Goal: Task Accomplishment & Management: Complete application form

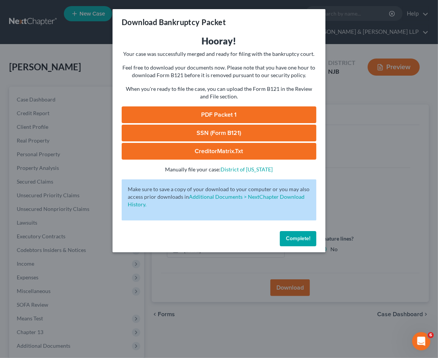
click at [217, 112] on link "PDF Packet 1" at bounding box center [219, 114] width 195 height 17
click at [309, 241] on span "Complete!" at bounding box center [298, 238] width 24 height 6
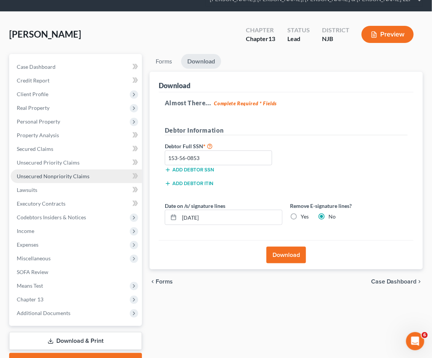
scroll to position [73, 0]
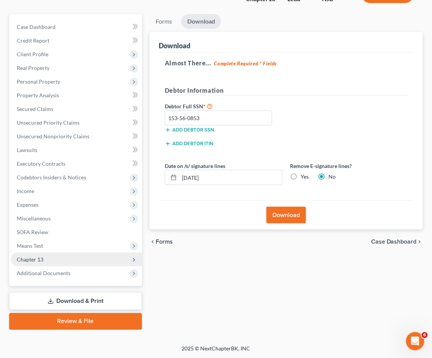
click at [44, 254] on span "Chapter 13" at bounding box center [76, 260] width 131 height 14
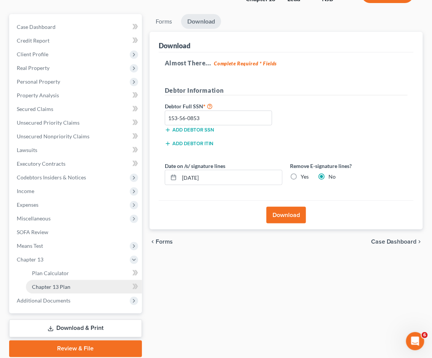
click at [54, 284] on span "Chapter 13 Plan" at bounding box center [51, 287] width 38 height 6
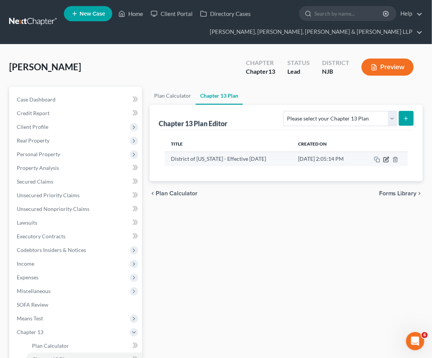
click at [386, 158] on icon "button" at bounding box center [386, 158] width 3 height 3
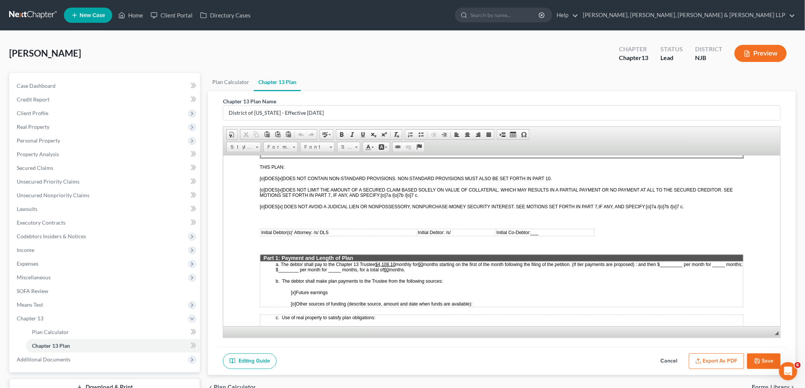
scroll to position [253, 0]
drag, startPoint x: 395, startPoint y: 251, endPoint x: 379, endPoint y: 251, distance: 16.3
click at [379, 261] on p "a. The debtor shall pay to the Chapter 13 Trustee $4,108.10 monthly for 60 mont…" at bounding box center [508, 266] width 467 height 11
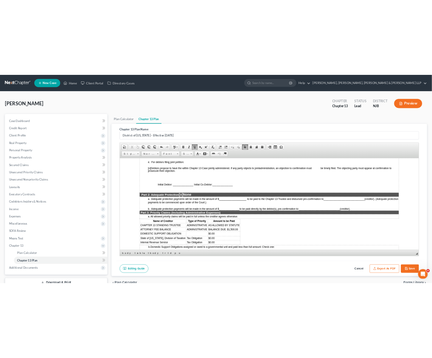
scroll to position [549, 0]
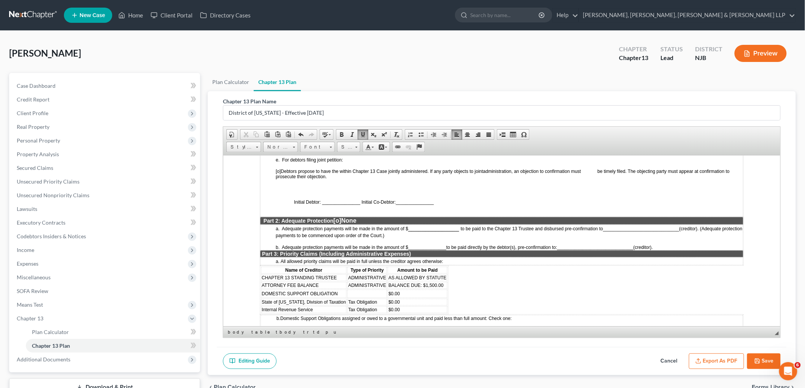
drag, startPoint x: 759, startPoint y: 360, endPoint x: 540, endPoint y: 39, distance: 388.6
click at [438, 358] on icon "button" at bounding box center [757, 361] width 6 height 6
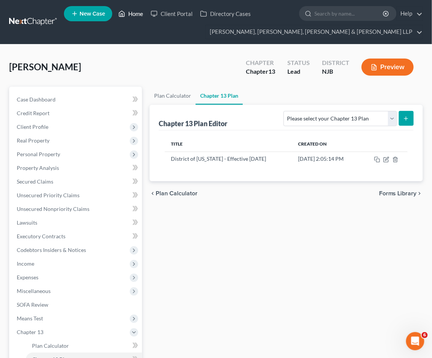
click at [131, 13] on link "Home" at bounding box center [130, 14] width 32 height 14
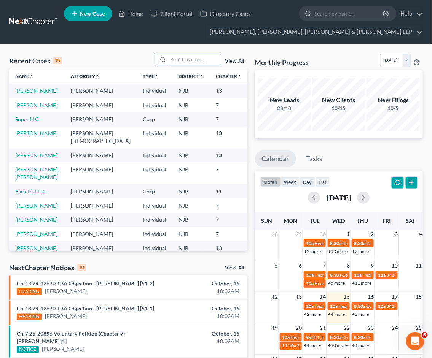
click at [204, 62] on input "search" at bounding box center [194, 59] width 53 height 11
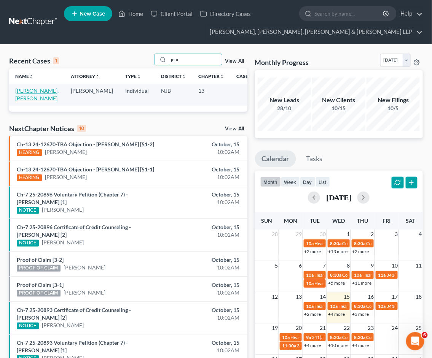
type input "jenr"
click at [30, 89] on link "[PERSON_NAME], [PERSON_NAME]" at bounding box center [36, 94] width 43 height 14
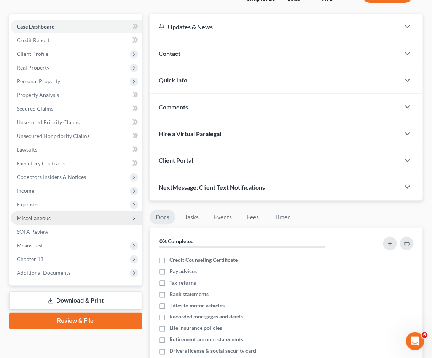
scroll to position [84, 0]
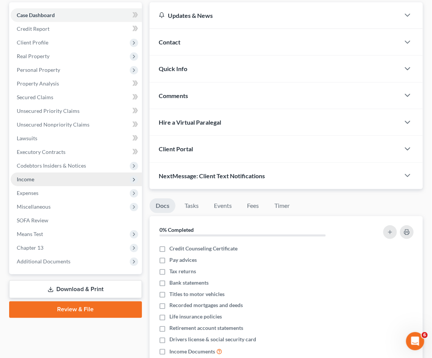
click at [28, 176] on span "Income" at bounding box center [25, 179] width 17 height 6
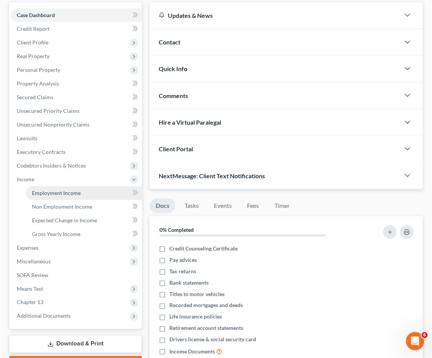
click at [33, 195] on span "Employment Income" at bounding box center [56, 193] width 49 height 6
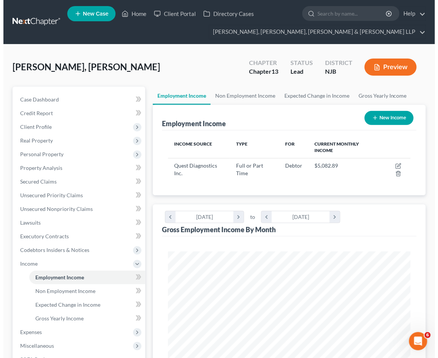
scroll to position [121, 257]
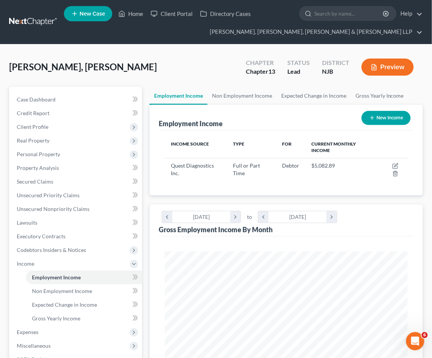
click at [215, 68] on div "[PERSON_NAME], [PERSON_NAME] Upgraded Chapter Chapter 13 Status [GEOGRAPHIC_DAT…" at bounding box center [215, 70] width 413 height 33
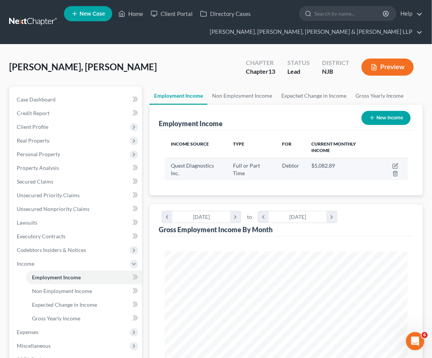
click at [394, 161] on td at bounding box center [392, 169] width 30 height 22
click at [396, 165] on icon "button" at bounding box center [395, 164] width 3 height 3
select select "0"
select select "33"
select select "2"
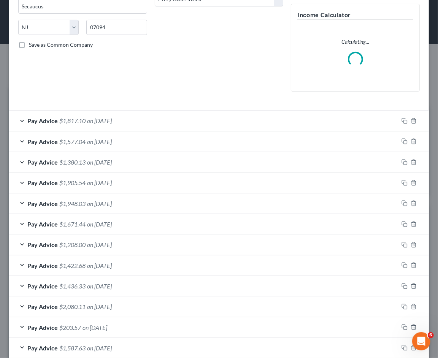
scroll to position [180, 0]
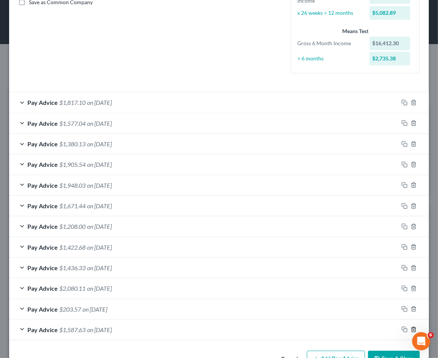
click at [411, 329] on icon "button" at bounding box center [414, 330] width 6 height 6
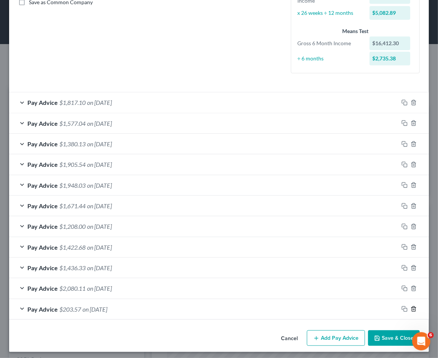
click at [411, 307] on icon "button" at bounding box center [414, 309] width 6 height 6
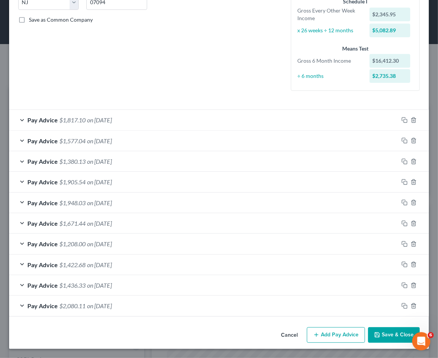
scroll to position [162, 0]
click at [412, 306] on icon "button" at bounding box center [413, 305] width 3 height 5
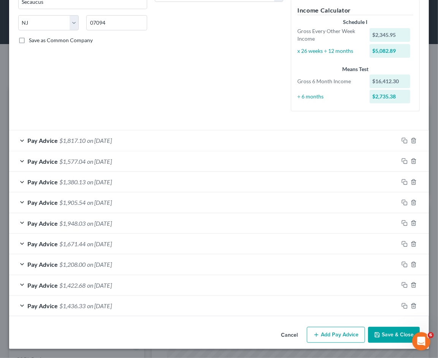
scroll to position [142, 0]
click at [346, 335] on button "Add Pay Advice" at bounding box center [336, 335] width 58 height 16
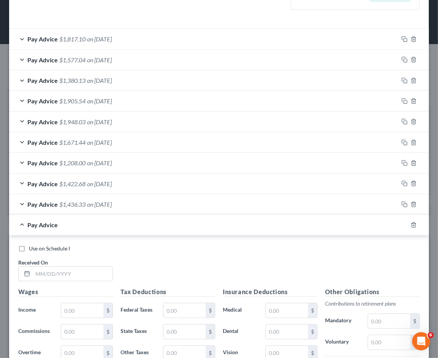
scroll to position [395, 0]
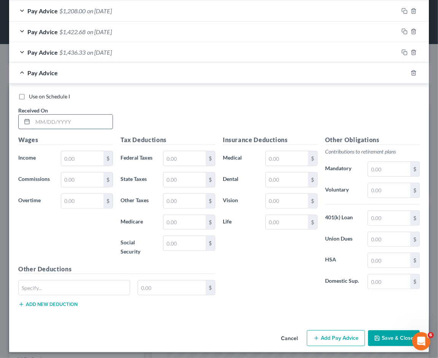
click at [80, 121] on input "text" at bounding box center [73, 122] width 80 height 14
click at [80, 121] on input "[DATE]" at bounding box center [73, 122] width 80 height 14
type input "[DATE]"
click at [175, 121] on div "Use on Schedule I Received On * [DATE]" at bounding box center [218, 114] width 409 height 43
click at [84, 155] on input "text" at bounding box center [82, 158] width 42 height 14
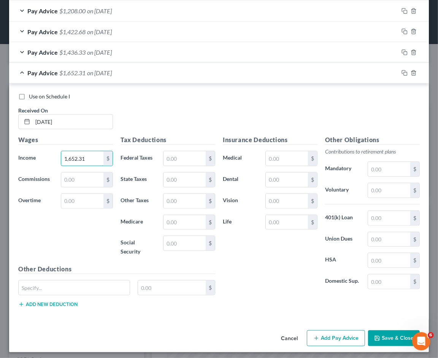
type input "1,652.31"
click at [84, 248] on div "Wages Income * 1,652.31 $ Commissions $ Overtime $" at bounding box center [65, 199] width 102 height 129
click at [87, 202] on input "text" at bounding box center [82, 201] width 42 height 14
type input "9"
type input "49.88"
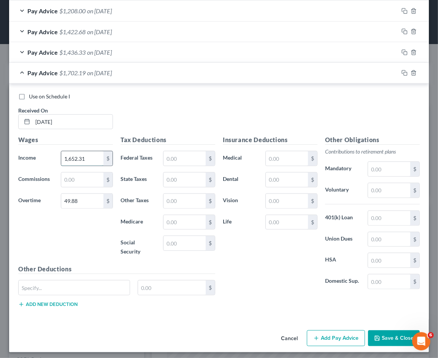
click at [90, 158] on input "1,652.31" at bounding box center [82, 158] width 42 height 14
type input "1,602.43"
click at [190, 241] on input "text" at bounding box center [184, 243] width 42 height 14
type input "102.44"
click at [184, 158] on input "text" at bounding box center [184, 158] width 42 height 14
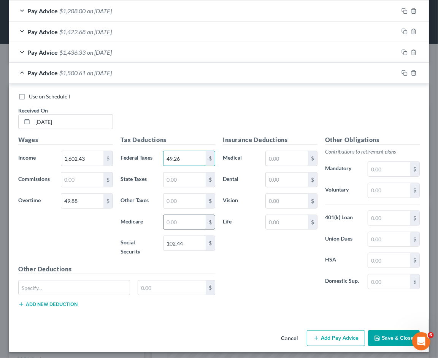
type input "49.26"
click at [192, 225] on input "text" at bounding box center [184, 222] width 42 height 14
type input "23.96"
click at [195, 176] on input "text" at bounding box center [184, 180] width 42 height 14
type input "53.38"
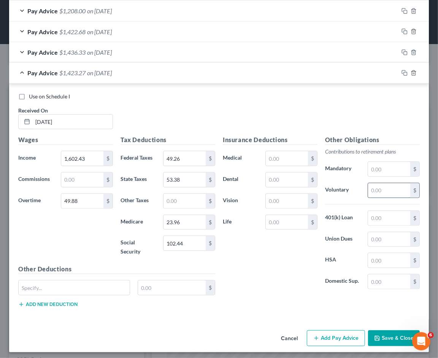
click at [383, 191] on input "text" at bounding box center [389, 190] width 42 height 14
type input "82.32"
click at [383, 238] on input "text" at bounding box center [389, 239] width 42 height 14
type input "24"
click at [182, 198] on input "text" at bounding box center [184, 201] width 42 height 14
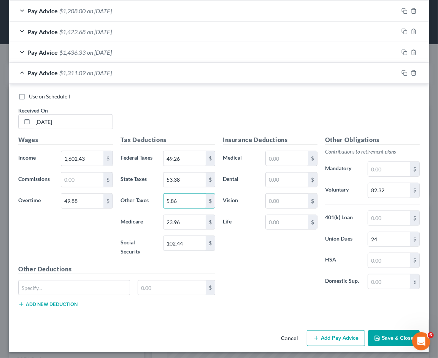
type input "5.86"
click at [267, 282] on div "Insurance Deductions Medical $ Dental $ Vision $ Life $" at bounding box center [270, 215] width 102 height 160
click at [245, 71] on div "Pay Advice $1,311.09 on [DATE]" at bounding box center [203, 73] width 389 height 20
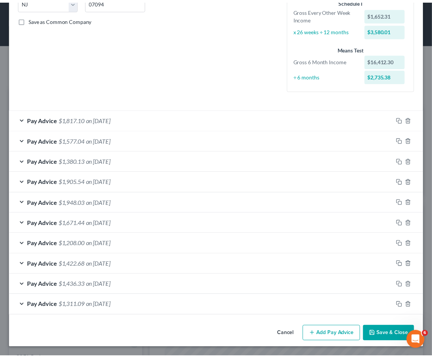
scroll to position [162, 0]
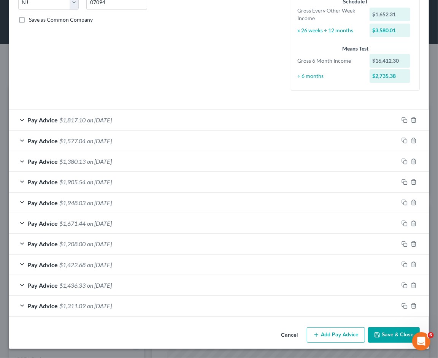
click at [384, 335] on button "Save & Close" at bounding box center [394, 335] width 52 height 16
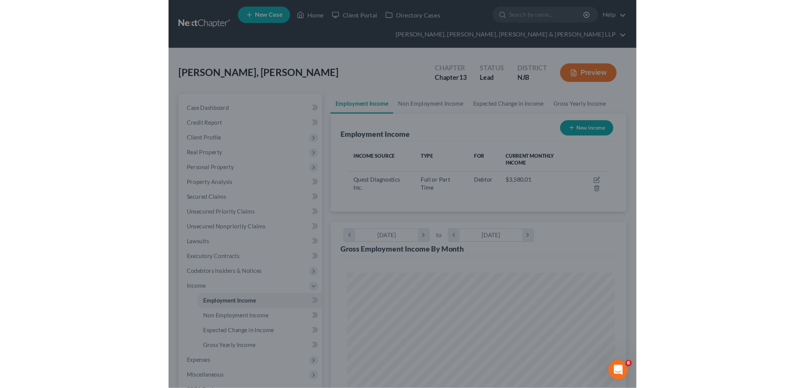
scroll to position [380084, 379947]
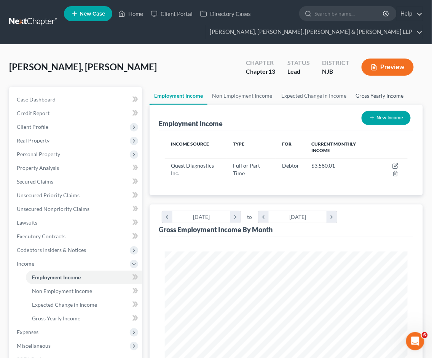
click at [373, 93] on link "Gross Yearly Income" at bounding box center [379, 96] width 57 height 18
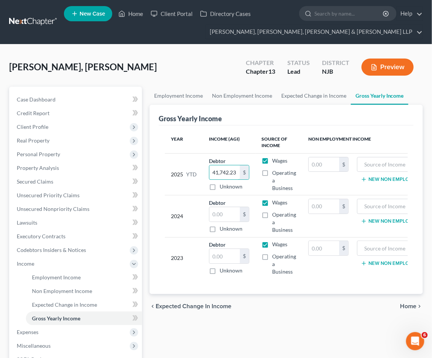
type input "41,742.23"
click at [189, 64] on div "[PERSON_NAME], [PERSON_NAME] Upgraded Chapter Chapter 13 Status [GEOGRAPHIC_DAT…" at bounding box center [215, 70] width 413 height 33
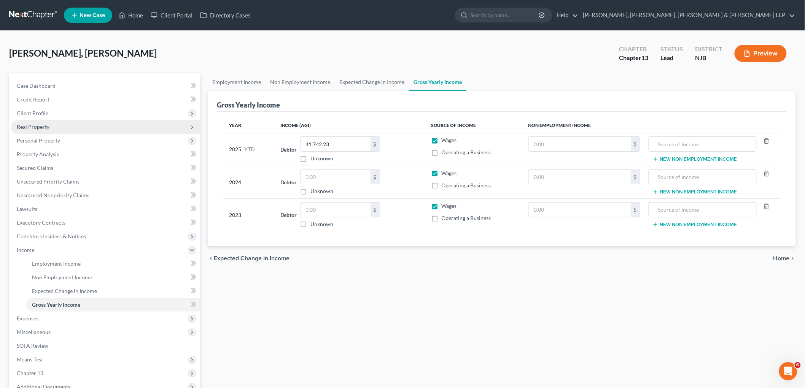
click at [46, 125] on span "Real Property" at bounding box center [33, 127] width 33 height 6
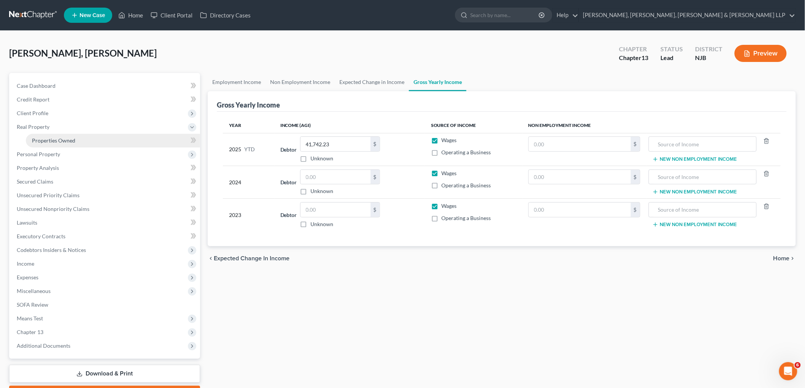
click at [52, 136] on link "Properties Owned" at bounding box center [113, 141] width 174 height 14
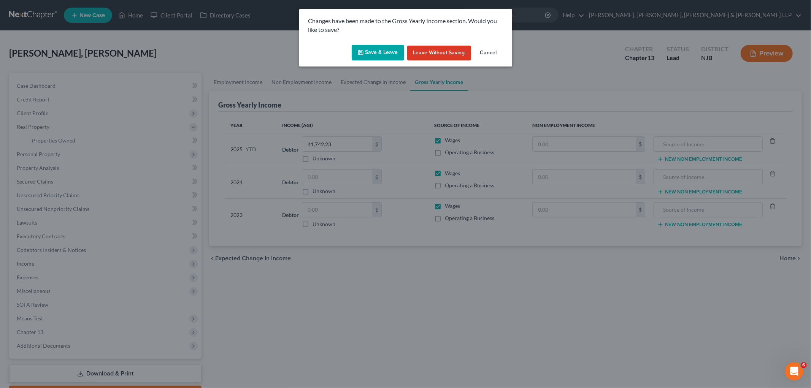
click at [374, 52] on button "Save & Leave" at bounding box center [378, 53] width 52 height 16
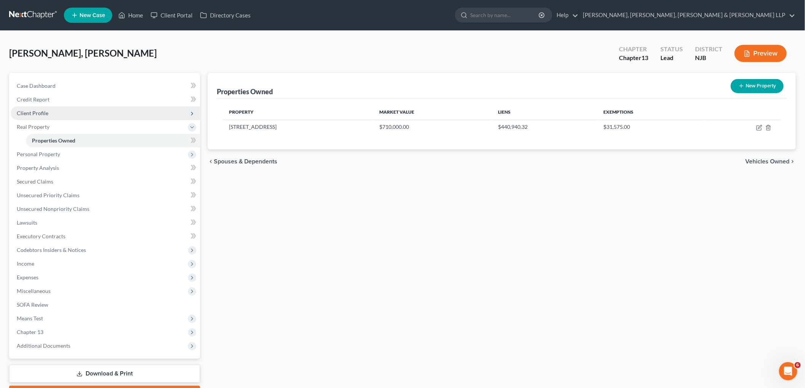
click at [34, 112] on span "Client Profile" at bounding box center [33, 113] width 32 height 6
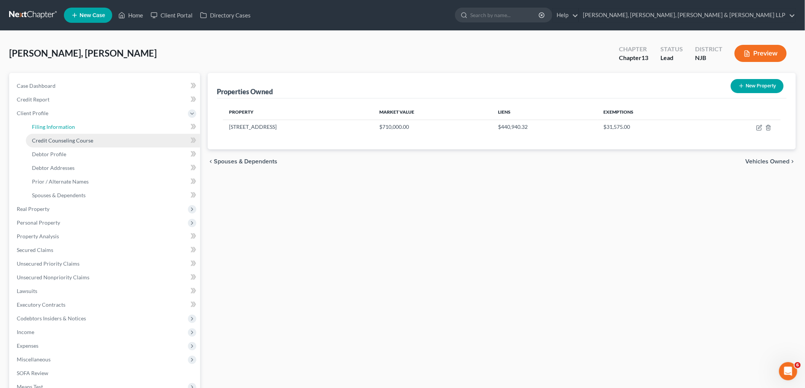
click at [41, 125] on span "Filing Information" at bounding box center [53, 127] width 43 height 6
select select "1"
select select "0"
select select "3"
select select "51"
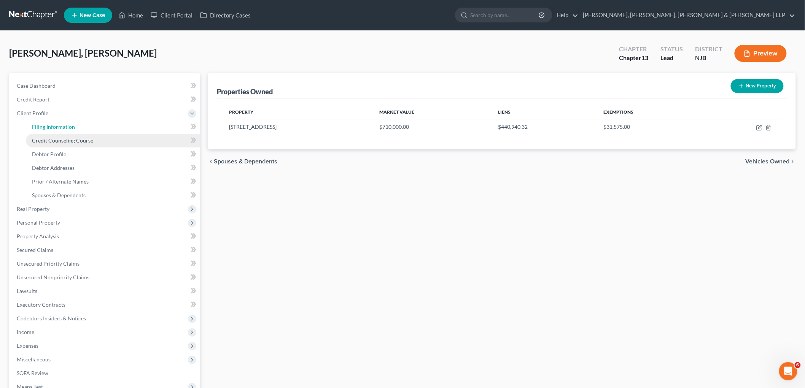
select select "4"
select select "0"
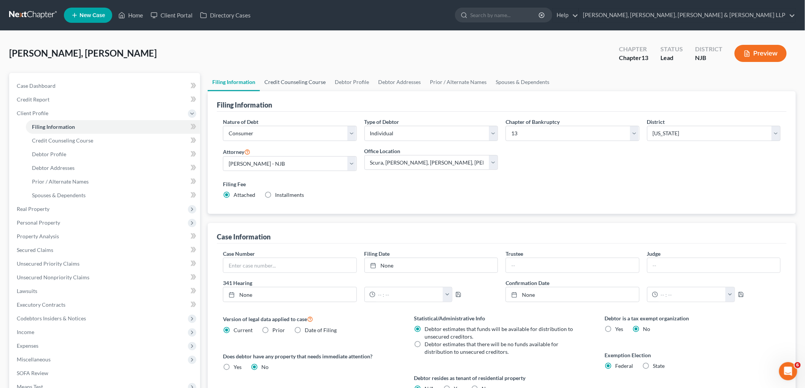
click at [306, 83] on link "Credit Counseling Course" at bounding box center [295, 82] width 70 height 18
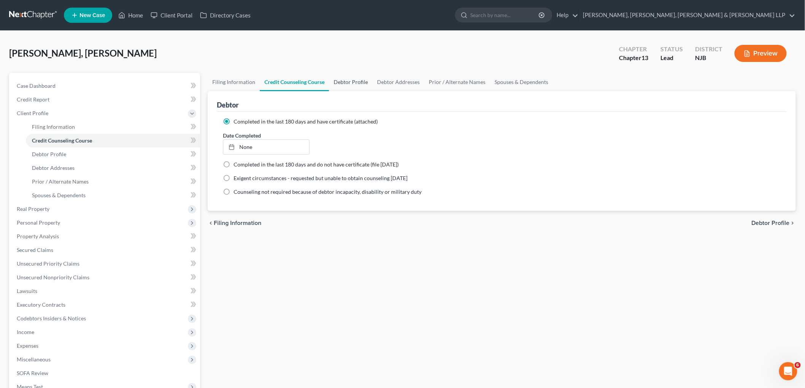
click at [339, 78] on link "Debtor Profile" at bounding box center [350, 82] width 43 height 18
select select "1"
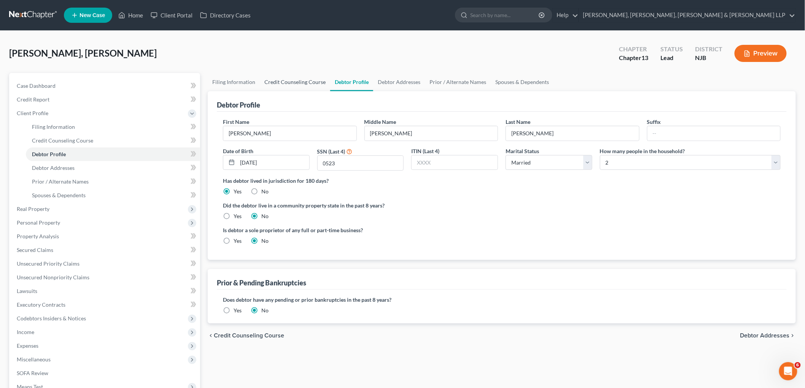
click at [305, 77] on link "Credit Counseling Course" at bounding box center [295, 82] width 70 height 18
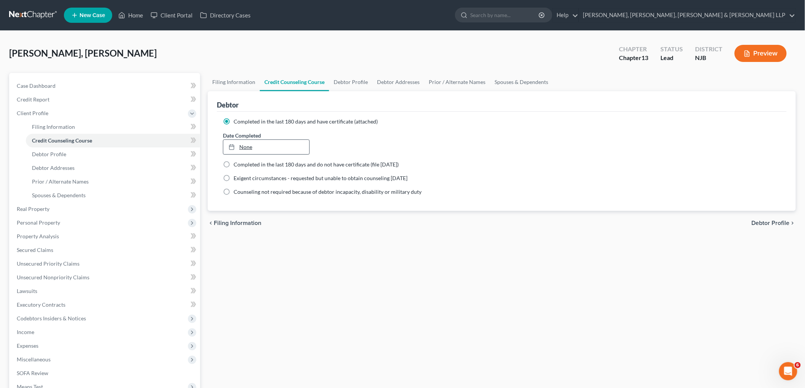
click at [294, 145] on link "None" at bounding box center [266, 147] width 86 height 14
type input "[DATE]"
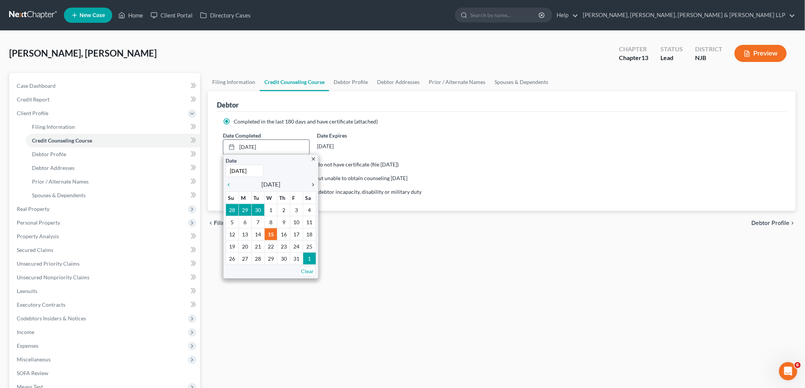
click at [313, 185] on icon "chevron_right" at bounding box center [311, 185] width 10 height 6
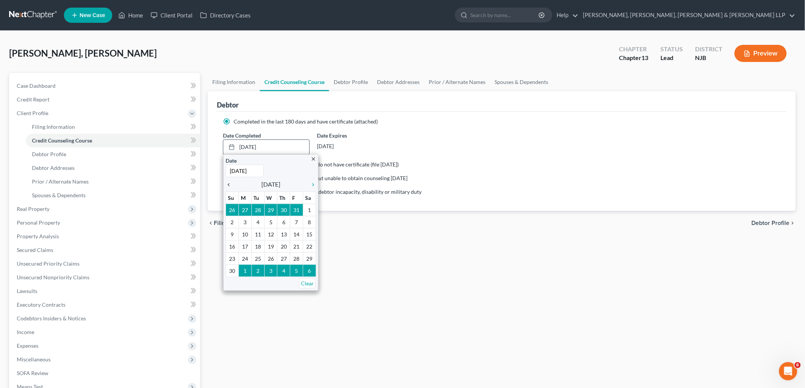
click at [227, 185] on icon "chevron_left" at bounding box center [230, 185] width 10 height 6
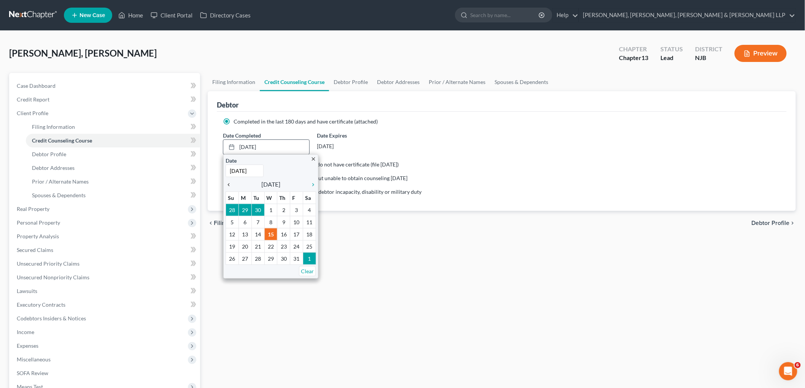
click at [230, 184] on icon "chevron_left" at bounding box center [230, 185] width 10 height 6
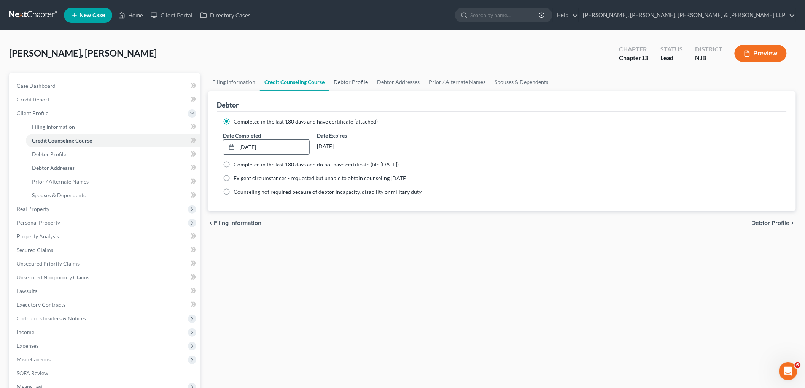
click at [349, 80] on link "Debtor Profile" at bounding box center [350, 82] width 43 height 18
select select "1"
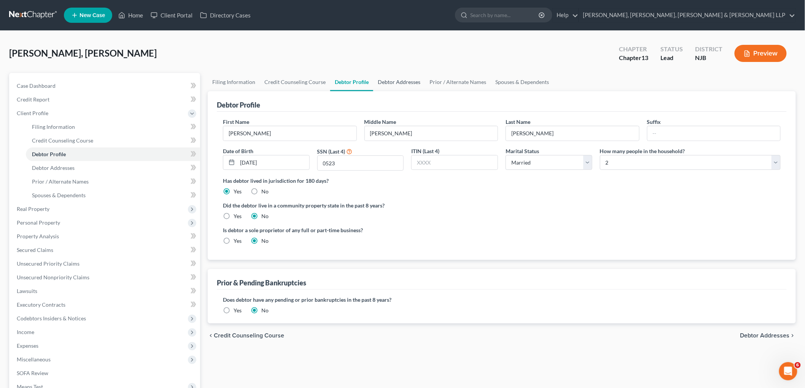
click at [386, 83] on link "Debtor Addresses" at bounding box center [399, 82] width 52 height 18
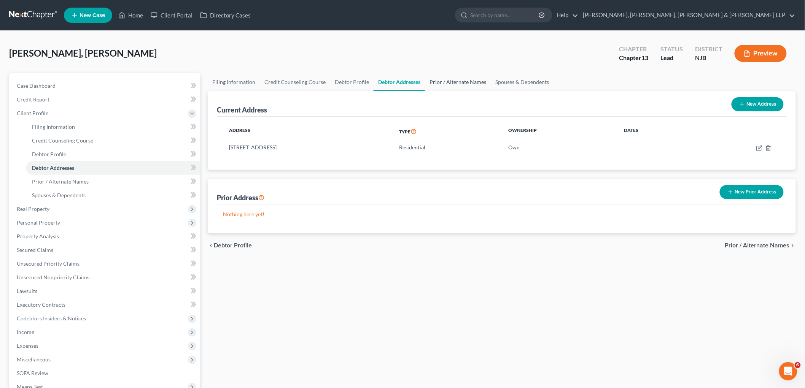
click at [432, 81] on link "Prior / Alternate Names" at bounding box center [458, 82] width 66 height 18
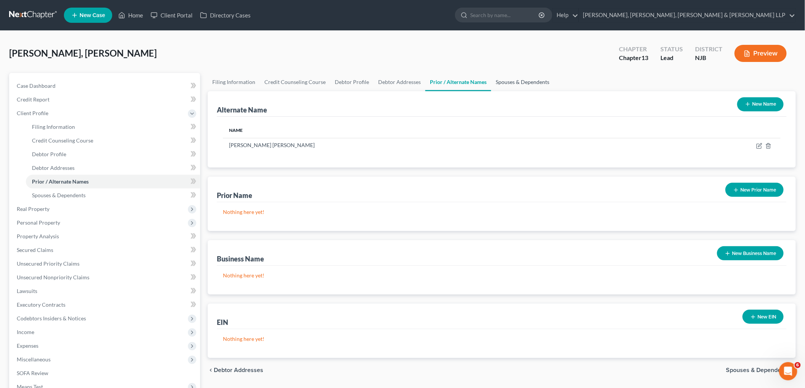
click at [438, 81] on link "Spouses & Dependents" at bounding box center [522, 82] width 63 height 18
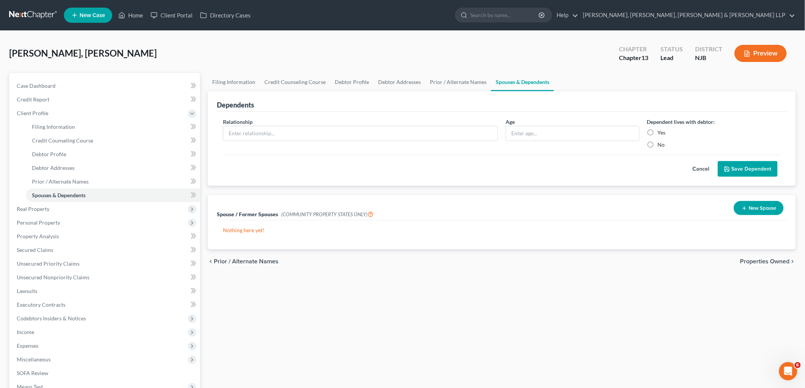
click at [438, 261] on span "Properties Owned" at bounding box center [764, 262] width 49 height 6
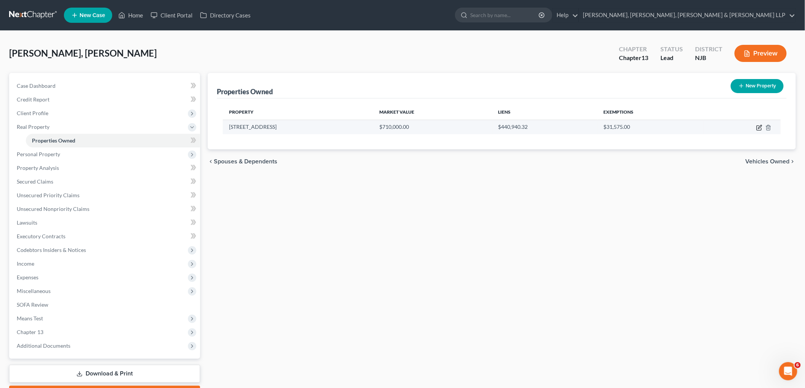
click at [438, 126] on icon "button" at bounding box center [759, 128] width 6 height 6
select select "33"
select select "3"
select select "1"
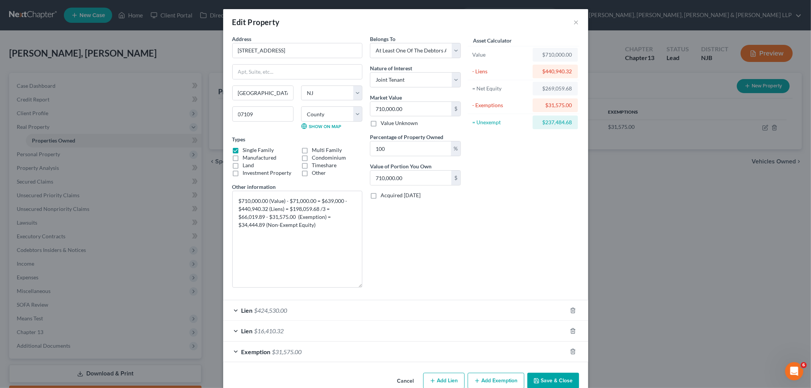
drag, startPoint x: 361, startPoint y: 217, endPoint x: 368, endPoint y: 286, distance: 69.2
click at [368, 286] on div "Address * [GEOGRAPHIC_DATA] [GEOGRAPHIC_DATA] [US_STATE][GEOGRAPHIC_DATA] [GEOG…" at bounding box center [347, 164] width 236 height 259
click at [312, 151] on label "Multi Family" at bounding box center [327, 150] width 30 height 8
click at [315, 151] on input "Multi Family" at bounding box center [317, 148] width 5 height 5
checkbox input "true"
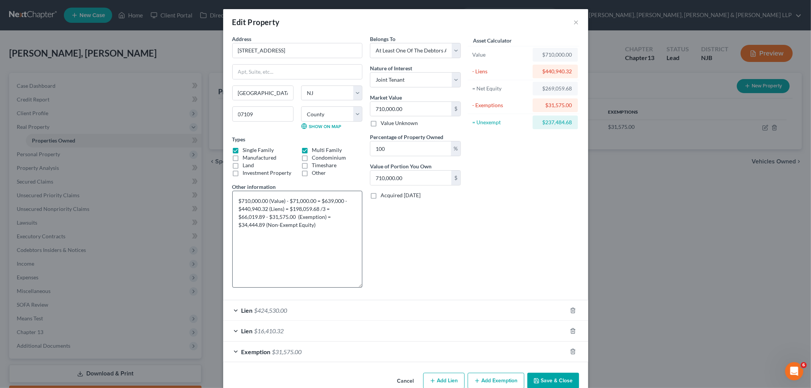
drag, startPoint x: 231, startPoint y: 150, endPoint x: 288, endPoint y: 251, distance: 116.1
click at [243, 150] on label "Single Family" at bounding box center [258, 150] width 31 height 8
click at [246, 150] on input "Single Family" at bounding box center [248, 148] width 5 height 5
checkbox input "false"
click at [438, 358] on button "Save & Close" at bounding box center [553, 381] width 52 height 16
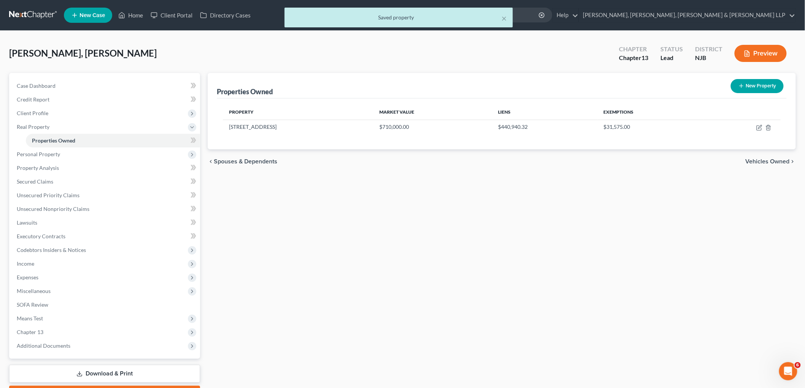
click at [438, 160] on span "Vehicles Owned" at bounding box center [767, 162] width 44 height 6
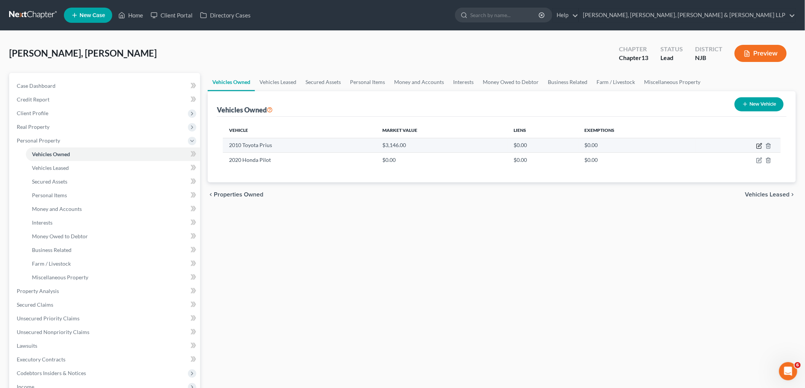
click at [438, 144] on icon "button" at bounding box center [759, 146] width 6 height 6
select select "0"
select select "16"
select select "2"
select select "0"
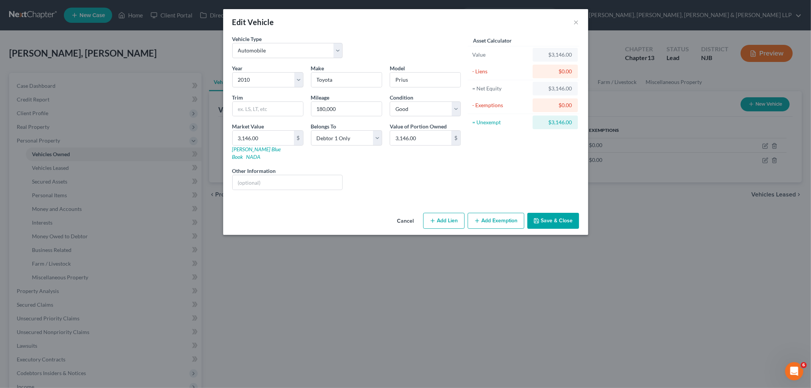
click at [438, 215] on button "Save & Close" at bounding box center [553, 221] width 52 height 16
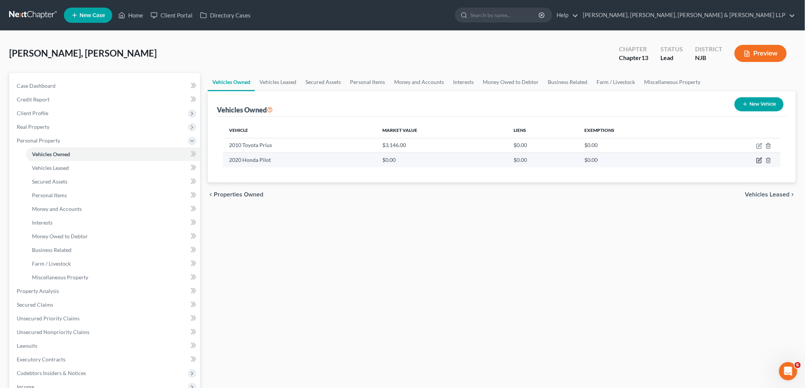
click at [438, 160] on icon "button" at bounding box center [759, 160] width 6 height 6
select select "0"
select select "6"
select select "2"
select select "0"
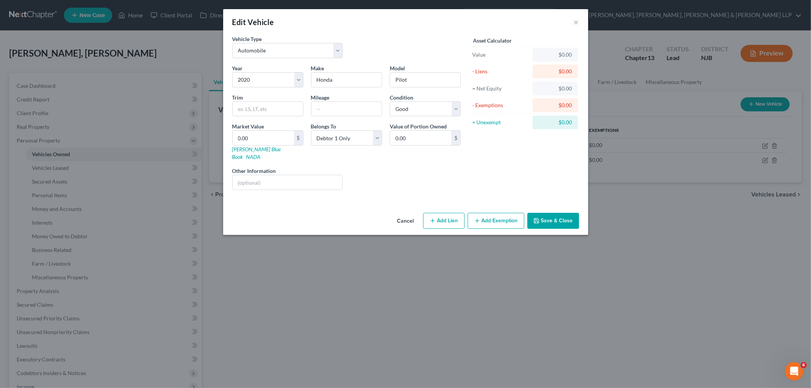
click at [404, 214] on button "Cancel" at bounding box center [405, 221] width 29 height 15
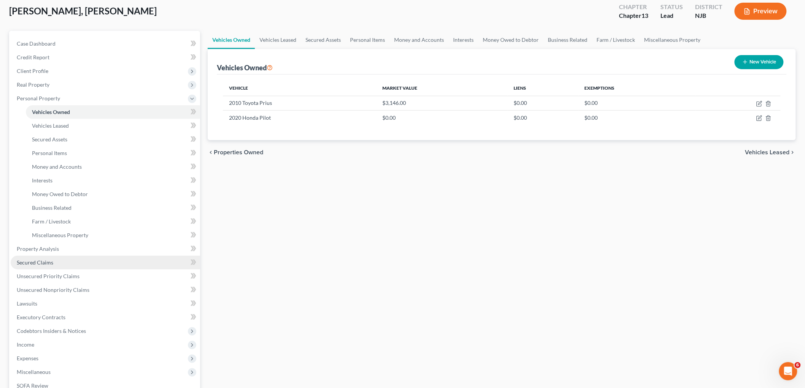
click at [47, 259] on span "Secured Claims" at bounding box center [35, 262] width 36 height 6
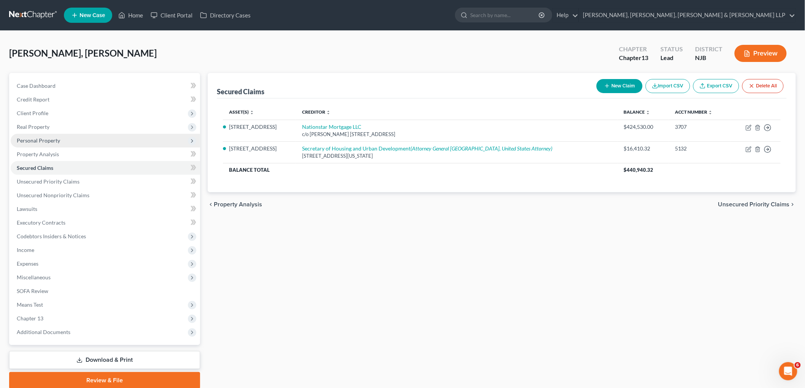
click at [41, 139] on span "Personal Property" at bounding box center [38, 140] width 43 height 6
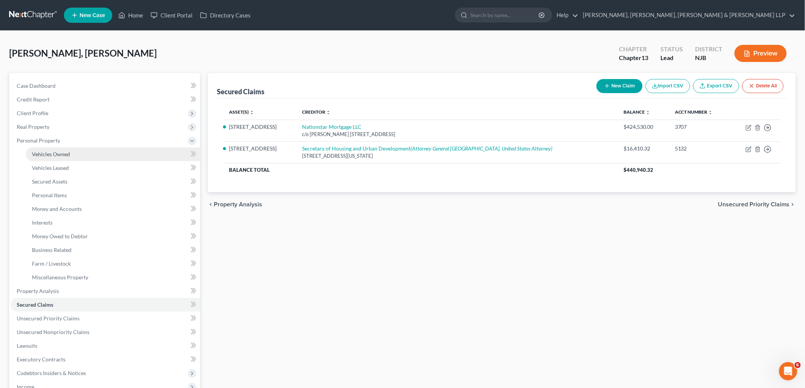
click at [53, 149] on link "Vehicles Owned" at bounding box center [113, 155] width 174 height 14
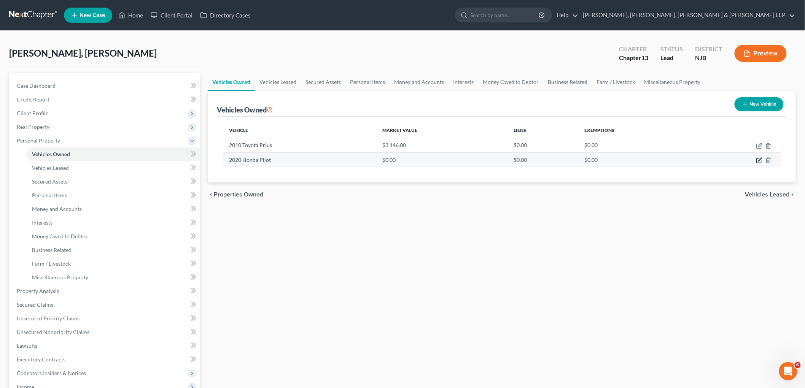
click at [438, 160] on icon "button" at bounding box center [759, 160] width 6 height 6
select select "0"
select select "6"
select select "2"
select select "0"
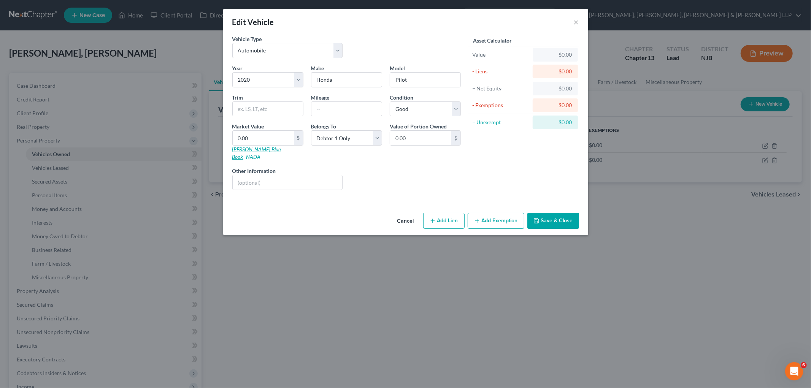
click at [250, 149] on link "[PERSON_NAME] Blue Book" at bounding box center [256, 153] width 49 height 14
click at [256, 131] on input "0.00" at bounding box center [263, 138] width 61 height 14
type input "1"
type input "1.00"
type input "19"
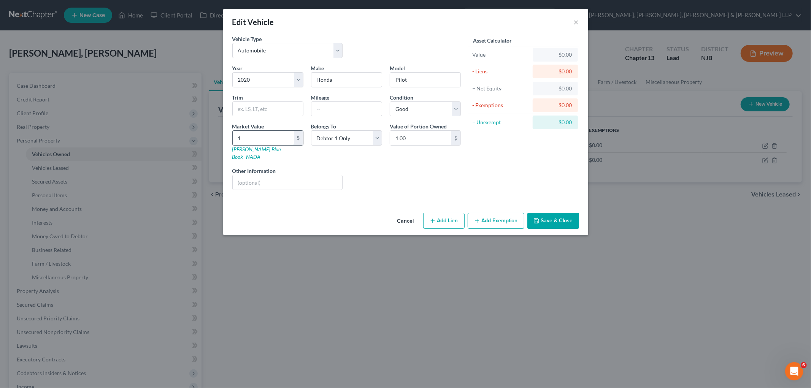
type input "19.00"
type input "194"
type input "194.00"
type input "1941"
type input "1,941.00"
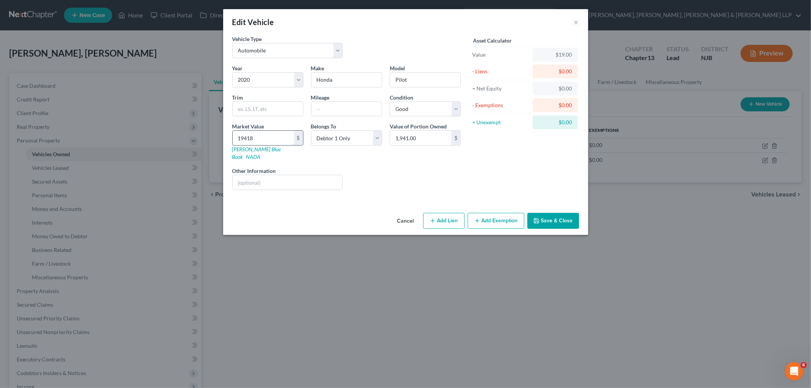
type input "19,418"
type input "19,418.00"
type input "19,418"
click at [438, 215] on button "Save & Close" at bounding box center [553, 221] width 52 height 16
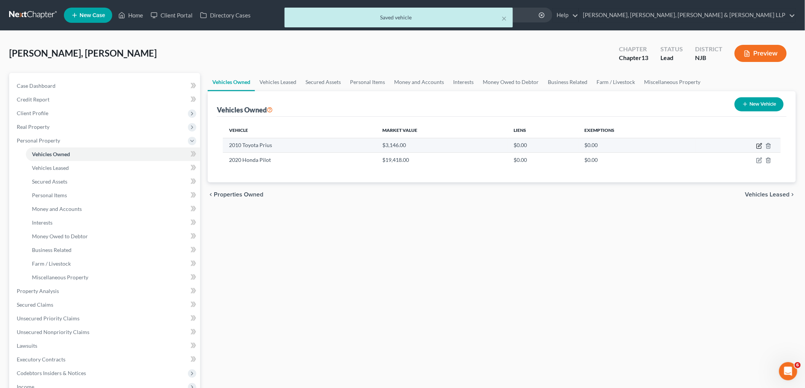
click at [438, 145] on icon "button" at bounding box center [759, 144] width 3 height 3
select select "0"
select select "16"
select select "2"
select select "0"
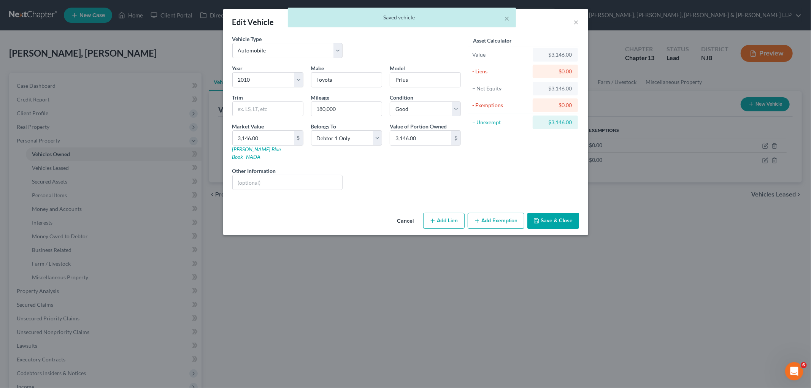
click at [438, 213] on button "Add Exemption" at bounding box center [496, 221] width 57 height 16
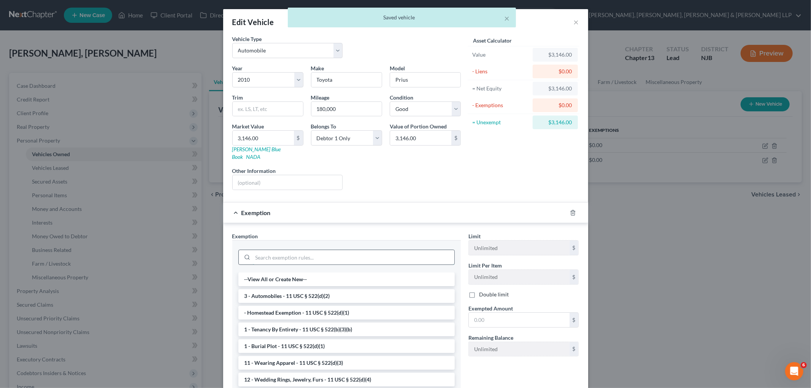
click at [327, 250] on input "search" at bounding box center [354, 257] width 202 height 14
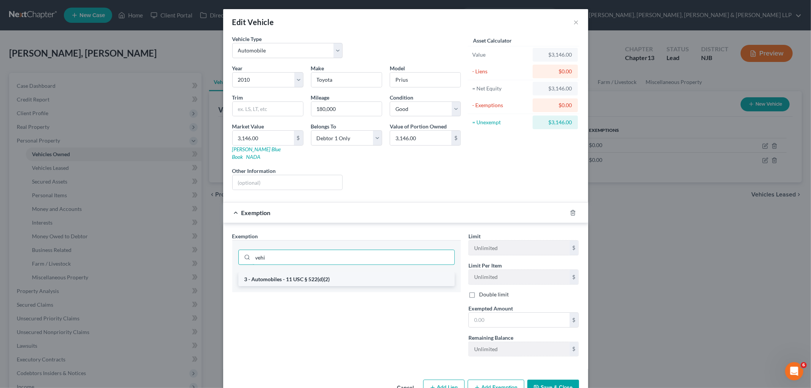
type input "vehi"
click at [338, 273] on li "3 - Automobiles - 11 USC § 522(d)(2)" at bounding box center [346, 280] width 216 height 14
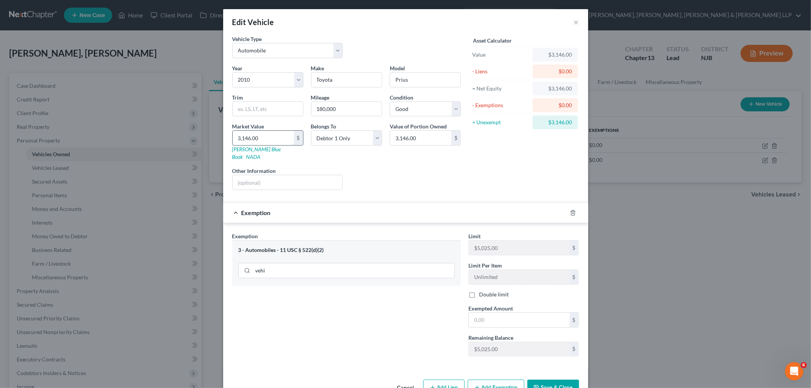
click at [260, 134] on input "3,146.00" at bounding box center [263, 138] width 61 height 14
click at [438, 313] on input "text" at bounding box center [519, 320] width 101 height 14
paste input "3,146.00"
type input "3,146.00"
click at [438, 358] on button "Save & Close" at bounding box center [553, 388] width 52 height 16
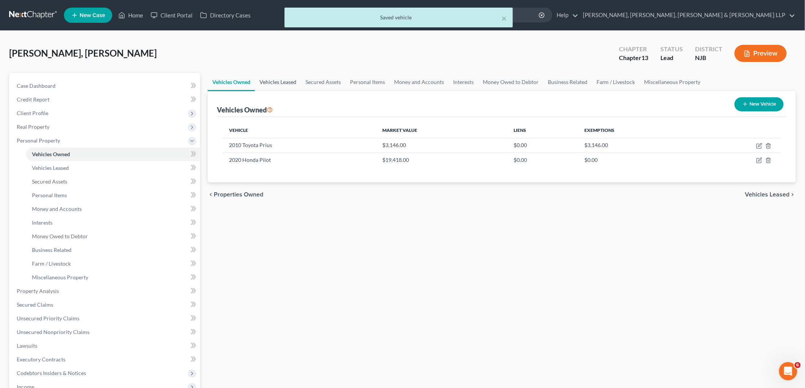
click at [288, 81] on link "Vehicles Leased" at bounding box center [278, 82] width 46 height 18
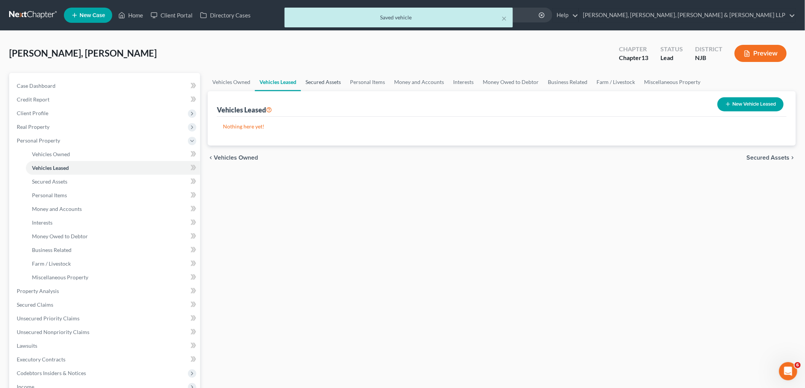
click at [318, 80] on link "Secured Assets" at bounding box center [323, 82] width 44 height 18
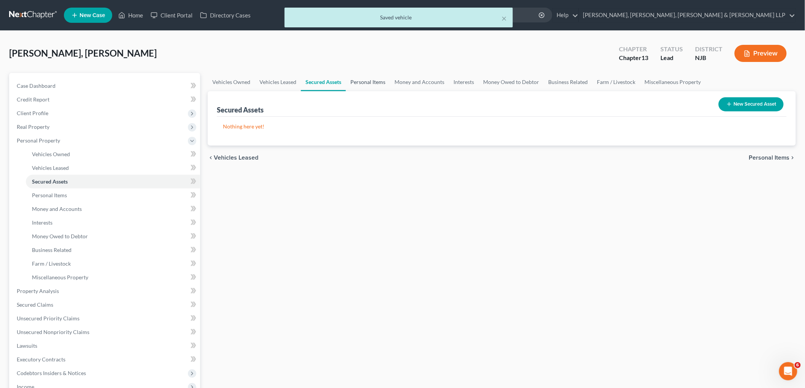
click at [360, 83] on link "Personal Items" at bounding box center [368, 82] width 44 height 18
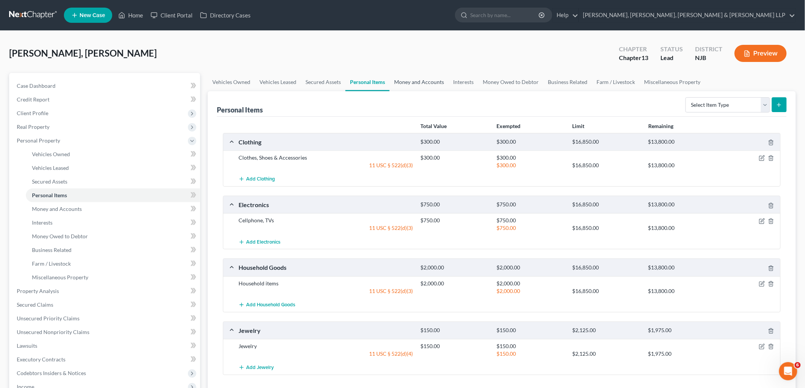
click at [432, 81] on link "Money and Accounts" at bounding box center [418, 82] width 59 height 18
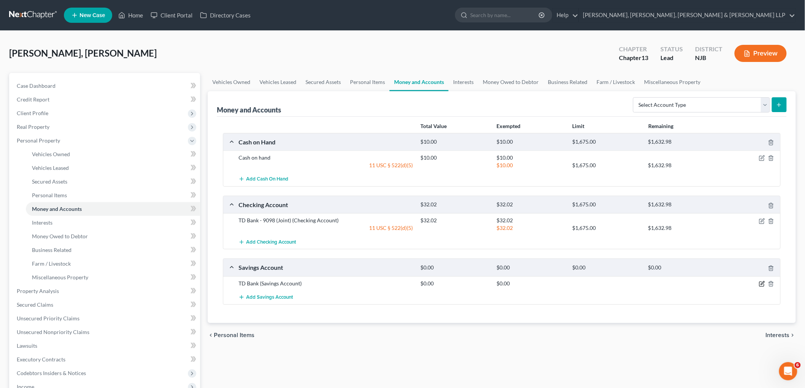
click at [438, 284] on icon "button" at bounding box center [762, 284] width 6 height 6
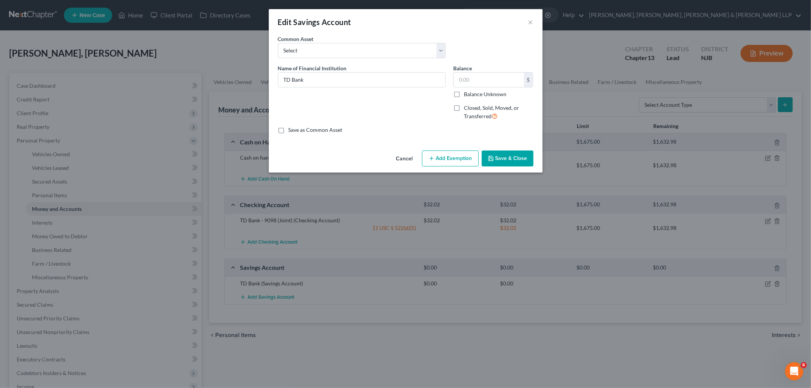
click at [400, 158] on button "Cancel" at bounding box center [404, 158] width 29 height 15
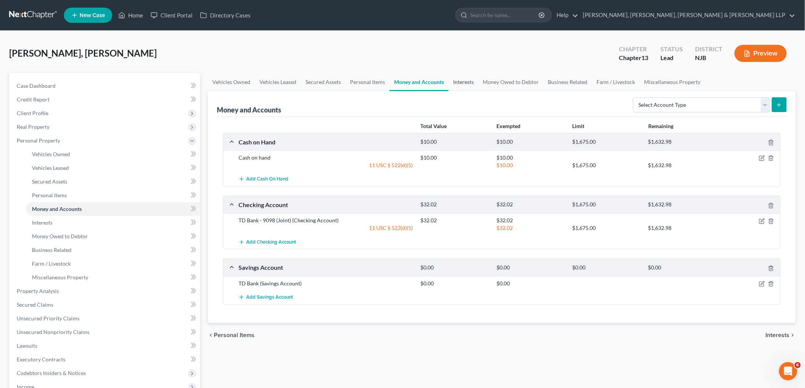
click at [438, 81] on link "Interests" at bounding box center [463, 82] width 30 height 18
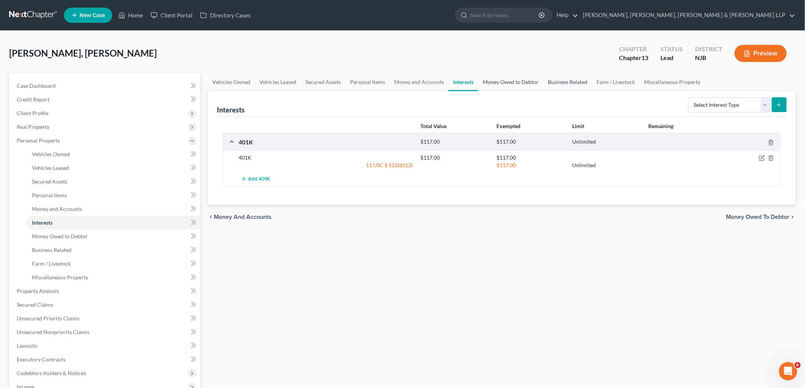
drag, startPoint x: 515, startPoint y: 80, endPoint x: 553, endPoint y: 80, distance: 38.0
click at [438, 80] on link "Money Owed to Debtor" at bounding box center [510, 82] width 65 height 18
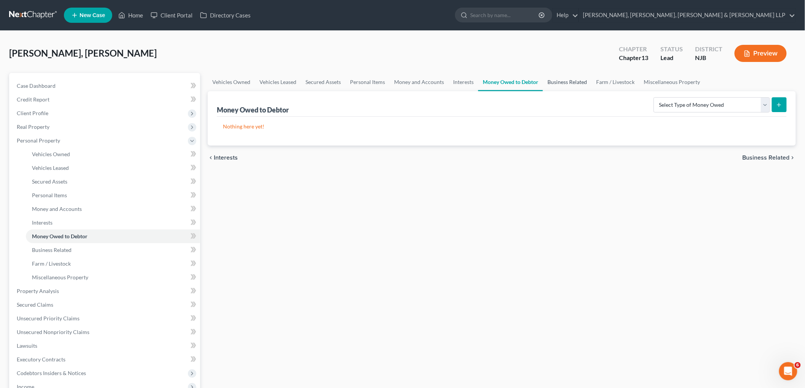
click at [438, 82] on link "Business Related" at bounding box center [567, 82] width 49 height 18
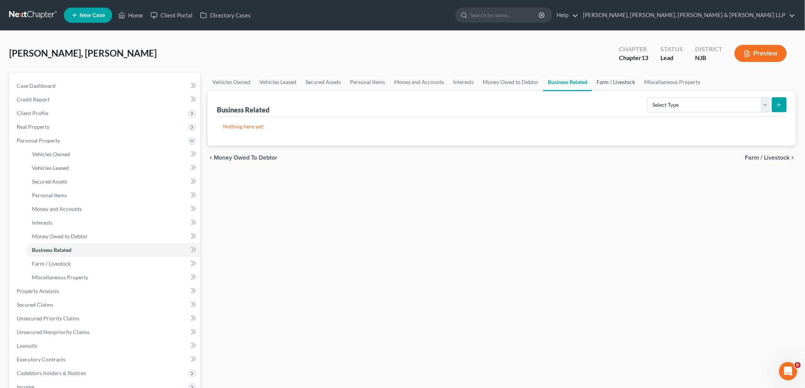
click at [438, 83] on link "Farm / Livestock" at bounding box center [616, 82] width 48 height 18
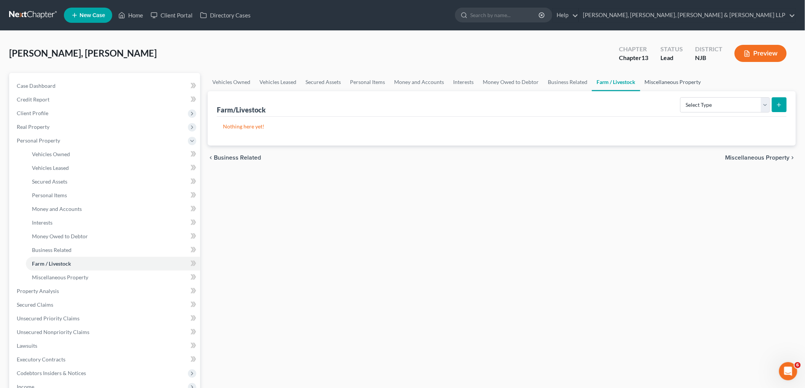
click at [438, 83] on link "Miscellaneous Property" at bounding box center [672, 82] width 65 height 18
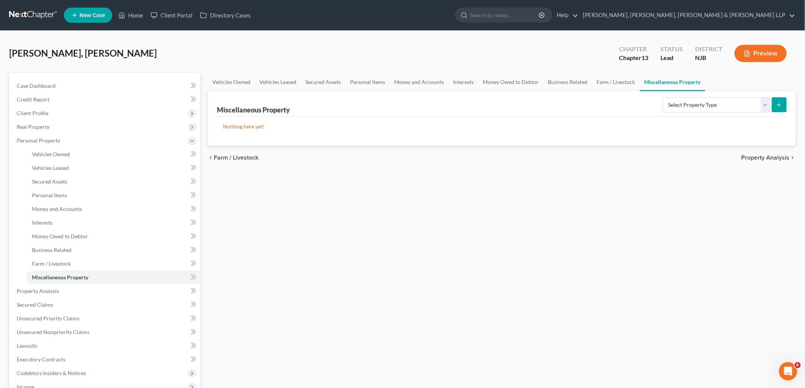
click at [438, 160] on span "Property Analysis" at bounding box center [765, 158] width 48 height 6
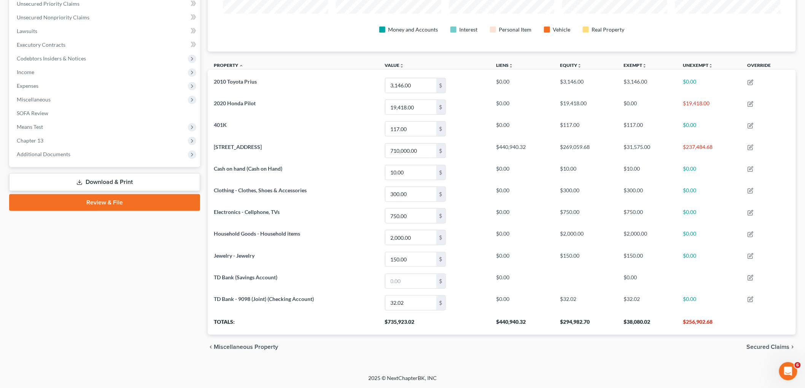
click at [438, 348] on span "Secured Claims" at bounding box center [767, 347] width 43 height 6
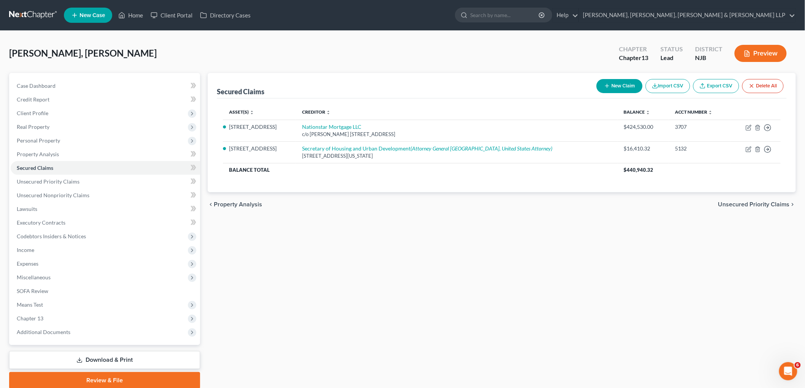
click at [438, 205] on span "Unsecured Priority Claims" at bounding box center [753, 205] width 71 height 6
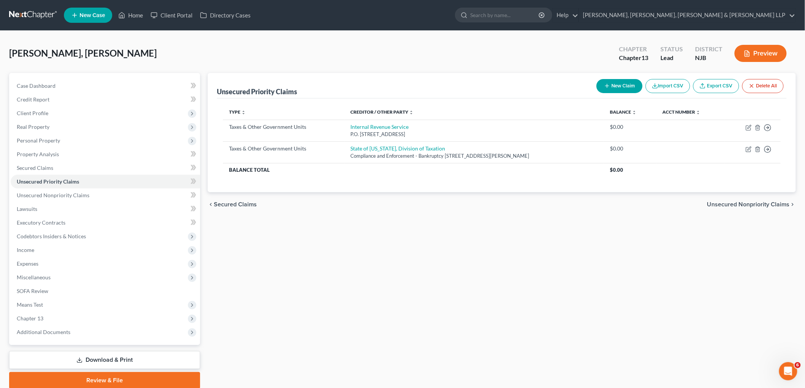
click at [438, 205] on span "Unsecured Nonpriority Claims" at bounding box center [748, 205] width 83 height 6
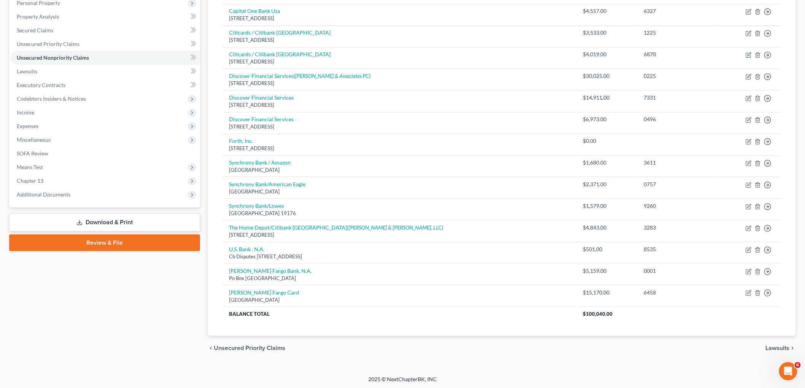
scroll to position [139, 0]
click at [438, 346] on span "Lawsuits" at bounding box center [777, 347] width 24 height 6
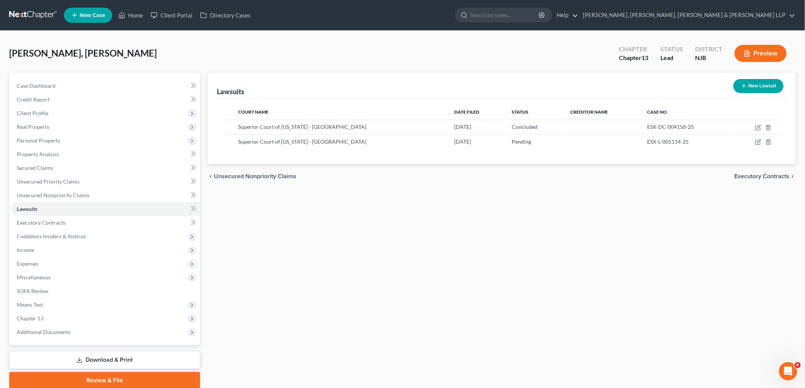
click at [438, 175] on span "Executory Contracts" at bounding box center [761, 176] width 55 height 6
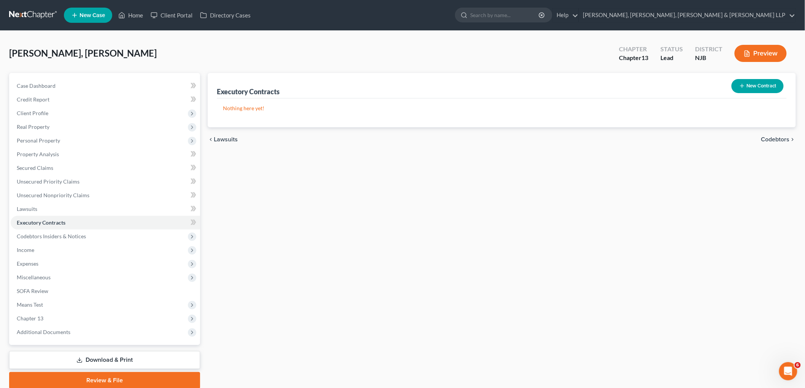
click at [438, 137] on span "Codebtors" at bounding box center [775, 139] width 29 height 6
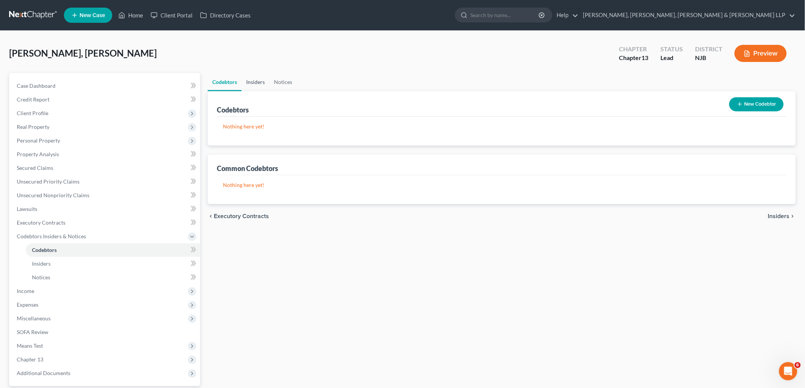
click at [254, 78] on link "Insiders" at bounding box center [255, 82] width 28 height 18
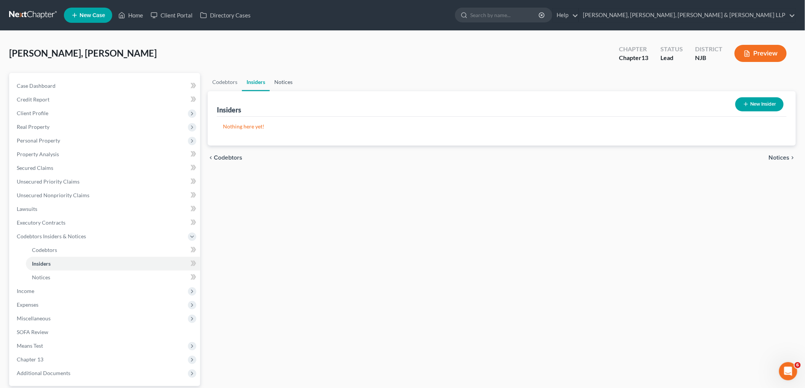
click at [281, 81] on link "Notices" at bounding box center [283, 82] width 27 height 18
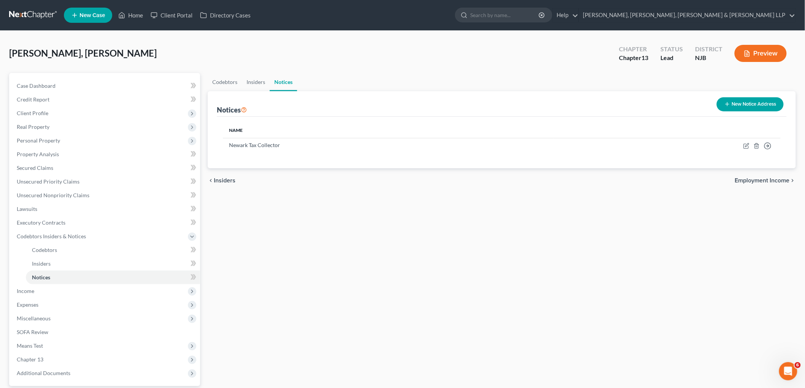
click at [438, 178] on span "Employment Income" at bounding box center [762, 181] width 55 height 6
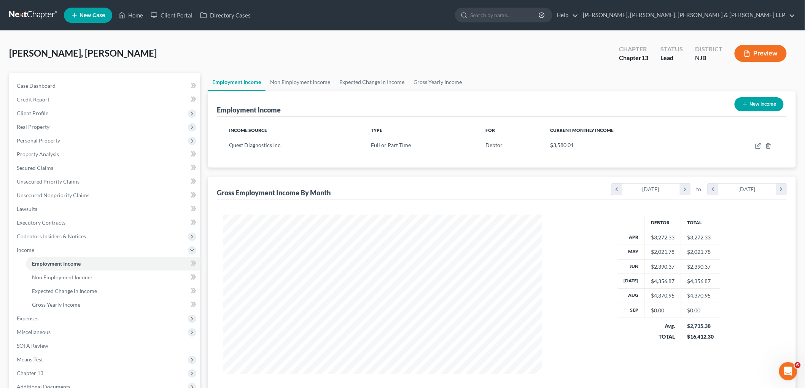
scroll to position [159, 334]
click at [34, 128] on span "Real Property" at bounding box center [33, 127] width 33 height 6
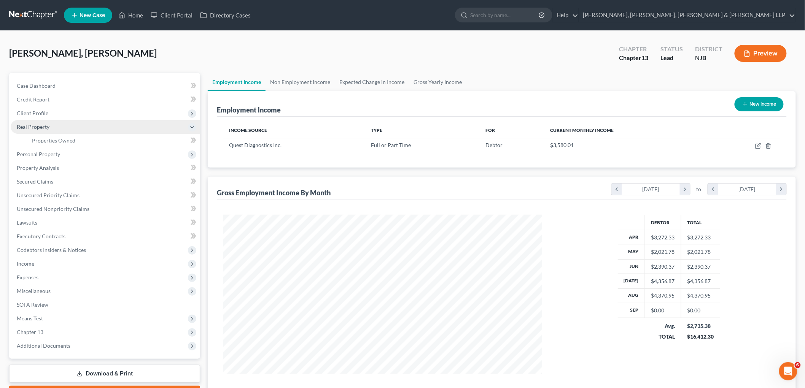
click at [51, 132] on span "Real Property" at bounding box center [105, 127] width 189 height 14
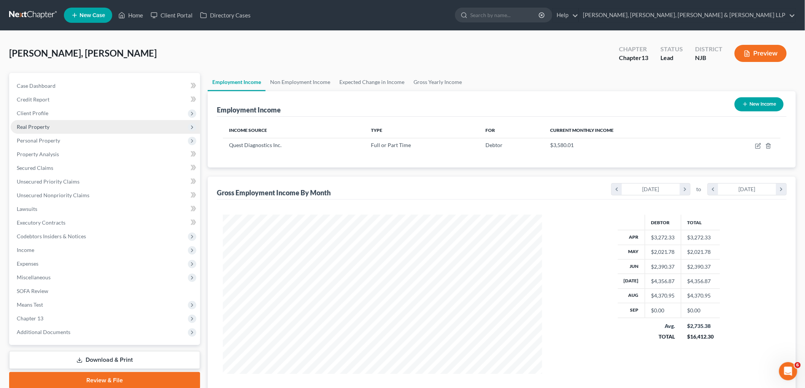
click at [43, 127] on span "Real Property" at bounding box center [33, 127] width 33 height 6
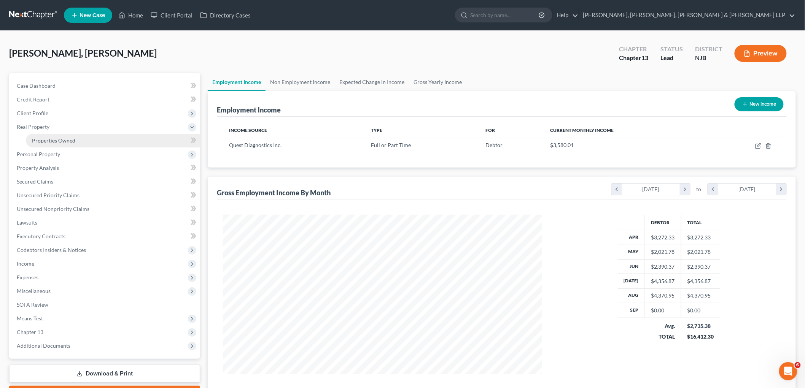
click at [49, 140] on span "Properties Owned" at bounding box center [53, 140] width 43 height 6
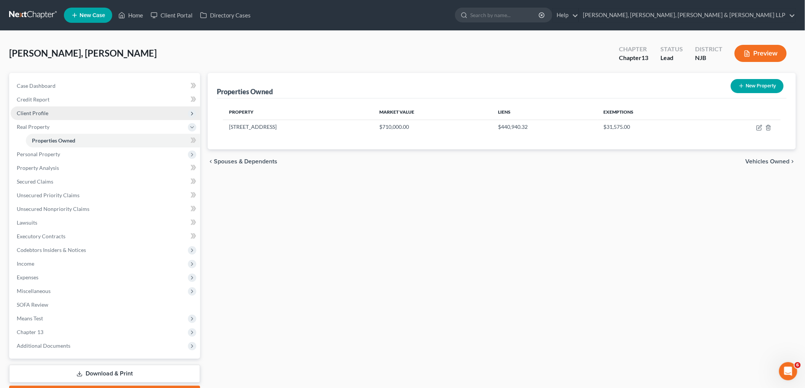
click at [48, 113] on span "Client Profile" at bounding box center [105, 113] width 189 height 14
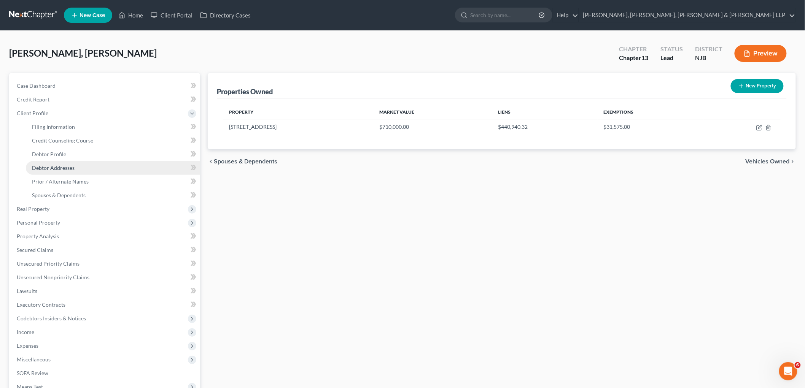
click at [50, 167] on span "Debtor Addresses" at bounding box center [53, 168] width 43 height 6
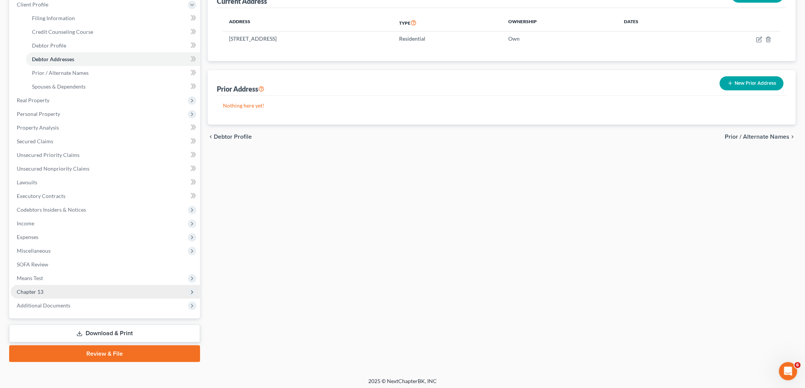
scroll to position [111, 0]
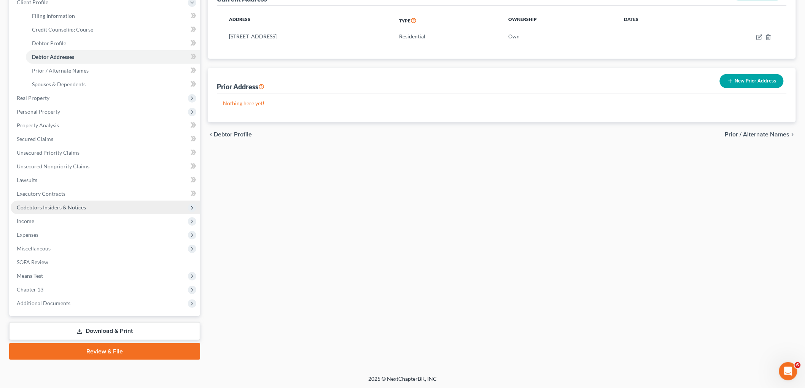
click at [52, 206] on span "Codebtors Insiders & Notices" at bounding box center [51, 207] width 69 height 6
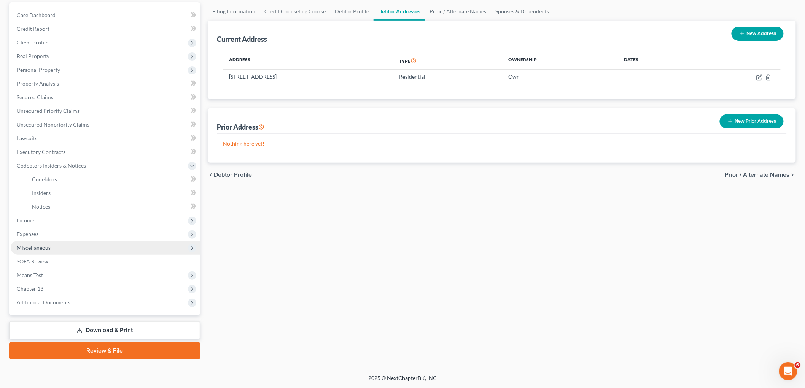
scroll to position [70, 0]
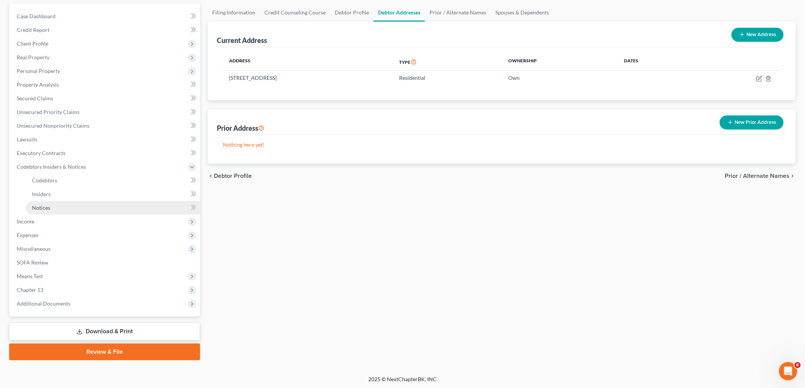
click at [48, 208] on span "Notices" at bounding box center [41, 208] width 18 height 6
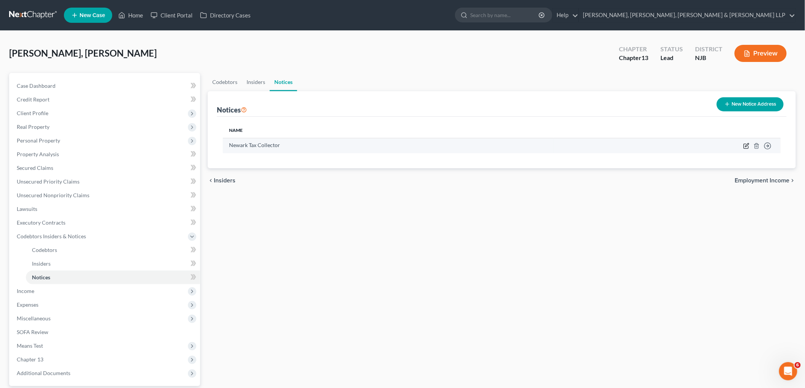
click at [438, 148] on icon "button" at bounding box center [746, 146] width 6 height 6
select select "33"
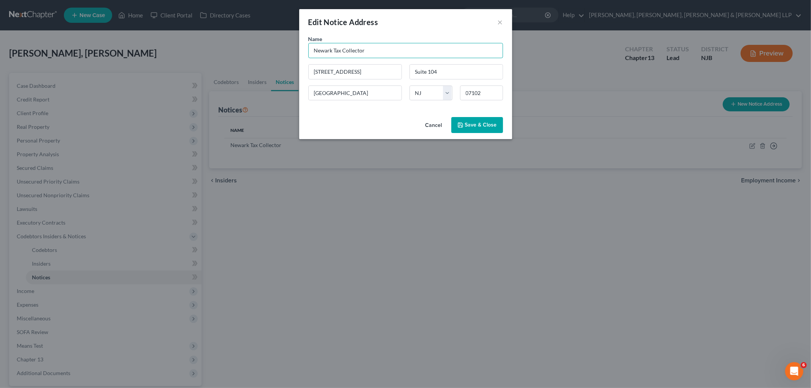
drag, startPoint x: 387, startPoint y: 48, endPoint x: 314, endPoint y: 48, distance: 72.6
click at [314, 48] on input "Newark Tax Collector" at bounding box center [405, 50] width 195 height 15
paste input "[GEOGRAPHIC_DATA]"
type input "Belleville Tax Collector"
drag, startPoint x: 367, startPoint y: 73, endPoint x: 282, endPoint y: 71, distance: 85.6
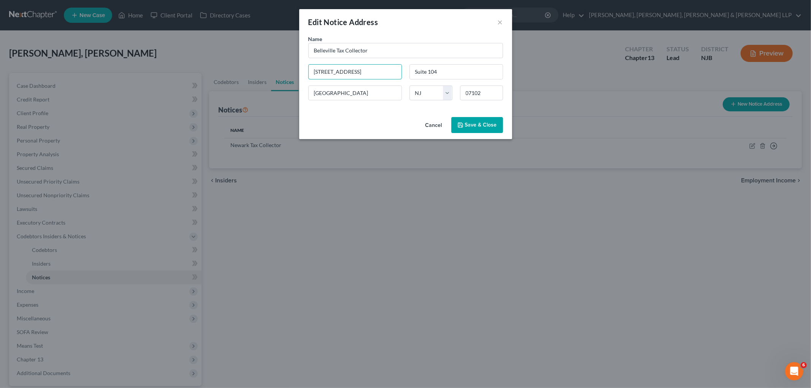
click at [282, 71] on div "Edit Notice Address × Name * Belleville Tax Collector [STREET_ADDRESS][GEOGRAPH…" at bounding box center [405, 194] width 811 height 388
paste input "[STREET_ADDRESS][US_STATE]"
type input "[STREET_ADDRESS][US_STATE]"
drag, startPoint x: 445, startPoint y: 76, endPoint x: 402, endPoint y: 74, distance: 43.4
click at [402, 74] on div "Name * Belleville Tax Collector [STREET_ADDRESS][GEOGRAPHIC_DATA][US_STATE][US_…" at bounding box center [406, 70] width 202 height 71
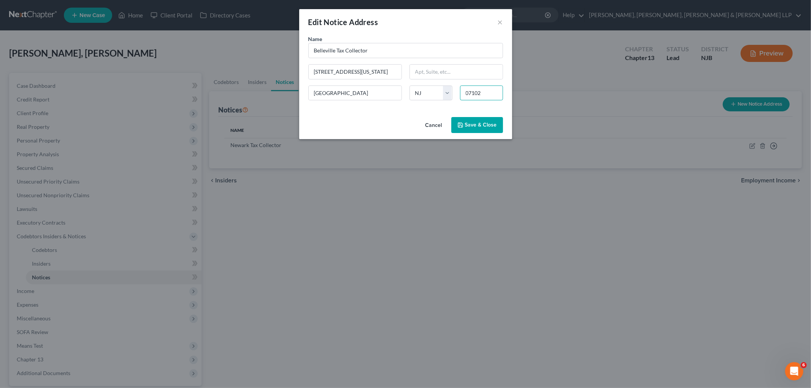
drag, startPoint x: 492, startPoint y: 92, endPoint x: 419, endPoint y: 114, distance: 76.4
click at [438, 91] on div "Name * Belleville Tax Collector [GEOGRAPHIC_DATA][US_STATE] [GEOGRAPHIC_DATA] […" at bounding box center [406, 70] width 202 height 71
paste input "07109"
type input "07109"
type input "[GEOGRAPHIC_DATA]"
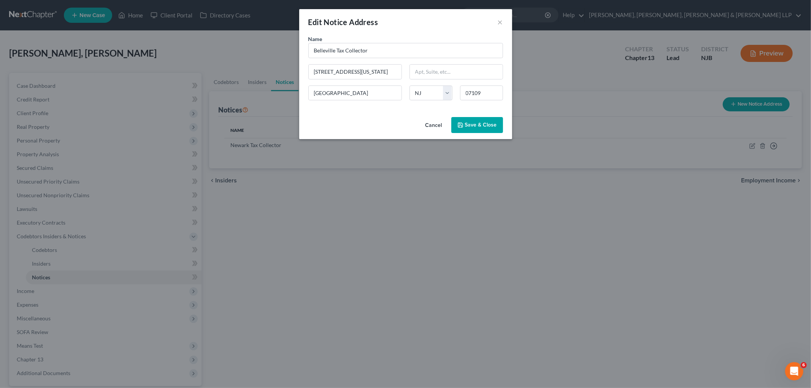
click at [369, 121] on div "Cancel Save & Close" at bounding box center [405, 126] width 213 height 25
click at [438, 124] on span "Save & Close" at bounding box center [481, 125] width 32 height 6
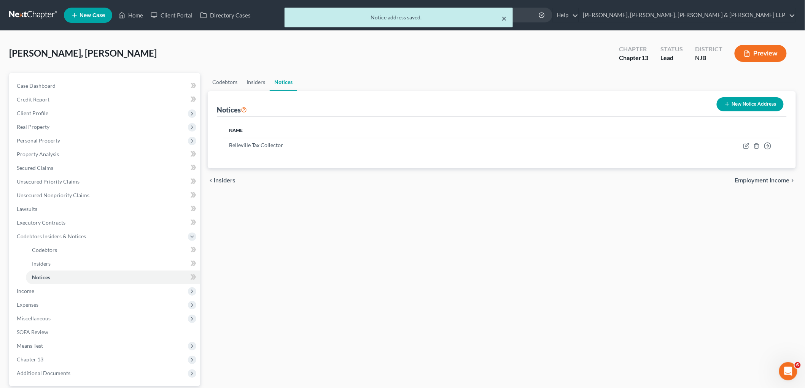
click at [438, 16] on button "×" at bounding box center [503, 18] width 5 height 9
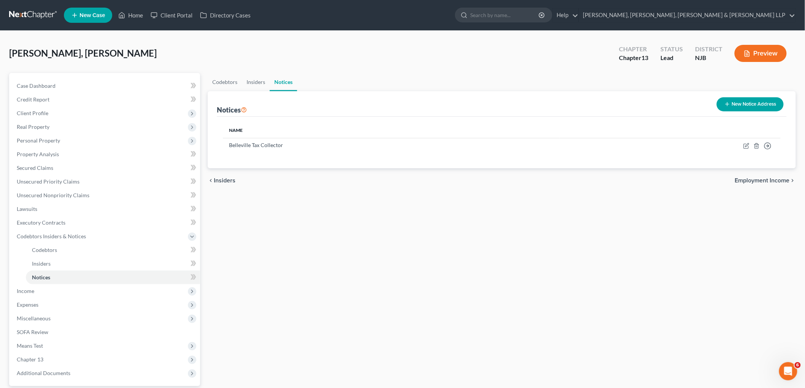
click at [438, 179] on span "Employment Income" at bounding box center [762, 181] width 55 height 6
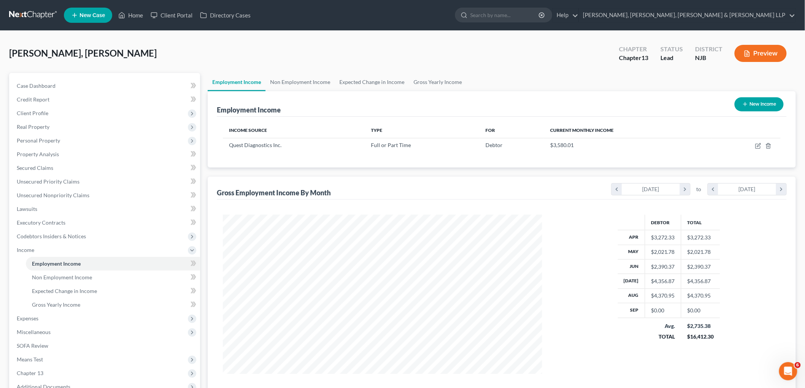
scroll to position [159, 334]
click at [292, 80] on link "Non Employment Income" at bounding box center [299, 82] width 69 height 18
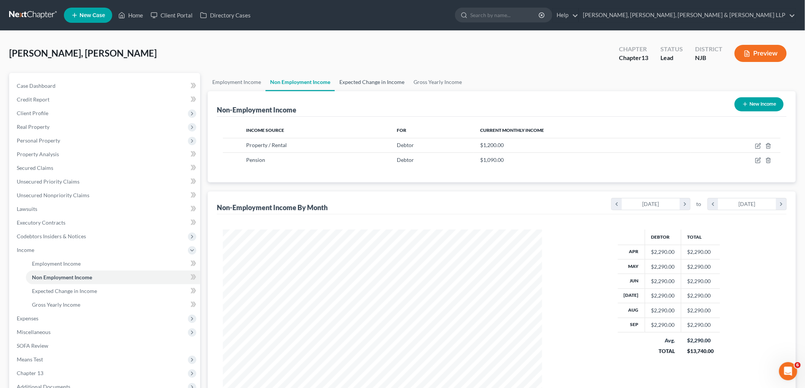
scroll to position [159, 334]
click at [354, 80] on link "Expected Change in Income" at bounding box center [372, 82] width 74 height 18
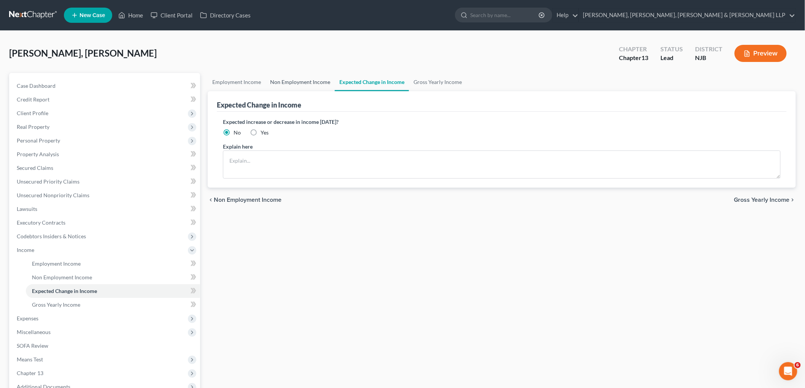
click at [289, 81] on link "Non Employment Income" at bounding box center [299, 82] width 69 height 18
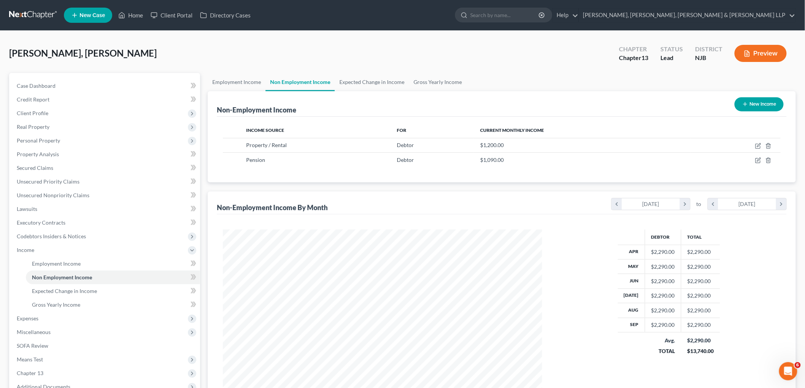
scroll to position [159, 334]
click at [368, 79] on link "Expected Change in Income" at bounding box center [372, 82] width 74 height 18
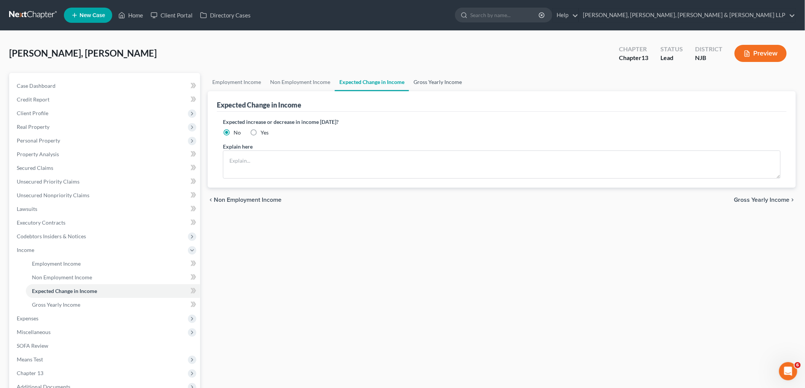
click at [438, 80] on link "Gross Yearly Income" at bounding box center [437, 82] width 57 height 18
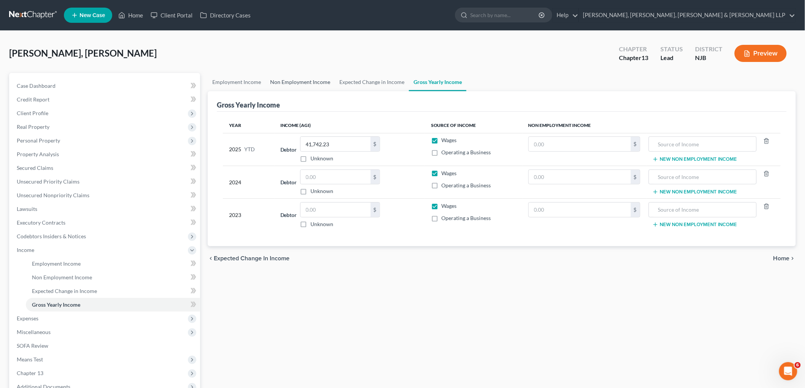
click at [300, 83] on link "Non Employment Income" at bounding box center [299, 82] width 69 height 18
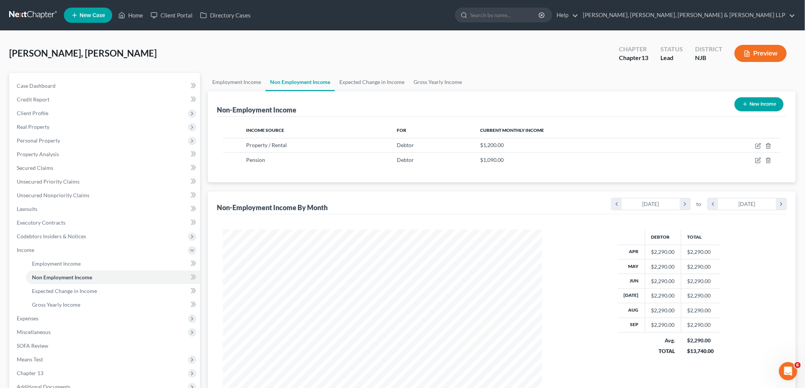
scroll to position [159, 334]
click at [337, 108] on div "Non-Employment Income New Income" at bounding box center [502, 103] width 570 height 25
click at [438, 78] on link "Gross Yearly Income" at bounding box center [437, 82] width 57 height 18
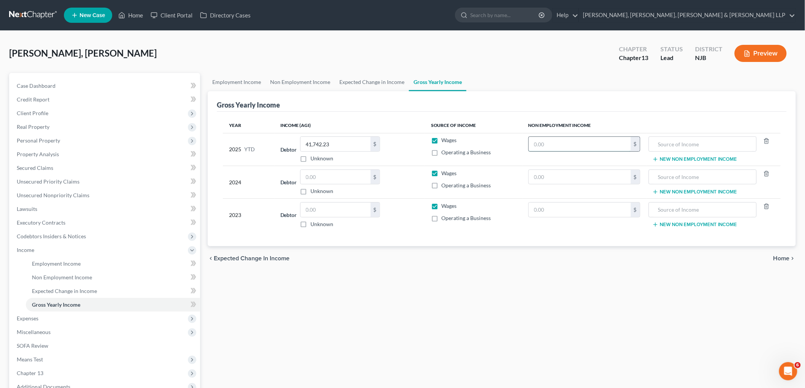
click at [438, 149] on input "text" at bounding box center [579, 144] width 102 height 14
type input "12,000"
click at [438, 144] on input "text" at bounding box center [702, 144] width 100 height 14
type input "Rental income"
click at [306, 79] on link "Non Employment Income" at bounding box center [299, 82] width 69 height 18
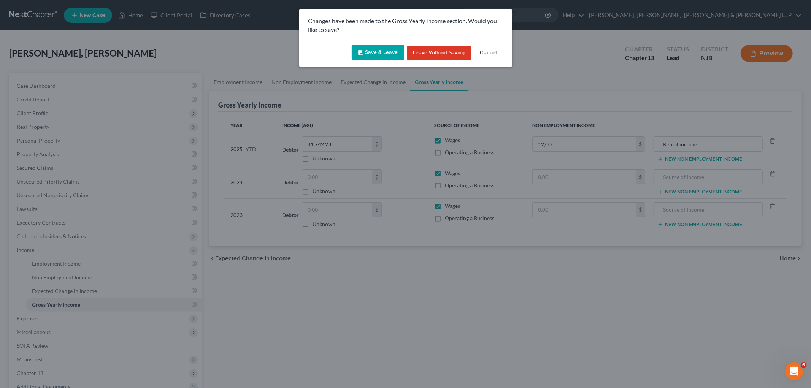
click at [382, 54] on button "Save & Leave" at bounding box center [378, 53] width 52 height 16
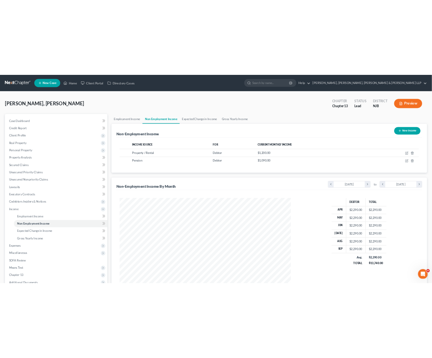
scroll to position [159, 334]
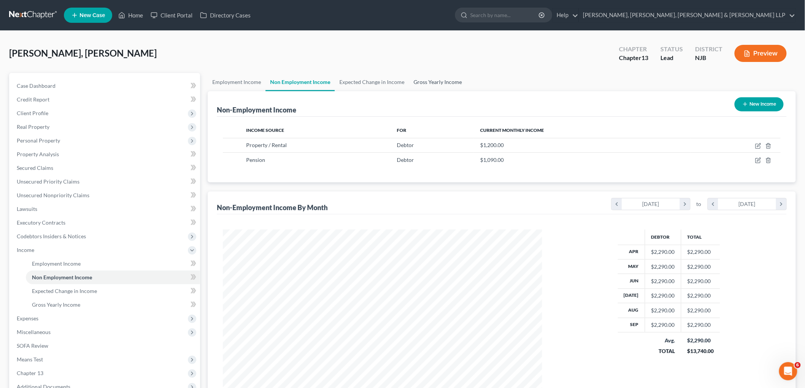
drag, startPoint x: 434, startPoint y: 77, endPoint x: 447, endPoint y: 102, distance: 28.2
click at [434, 77] on link "Gross Yearly Income" at bounding box center [437, 82] width 57 height 18
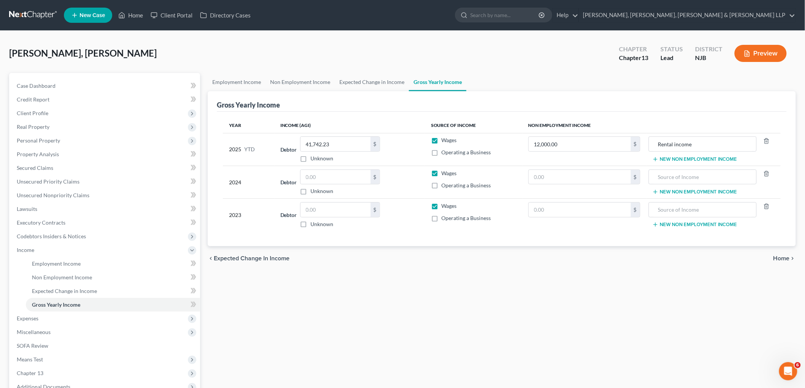
click at [438, 156] on button "New Non Employment Income" at bounding box center [694, 159] width 85 height 6
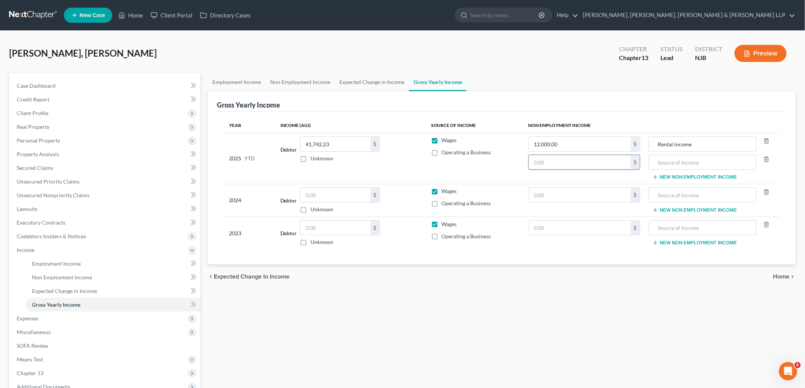
click at [438, 166] on input "text" at bounding box center [579, 162] width 102 height 14
type input "10,900"
click at [438, 161] on input "text" at bounding box center [702, 162] width 100 height 14
type input "Pension"
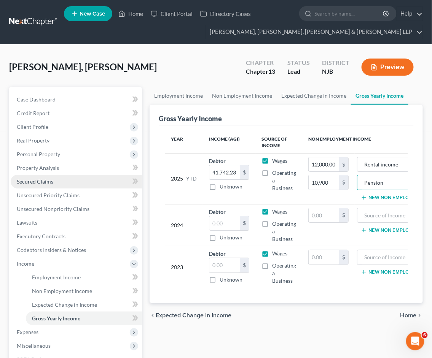
click at [36, 181] on span "Secured Claims" at bounding box center [35, 181] width 36 height 6
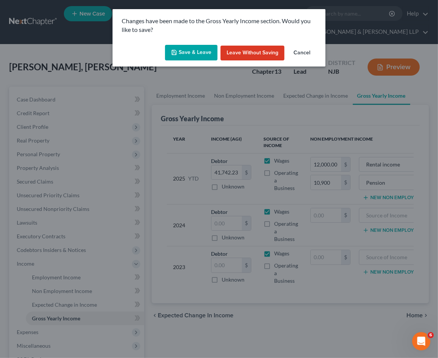
click at [194, 49] on button "Save & Leave" at bounding box center [191, 53] width 52 height 16
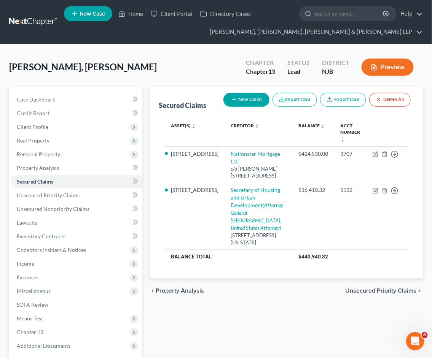
click at [363, 288] on span "Unsecured Priority Claims" at bounding box center [380, 291] width 71 height 6
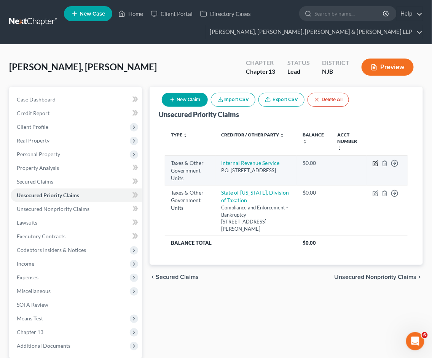
click at [374, 162] on icon "button" at bounding box center [375, 163] width 6 height 6
select select "0"
select select "39"
select select "0"
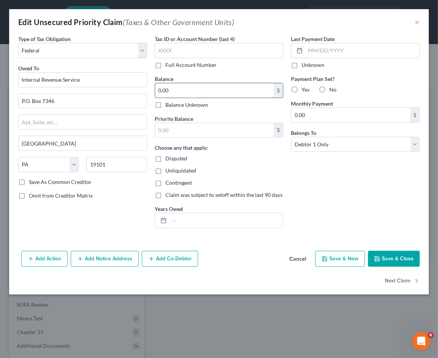
click at [234, 89] on input "0.00" at bounding box center [214, 90] width 119 height 14
type input "1,748.31"
click at [214, 134] on input "text" at bounding box center [214, 130] width 119 height 14
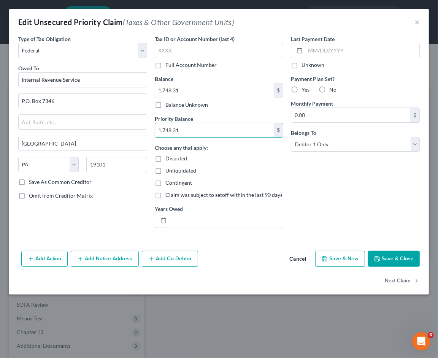
type input "1,748.31"
click at [198, 219] on input "text" at bounding box center [226, 220] width 114 height 14
type input "2023"
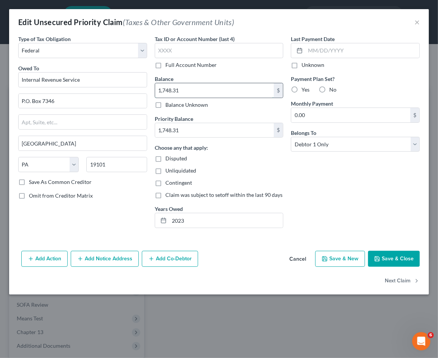
click at [209, 93] on input "1,748.31" at bounding box center [214, 90] width 119 height 14
type input "2,649.75"
click at [191, 129] on input "1,748.31" at bounding box center [214, 130] width 119 height 14
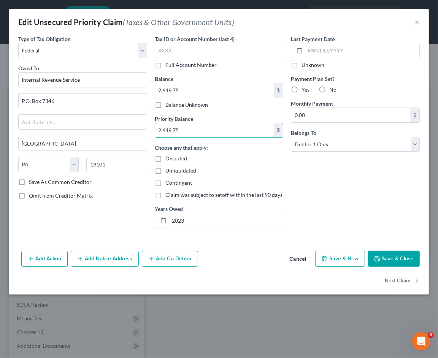
type input "2,649.75"
click at [240, 166] on div "Choose any that apply: Disputed Unliquidated Contingent Claim was subject to se…" at bounding box center [219, 171] width 129 height 55
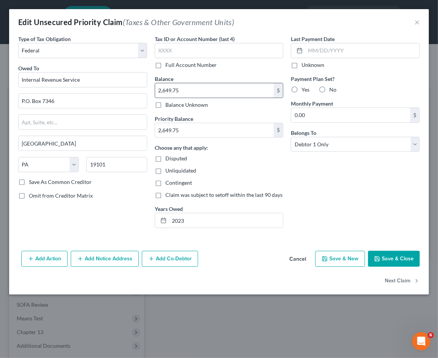
click at [197, 92] on input "2,649.75" at bounding box center [214, 90] width 119 height 14
type input "18,366"
click at [84, 201] on div "Type of Tax Obligation * Select Federal City State Franchise Tax Board Other Ow…" at bounding box center [82, 134] width 136 height 199
drag, startPoint x: 380, startPoint y: 256, endPoint x: 373, endPoint y: 276, distance: 21.6
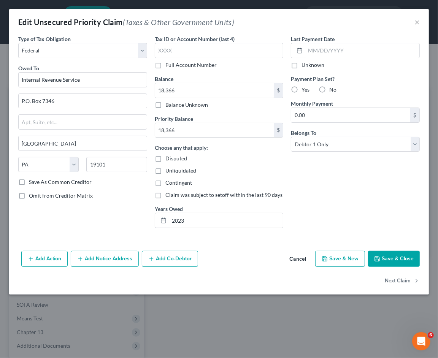
click at [380, 255] on button "Save & Close" at bounding box center [394, 259] width 52 height 16
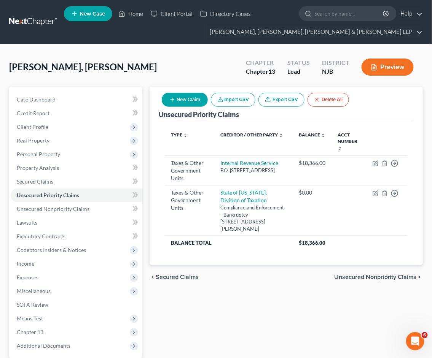
drag, startPoint x: 251, startPoint y: 319, endPoint x: 263, endPoint y: 317, distance: 11.9
click at [251, 319] on div "Unsecured Priority Claims New Claim Import CSV Export CSV Delete All Type expan…" at bounding box center [286, 245] width 281 height 316
click at [349, 276] on span "Unsecured Nonpriority Claims" at bounding box center [375, 277] width 83 height 6
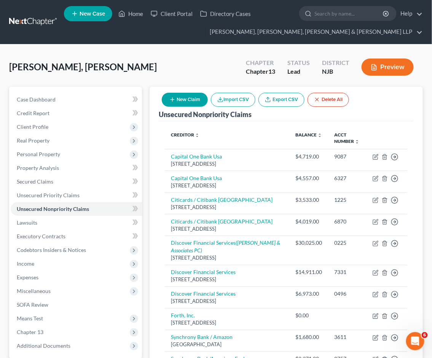
click at [184, 99] on button "New Claim" at bounding box center [185, 100] width 46 height 14
select select "0"
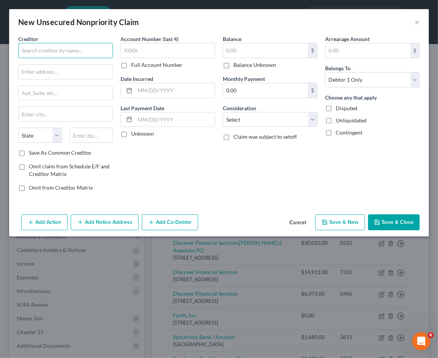
click at [74, 46] on input "text" at bounding box center [65, 50] width 95 height 15
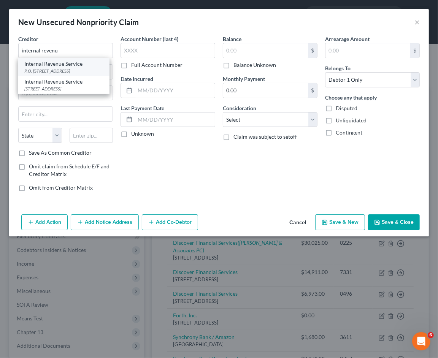
click at [63, 64] on div "Internal Revenue Service" at bounding box center [63, 64] width 79 height 8
type input "Internal Revenue Service"
type input "P.O. Box 7346"
type input "[GEOGRAPHIC_DATA]"
select select "39"
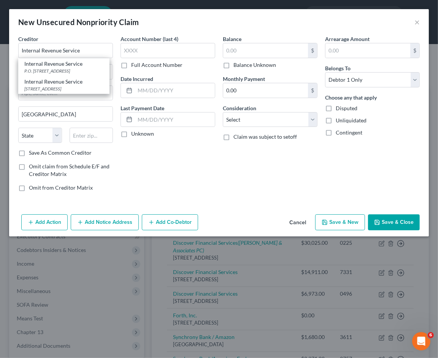
type input "19101"
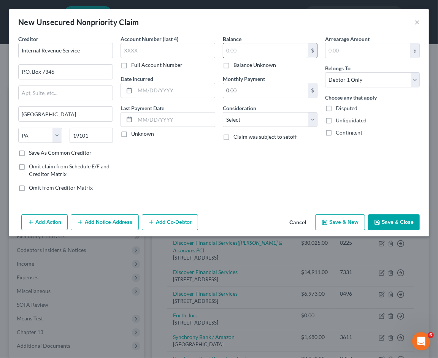
click at [264, 45] on input "text" at bounding box center [265, 50] width 85 height 14
type input "293,253.90"
click at [393, 216] on button "Save & Close" at bounding box center [394, 222] width 52 height 16
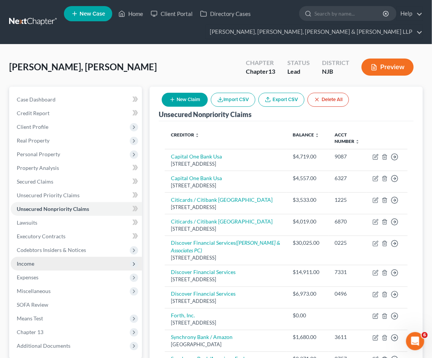
click at [39, 260] on span "Income" at bounding box center [76, 264] width 131 height 14
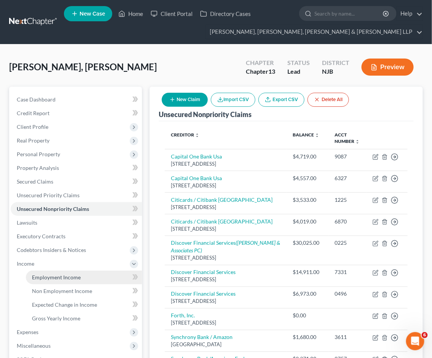
click at [42, 274] on span "Employment Income" at bounding box center [56, 277] width 49 height 6
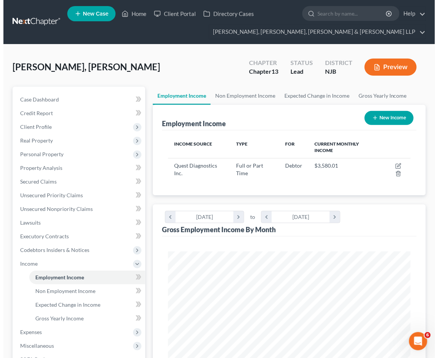
scroll to position [121, 257]
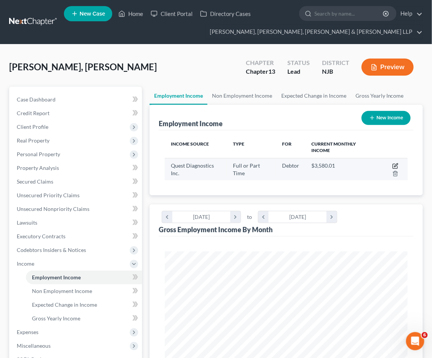
click at [396, 164] on icon "button" at bounding box center [395, 164] width 3 height 3
select select "0"
select select "33"
select select "2"
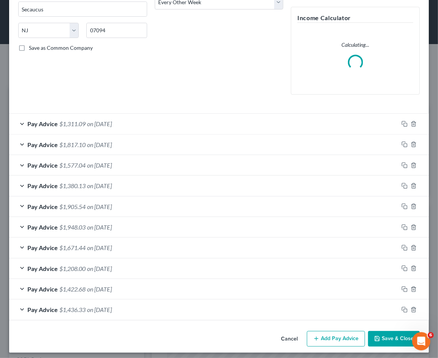
scroll to position [138, 0]
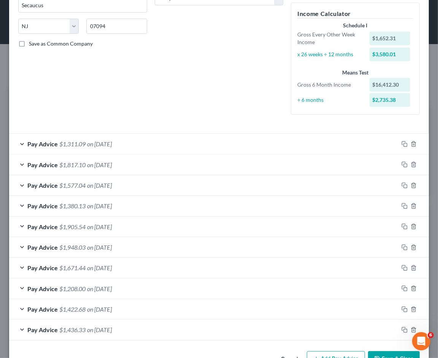
click at [151, 75] on div "Debtor Spouse Occupation Driver Length of Employment 1.5 years No Longer Employ…" at bounding box center [219, 9] width 136 height 224
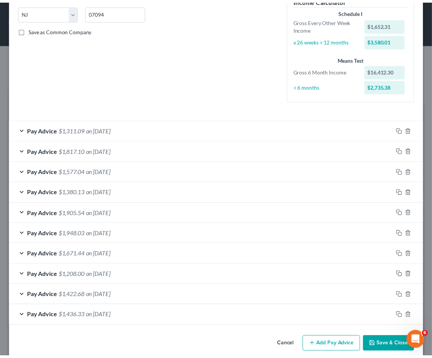
scroll to position [162, 0]
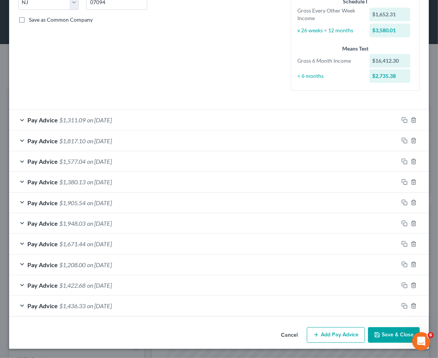
click at [386, 335] on button "Save & Close" at bounding box center [394, 335] width 52 height 16
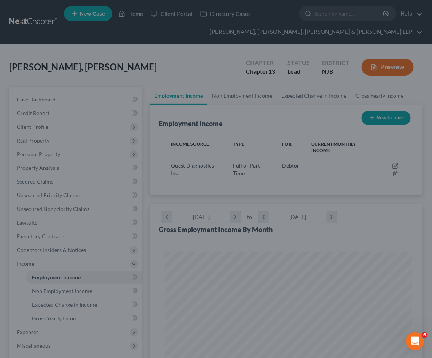
scroll to position [380084, 379947]
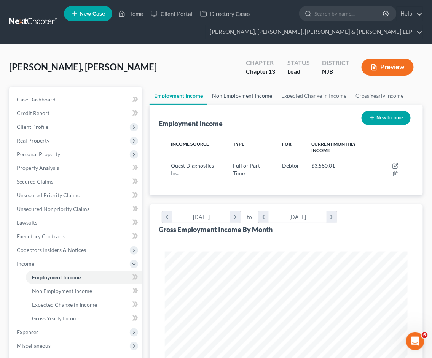
click at [249, 94] on link "Non Employment Income" at bounding box center [241, 96] width 69 height 18
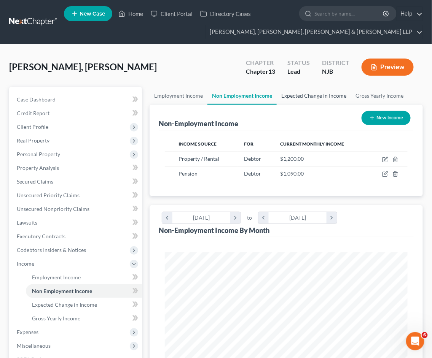
scroll to position [121, 257]
click at [286, 95] on link "Expected Change in Income" at bounding box center [313, 96] width 74 height 18
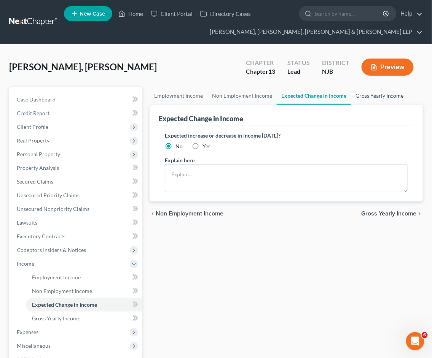
click at [363, 94] on link "Gross Yearly Income" at bounding box center [379, 96] width 57 height 18
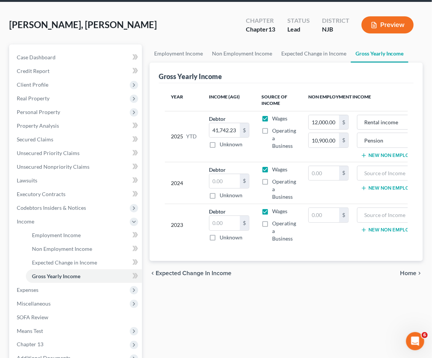
scroll to position [127, 0]
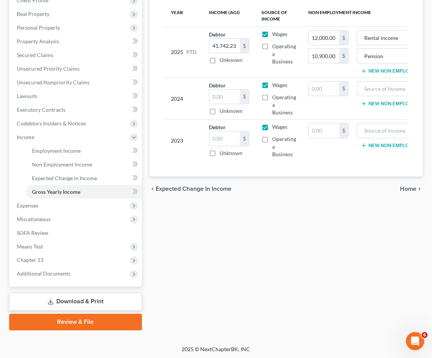
click at [403, 192] on span "Home" at bounding box center [408, 189] width 16 height 6
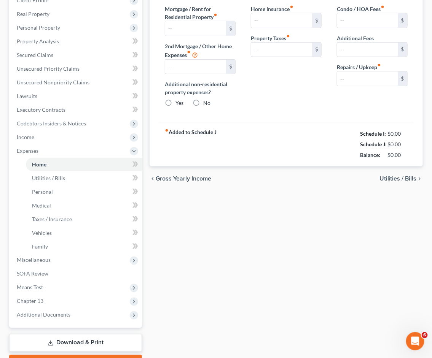
type input "3,800.00"
type input "0.00"
radio input "true"
type input "0.00"
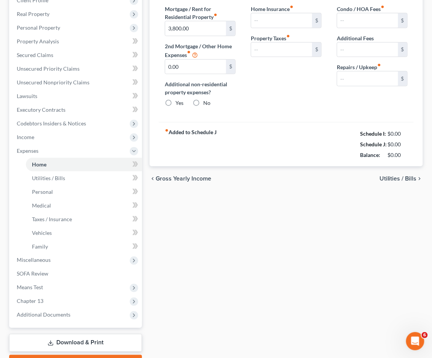
type input "0.00"
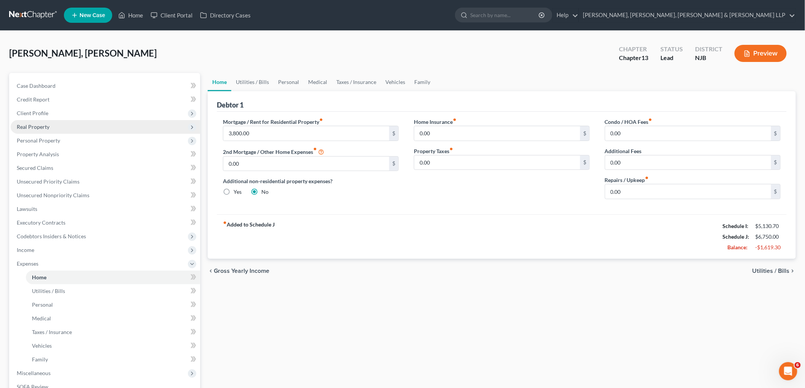
click at [30, 124] on span "Real Property" at bounding box center [33, 127] width 33 height 6
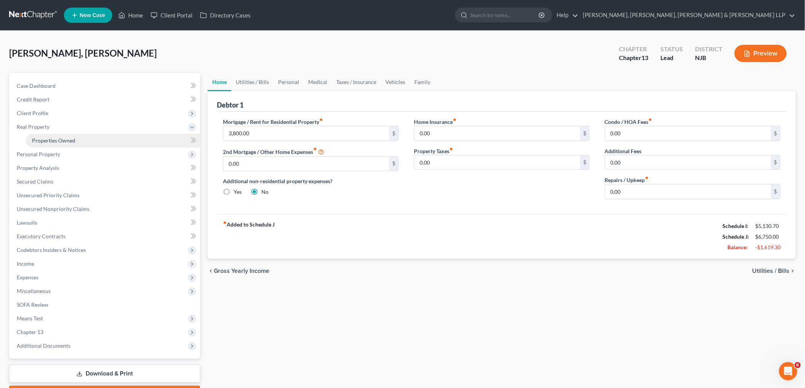
click at [44, 141] on span "Properties Owned" at bounding box center [53, 140] width 43 height 6
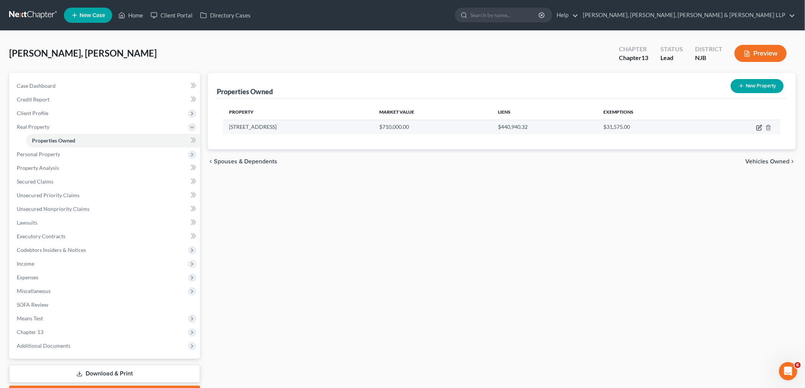
click at [438, 125] on icon "button" at bounding box center [759, 128] width 6 height 6
select select "33"
select select "6"
select select "3"
select select "1"
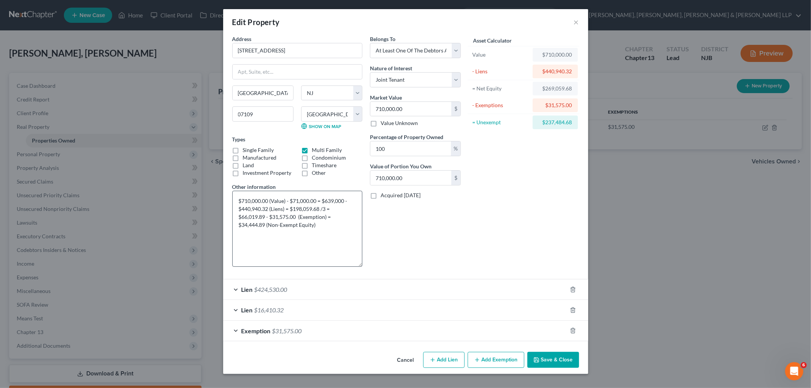
drag, startPoint x: 360, startPoint y: 216, endPoint x: 360, endPoint y: 263, distance: 47.9
click at [360, 263] on textarea "$710,000.00 (Value) - $71,000.00 = $639,000 - $440,940.32 (Liens) = $198,059.68…" at bounding box center [297, 229] width 130 height 76
drag, startPoint x: 407, startPoint y: 358, endPoint x: 66, endPoint y: 5, distance: 491.0
click at [407, 358] on button "Cancel" at bounding box center [405, 360] width 29 height 15
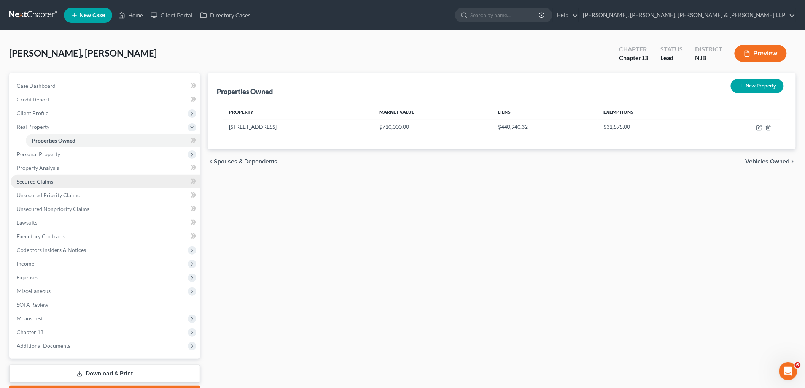
click at [39, 181] on span "Secured Claims" at bounding box center [35, 181] width 36 height 6
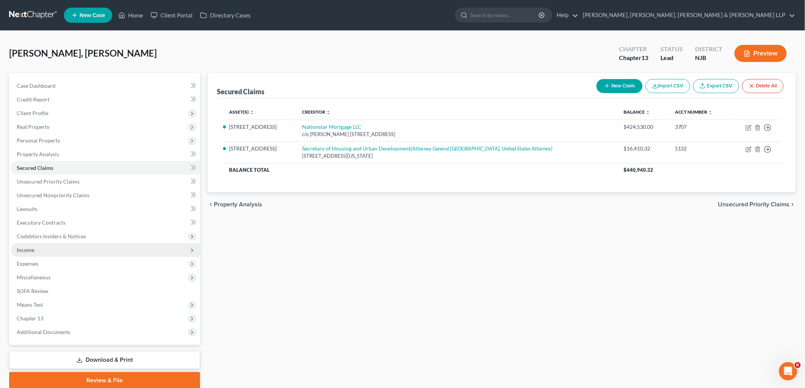
click at [42, 251] on span "Income" at bounding box center [105, 250] width 189 height 14
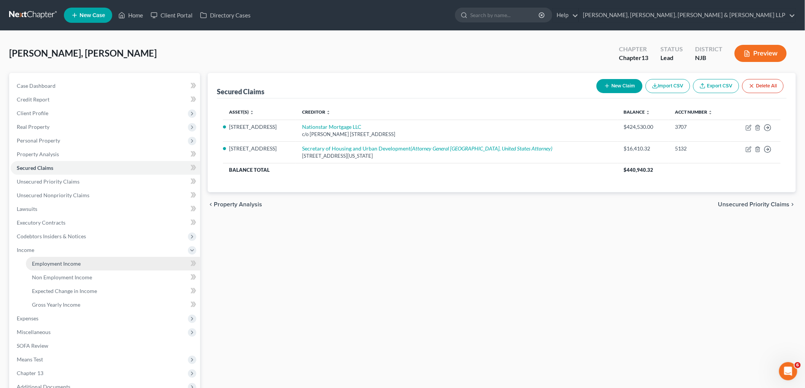
click at [48, 260] on span "Employment Income" at bounding box center [56, 263] width 49 height 6
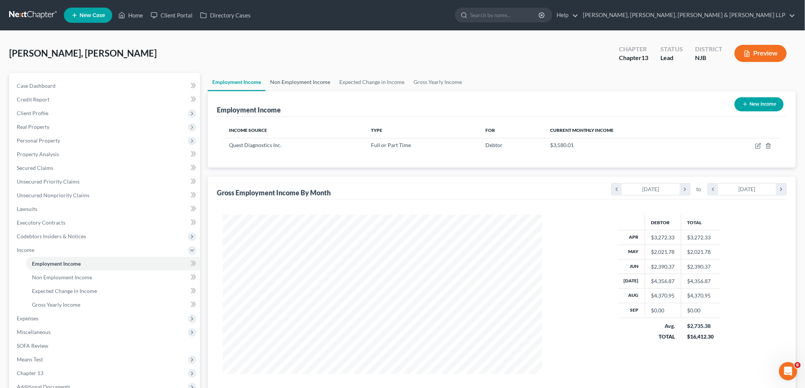
scroll to position [159, 334]
click at [303, 82] on link "Non Employment Income" at bounding box center [299, 82] width 69 height 18
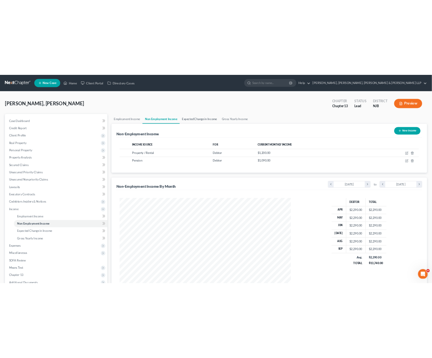
scroll to position [159, 334]
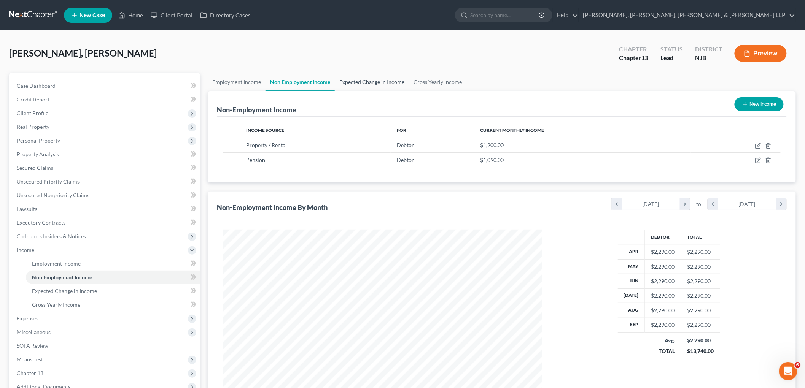
click at [363, 81] on link "Expected Change in Income" at bounding box center [372, 82] width 74 height 18
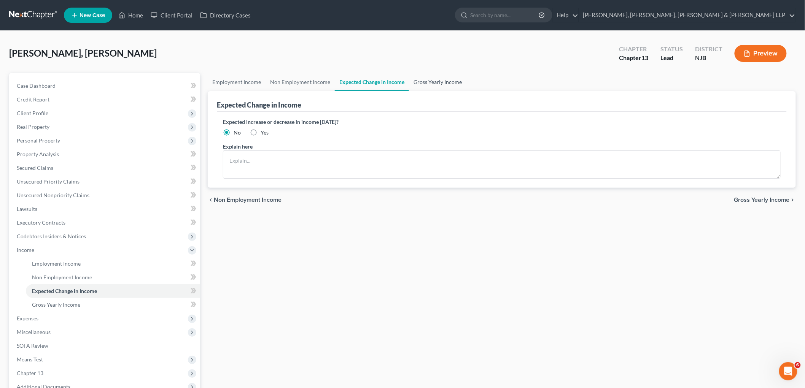
click at [438, 81] on link "Gross Yearly Income" at bounding box center [437, 82] width 57 height 18
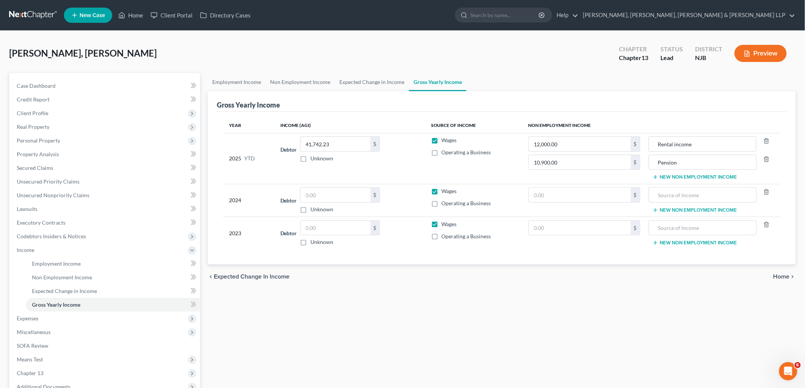
click at [438, 275] on span "Home" at bounding box center [781, 277] width 16 height 6
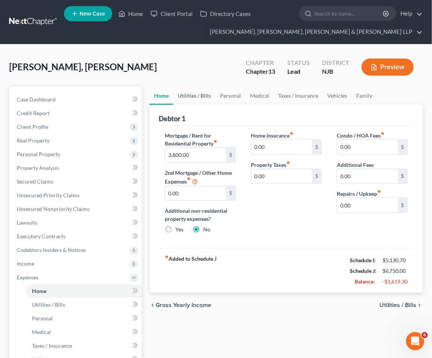
click at [197, 96] on link "Utilities / Bills" at bounding box center [194, 96] width 42 height 18
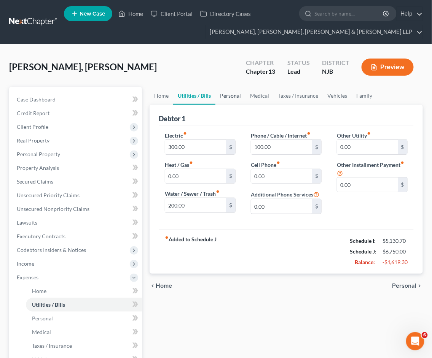
click at [230, 95] on link "Personal" at bounding box center [230, 96] width 30 height 18
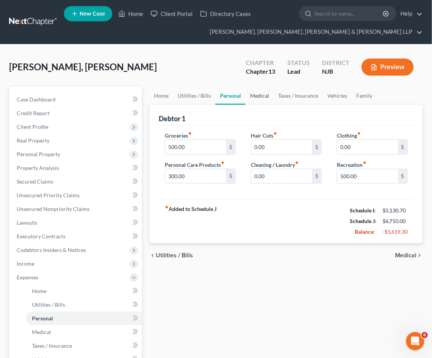
click at [251, 96] on link "Medical" at bounding box center [259, 96] width 28 height 18
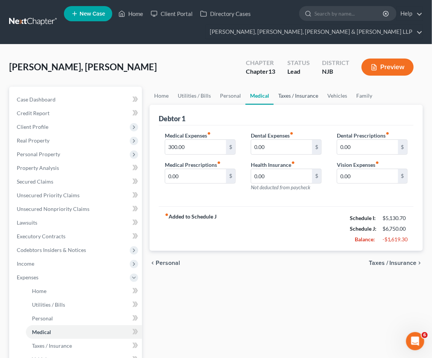
click at [282, 95] on link "Taxes / Insurance" at bounding box center [297, 96] width 49 height 18
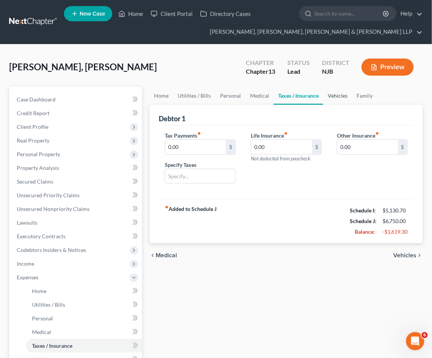
click at [336, 93] on link "Vehicles" at bounding box center [337, 96] width 29 height 18
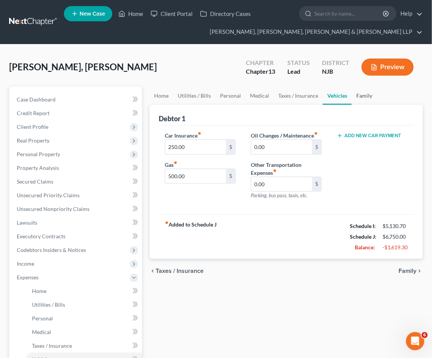
click at [365, 92] on link "Family" at bounding box center [363, 96] width 25 height 18
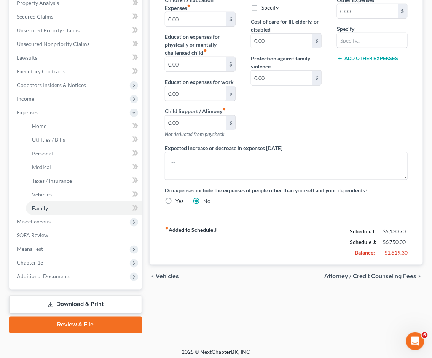
scroll to position [168, 0]
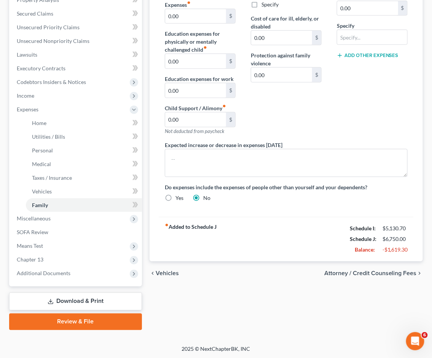
click at [366, 272] on span "Attorney / Credit Counseling Fees" at bounding box center [370, 274] width 92 height 6
select select "0"
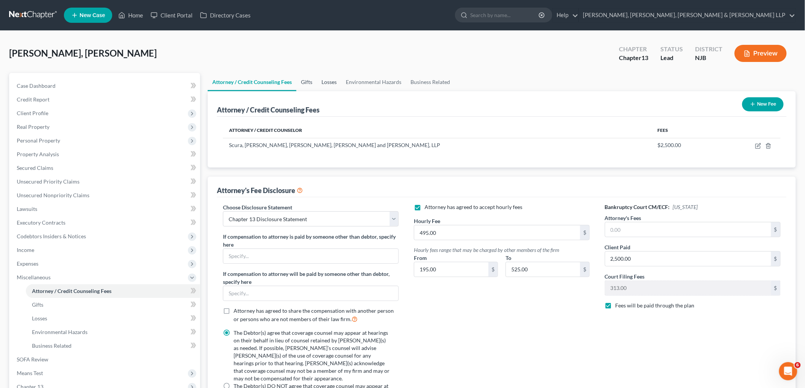
drag, startPoint x: 300, startPoint y: 82, endPoint x: 322, endPoint y: 81, distance: 22.1
click at [301, 82] on link "Gifts" at bounding box center [306, 82] width 21 height 18
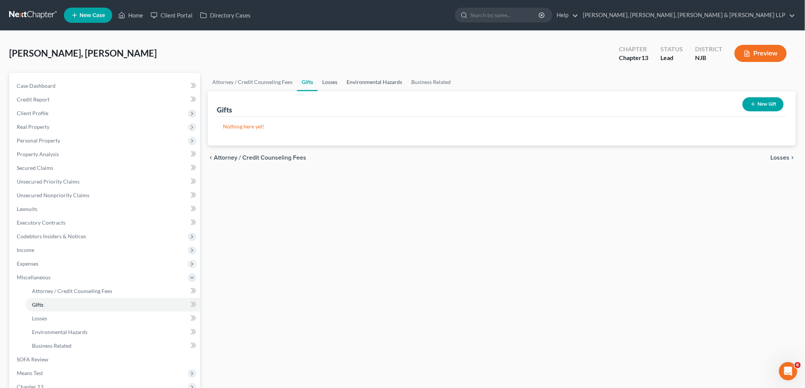
click at [331, 80] on link "Losses" at bounding box center [329, 82] width 24 height 18
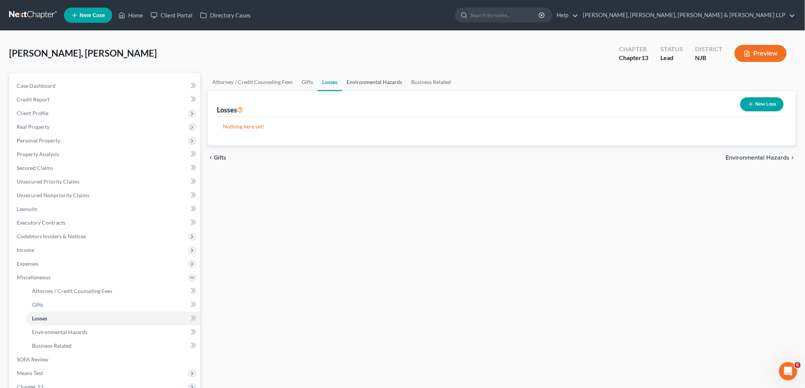
click at [363, 86] on link "Environmental Hazards" at bounding box center [374, 82] width 65 height 18
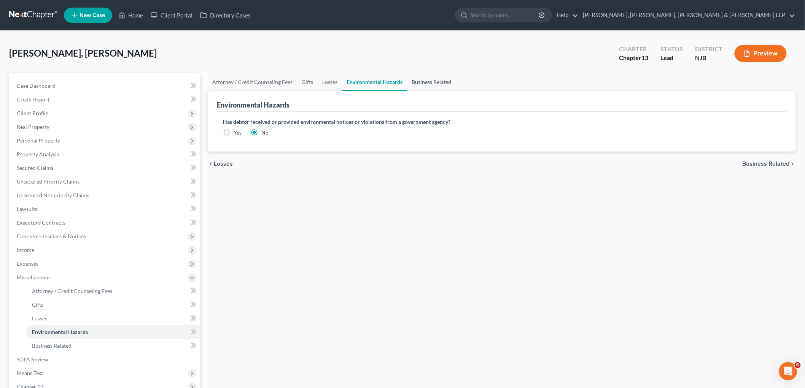
click at [428, 84] on link "Business Related" at bounding box center [431, 82] width 49 height 18
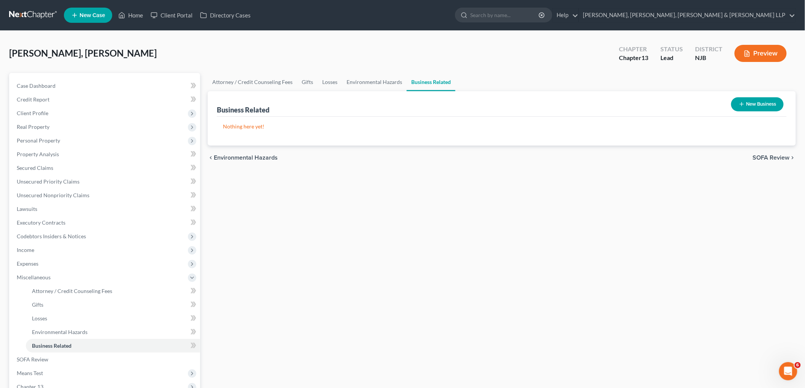
click at [438, 160] on span "SOFA Review" at bounding box center [770, 158] width 37 height 6
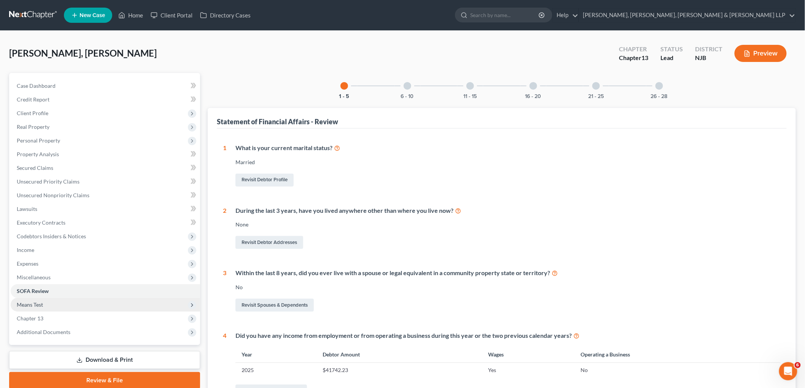
click at [28, 305] on span "Means Test" at bounding box center [30, 305] width 26 height 6
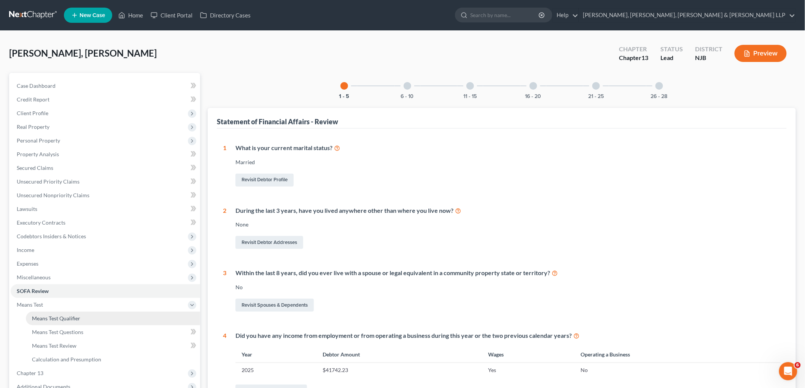
click at [38, 313] on link "Means Test Qualifier" at bounding box center [113, 319] width 174 height 14
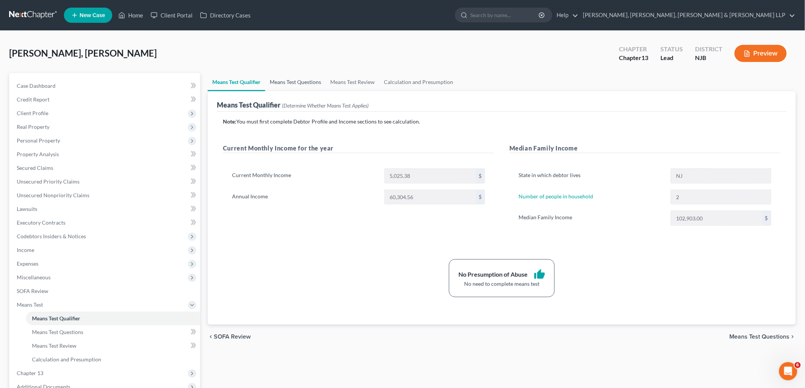
click at [308, 79] on link "Means Test Questions" at bounding box center [295, 82] width 60 height 18
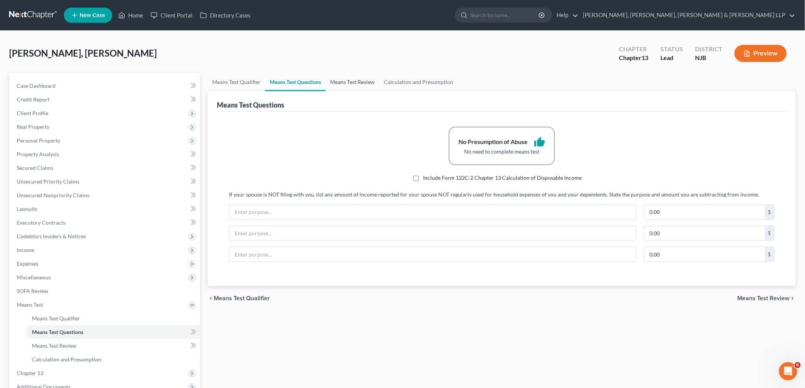
click at [340, 80] on link "Means Test Review" at bounding box center [352, 82] width 54 height 18
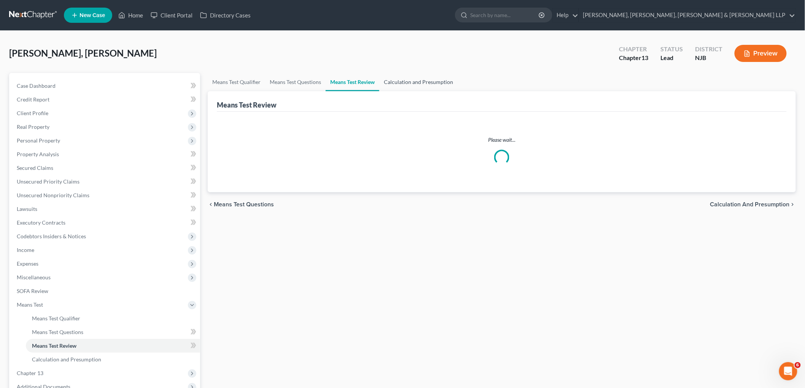
click at [387, 80] on link "Calculation and Presumption" at bounding box center [418, 82] width 78 height 18
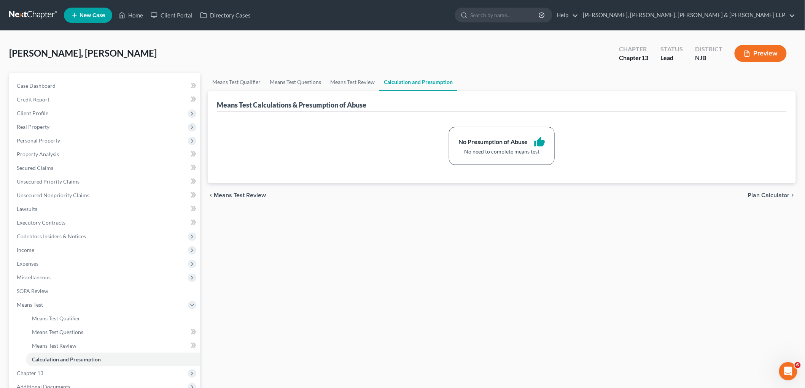
click at [438, 192] on span "Plan Calculator" at bounding box center [768, 195] width 42 height 6
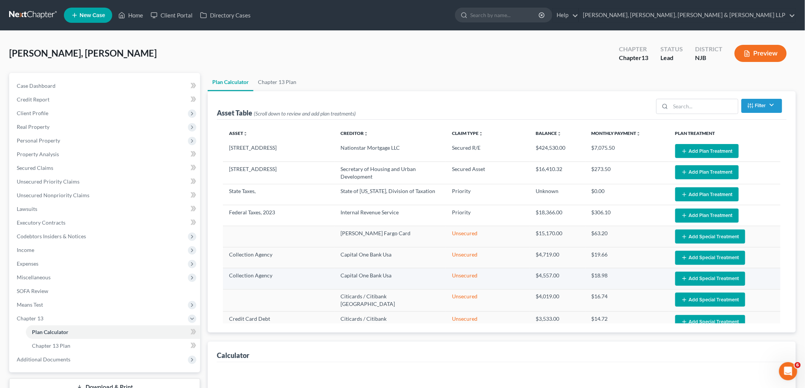
select select "59"
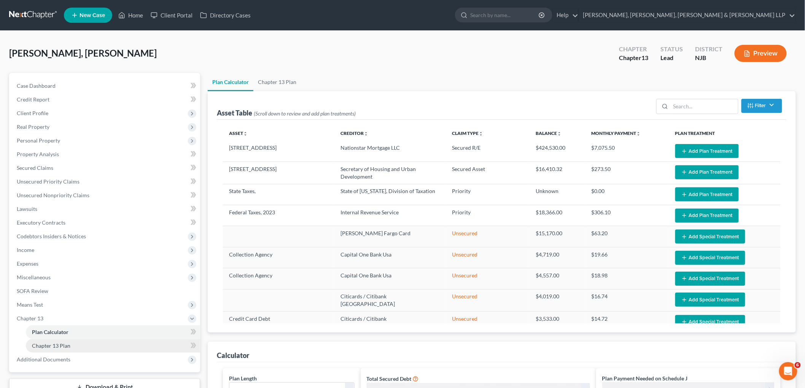
click at [66, 346] on span "Chapter 13 Plan" at bounding box center [51, 346] width 38 height 6
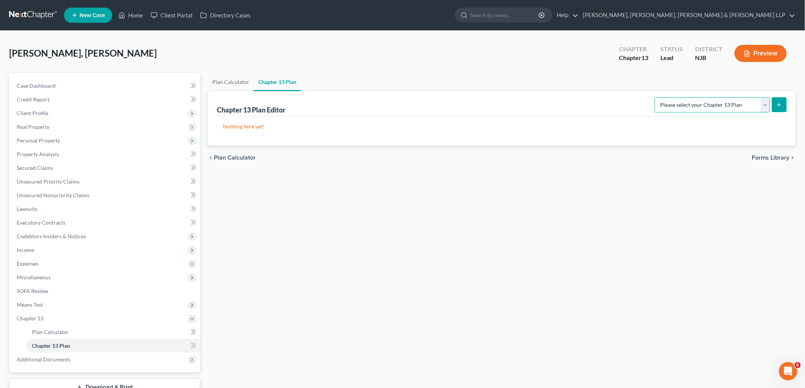
click at [438, 108] on select "Please select your Chapter 13 Plan District of [US_STATE] - Effective [DATE] Di…" at bounding box center [711, 104] width 115 height 15
select select "0"
click at [438, 97] on select "Please select your Chapter 13 Plan District of [US_STATE] - Effective [DATE] Di…" at bounding box center [711, 104] width 115 height 15
click at [438, 103] on icon "submit" at bounding box center [779, 105] width 6 height 6
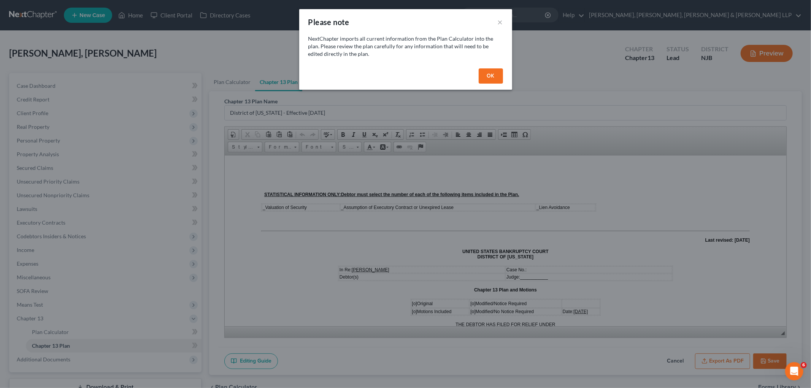
click at [438, 80] on button "OK" at bounding box center [491, 75] width 24 height 15
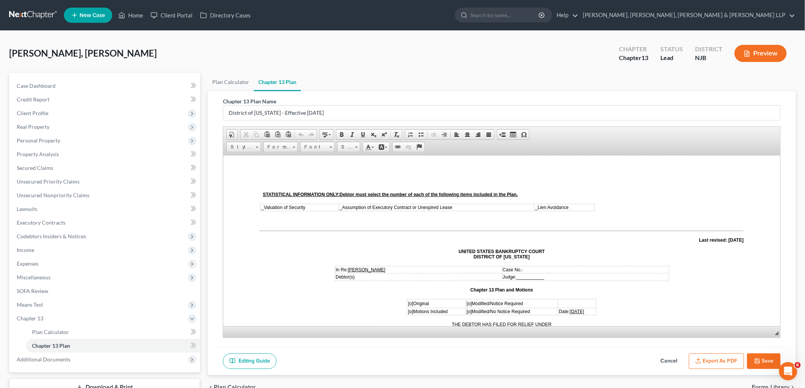
click at [438, 358] on button "Save" at bounding box center [763, 362] width 33 height 16
select select "0"
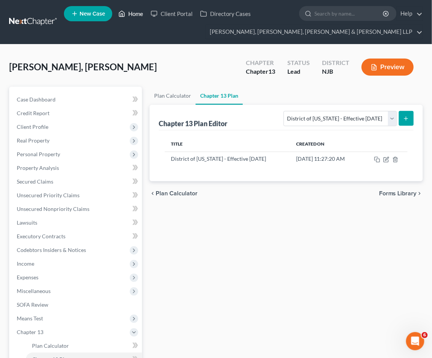
click at [135, 11] on link "Home" at bounding box center [130, 14] width 32 height 14
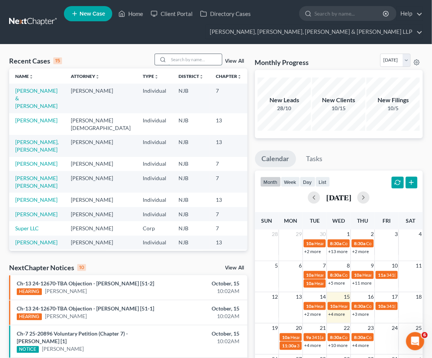
click at [198, 59] on input "search" at bounding box center [194, 59] width 53 height 11
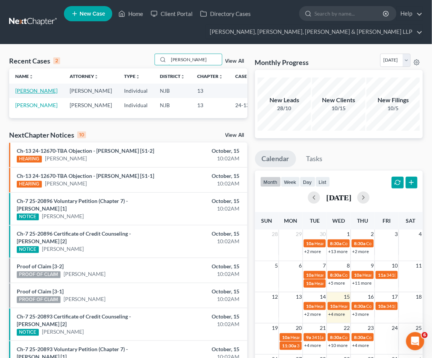
type input "[PERSON_NAME]"
drag, startPoint x: 36, startPoint y: 90, endPoint x: 70, endPoint y: 94, distance: 34.0
click at [36, 90] on link "[PERSON_NAME]" at bounding box center [36, 90] width 42 height 6
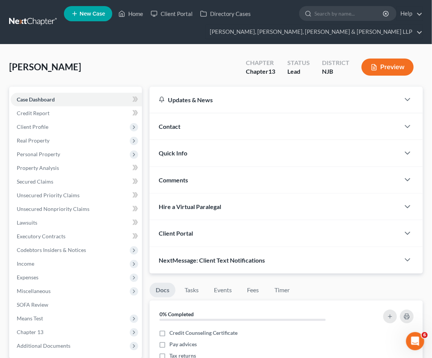
click at [225, 55] on div "[PERSON_NAME] Upgraded Chapter Chapter 13 Status Lead District NJB Preview" at bounding box center [215, 70] width 413 height 33
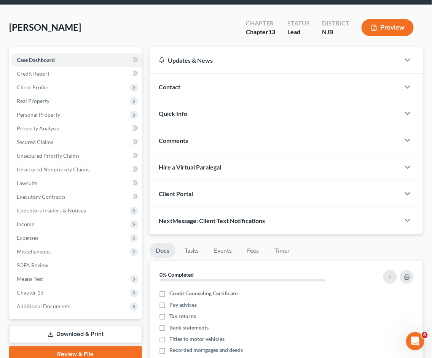
scroll to position [169, 0]
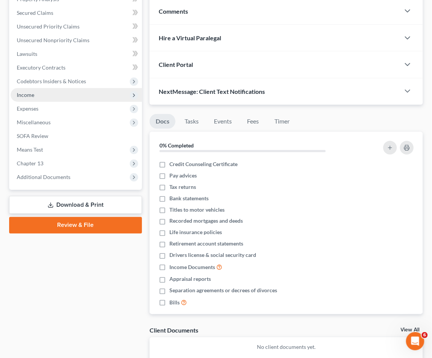
click at [37, 94] on span "Income" at bounding box center [76, 95] width 131 height 14
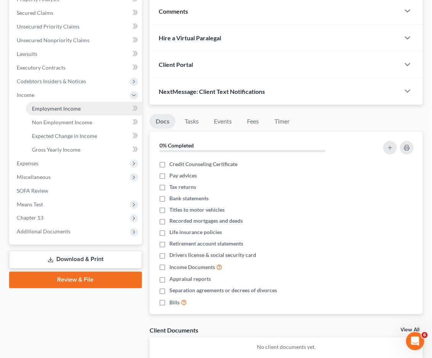
click at [49, 108] on span "Employment Income" at bounding box center [56, 108] width 49 height 6
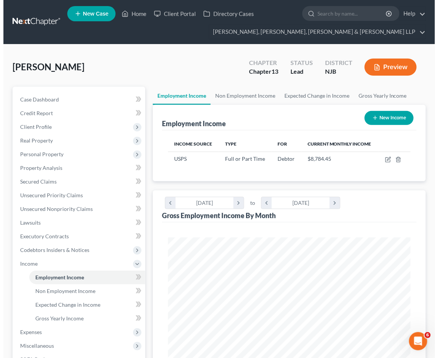
scroll to position [121, 257]
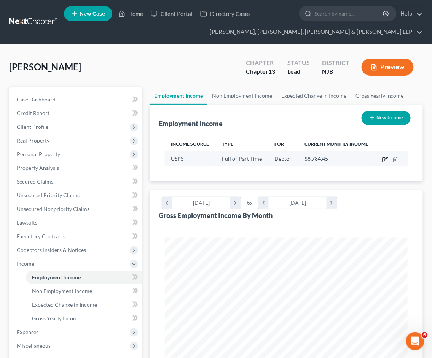
click at [383, 160] on icon "button" at bounding box center [385, 160] width 6 height 6
select select "0"
select select "33"
select select "2"
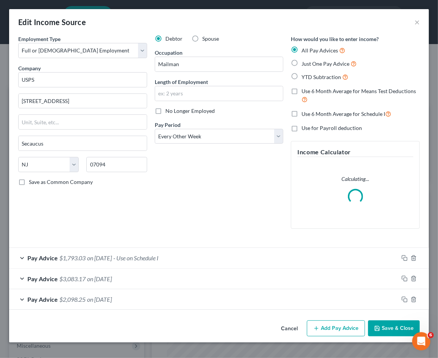
scroll to position [123, 262]
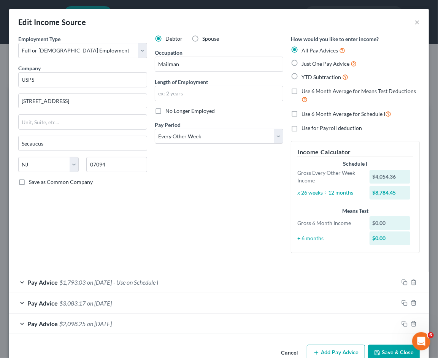
click at [127, 225] on div "Employment Type * Select Full or [DEMOGRAPHIC_DATA] Employment Self Employment …" at bounding box center [82, 147] width 136 height 224
click at [167, 321] on div "Pay Advice $2,098.25 on [DATE]" at bounding box center [203, 324] width 389 height 20
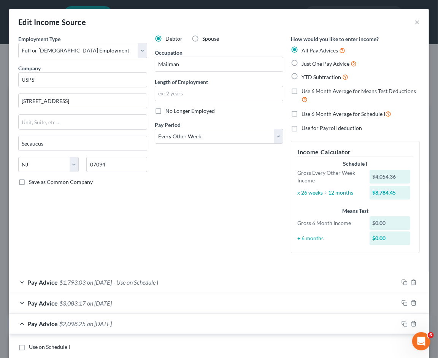
scroll to position [211, 0]
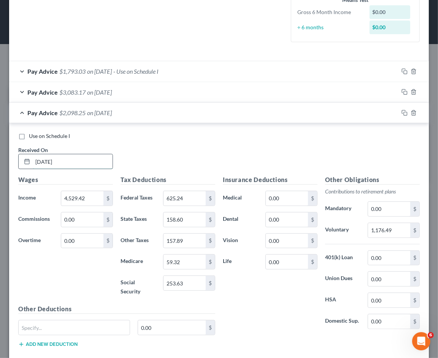
click at [75, 161] on input "[DATE]" at bounding box center [73, 161] width 80 height 14
drag, startPoint x: 81, startPoint y: 161, endPoint x: 46, endPoint y: 161, distance: 35.7
click at [46, 161] on input "[DATE]" at bounding box center [73, 161] width 80 height 14
click at [93, 163] on input "[DATE]" at bounding box center [73, 161] width 80 height 14
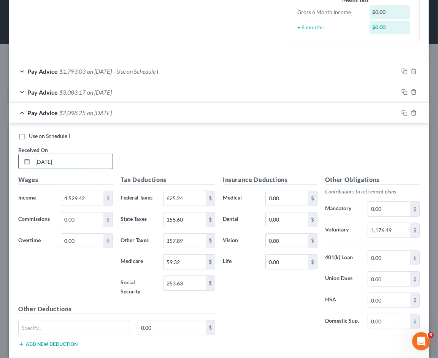
drag, startPoint x: 71, startPoint y: 160, endPoint x: 25, endPoint y: 160, distance: 45.6
click at [25, 160] on div "[DATE]" at bounding box center [65, 161] width 95 height 15
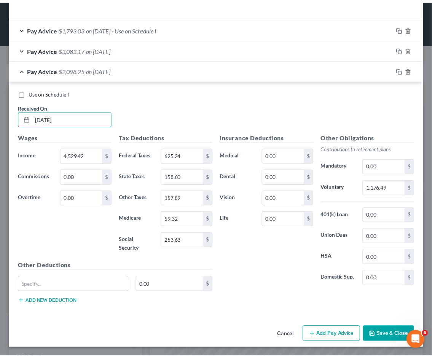
scroll to position [255, 0]
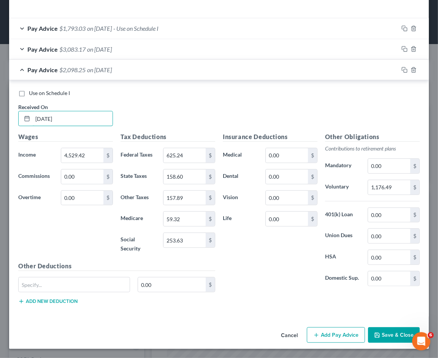
type input "[DATE]"
click at [282, 335] on button "Cancel" at bounding box center [289, 335] width 29 height 15
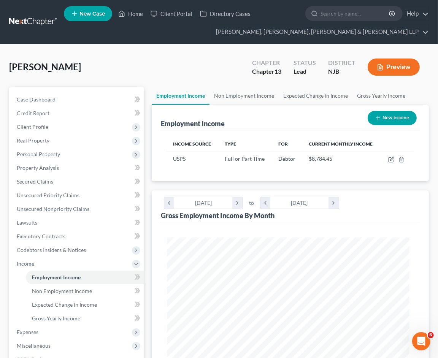
scroll to position [380084, 379947]
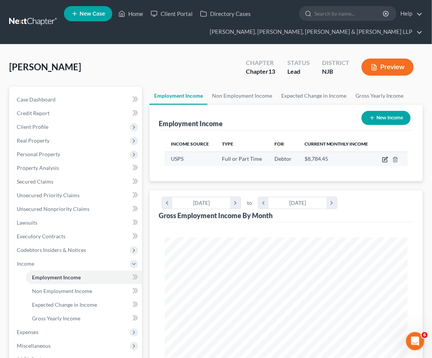
click at [386, 160] on icon "button" at bounding box center [385, 160] width 6 height 6
select select "0"
select select "33"
select select "2"
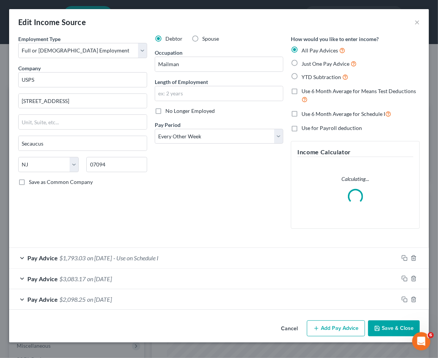
scroll to position [123, 262]
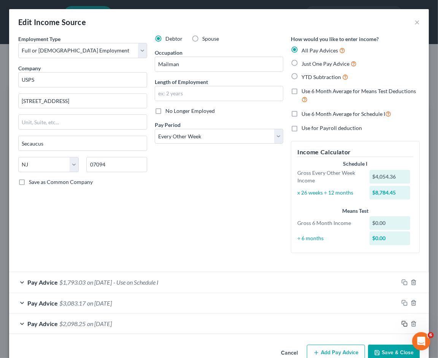
click at [401, 324] on icon "button" at bounding box center [404, 324] width 6 height 6
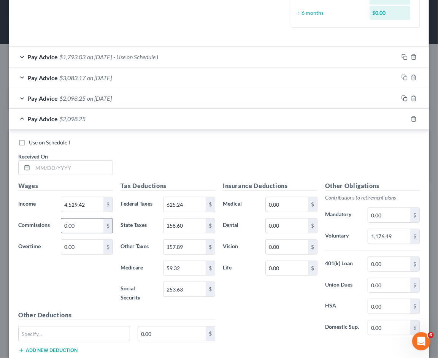
scroll to position [275, 0]
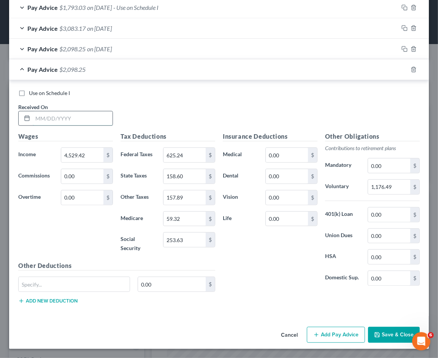
click at [79, 117] on input "text" at bounding box center [73, 118] width 80 height 14
type input "[DATE]"
click at [90, 153] on input "4,529.42" at bounding box center [82, 155] width 42 height 14
type input "311,758"
click at [160, 44] on div "Pay Advice $2,098.25 on [DATE]" at bounding box center [203, 49] width 389 height 20
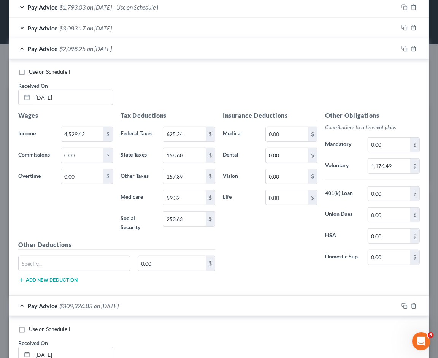
click at [160, 44] on div "Pay Advice $2,098.25 on [DATE]" at bounding box center [203, 48] width 389 height 20
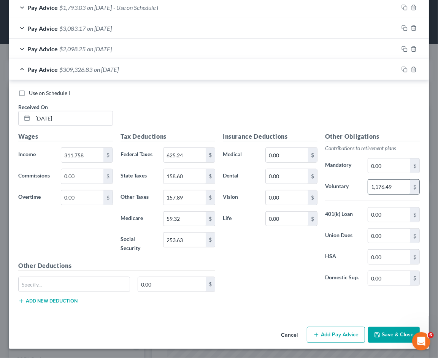
click at [394, 182] on input "1,176.49" at bounding box center [389, 187] width 42 height 14
type input "24.94"
click at [190, 238] on input "253.63" at bounding box center [184, 240] width 42 height 14
type input "161.41"
click at [187, 219] on input "59.32" at bounding box center [184, 219] width 42 height 14
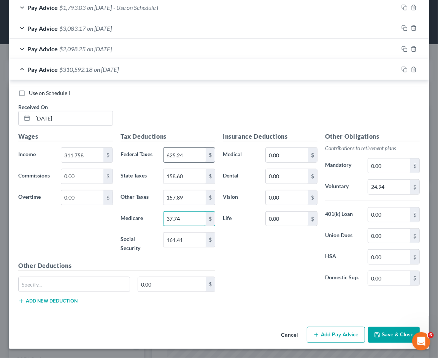
type input "37.74"
click at [187, 158] on input "625.24" at bounding box center [184, 155] width 42 height 14
type input "288.65"
click at [289, 157] on input "0.00" at bounding box center [287, 155] width 42 height 14
type input "435.43"
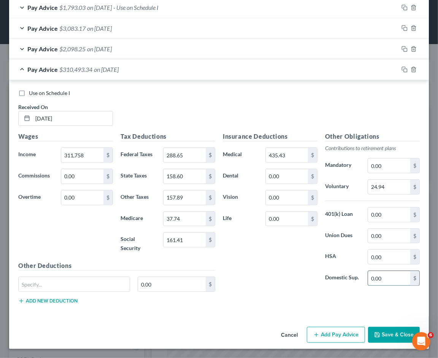
click at [393, 277] on input "0.00" at bounding box center [389, 278] width 42 height 14
type input "661"
click at [280, 192] on input "0.00" at bounding box center [287, 197] width 42 height 14
type input "16.97"
click at [276, 178] on input "0.00" at bounding box center [287, 176] width 42 height 14
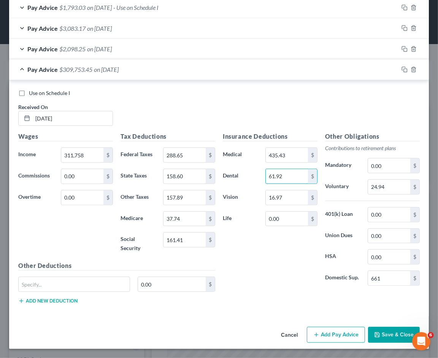
type input "61.92"
click at [192, 174] on input "158.60" at bounding box center [184, 176] width 42 height 14
type input "102.74"
click at [395, 212] on input "0.00" at bounding box center [389, 215] width 42 height 14
type input "404.05"
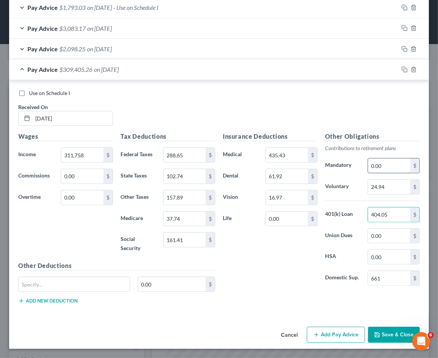
click at [390, 167] on input "0.00" at bounding box center [389, 166] width 42 height 14
type input "155.88"
click at [284, 222] on input "0.00" at bounding box center [287, 219] width 42 height 14
type input "31.05"
click at [185, 198] on input "157.89" at bounding box center [184, 197] width 42 height 14
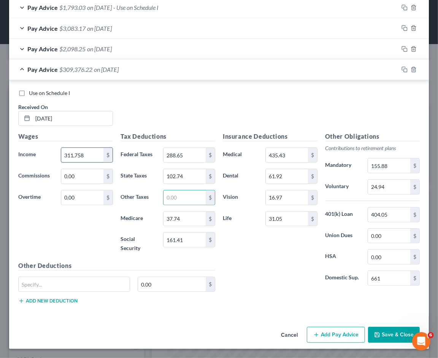
click at [85, 155] on input "311,758" at bounding box center [82, 155] width 42 height 14
drag, startPoint x: 90, startPoint y: 153, endPoint x: 51, endPoint y: 151, distance: 39.3
click at [51, 151] on div "Income * 311.58 $" at bounding box center [65, 155] width 102 height 15
type input "3,117.58"
click at [78, 234] on div "Wages Income * 3,117.58 $ Commissions 0.00 $ Overtime 0.00 $" at bounding box center [65, 196] width 102 height 129
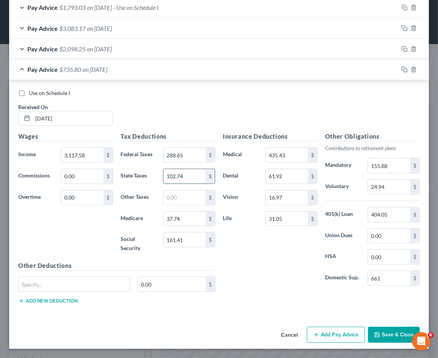
click at [187, 176] on input "102.74" at bounding box center [184, 176] width 42 height 14
click at [186, 175] on input "102.74" at bounding box center [184, 176] width 42 height 14
type input "102.75"
click at [401, 70] on icon "button" at bounding box center [404, 70] width 6 height 6
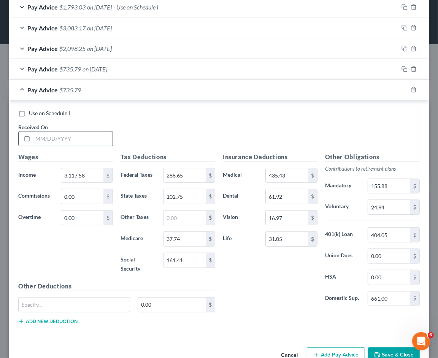
click at [79, 140] on input "text" at bounding box center [73, 139] width 80 height 14
type input "[DATE]"
click at [395, 237] on input "404.05" at bounding box center [389, 235] width 42 height 14
click at [200, 263] on input "161.41" at bounding box center [184, 260] width 42 height 14
drag, startPoint x: 189, startPoint y: 260, endPoint x: 184, endPoint y: 260, distance: 5.0
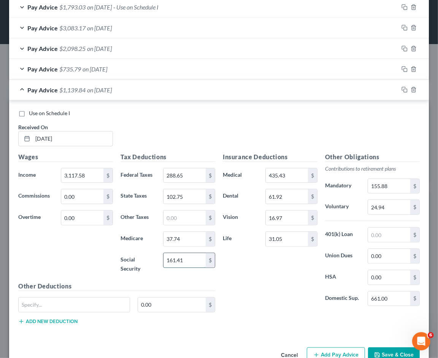
click at [189, 260] on input "161.41" at bounding box center [184, 260] width 42 height 14
click at [184, 260] on input "161.41" at bounding box center [184, 260] width 42 height 14
click at [192, 259] on input "161.41" at bounding box center [184, 260] width 42 height 14
type input "161.40"
drag, startPoint x: 181, startPoint y: 238, endPoint x: 188, endPoint y: 239, distance: 6.9
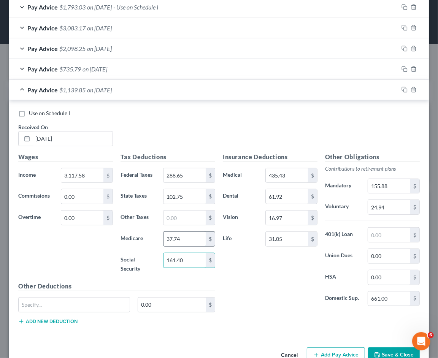
click at [182, 238] on input "37.74" at bounding box center [184, 239] width 42 height 14
type input "37.75"
click at [192, 198] on input "102.75" at bounding box center [184, 196] width 42 height 14
drag, startPoint x: 180, startPoint y: 198, endPoint x: 185, endPoint y: 198, distance: 4.9
click at [181, 198] on input "102.75" at bounding box center [184, 196] width 42 height 14
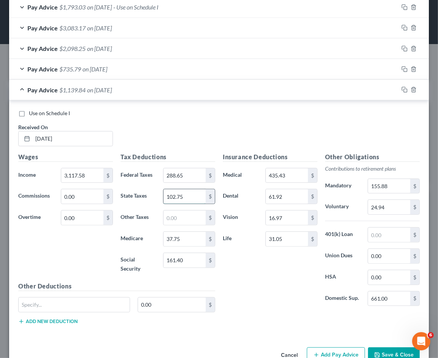
click at [187, 196] on input "102.75" at bounding box center [184, 196] width 42 height 14
type input "102.76"
click at [207, 89] on div "Pay Advice $1,139.83 on [DATE]" at bounding box center [203, 90] width 389 height 20
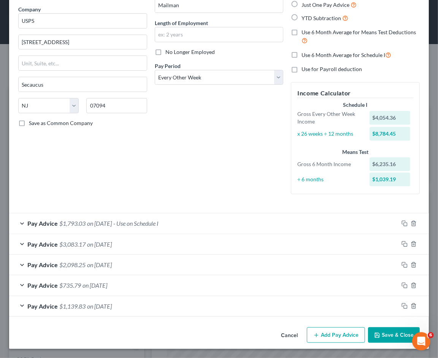
scroll to position [59, 0]
click at [401, 306] on icon "button" at bounding box center [404, 306] width 6 height 6
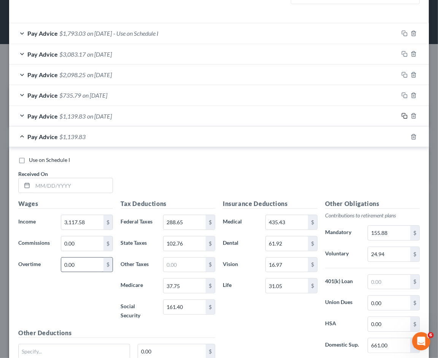
scroll to position [270, 0]
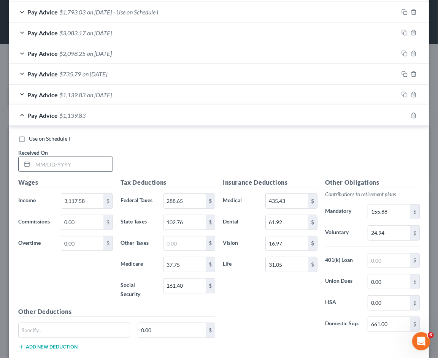
click at [78, 164] on input "text" at bounding box center [73, 164] width 80 height 14
type input "[DATE]"
click at [92, 202] on input "3,117.58" at bounding box center [82, 201] width 42 height 14
type input "3,079.11"
click at [393, 236] on input "24.94" at bounding box center [389, 233] width 42 height 14
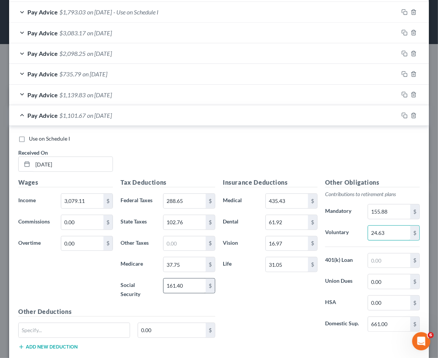
type input "24.63"
click at [190, 288] on input "161.40" at bounding box center [184, 286] width 42 height 14
type input "159.02"
click at [189, 265] on input "37.75" at bounding box center [184, 264] width 42 height 14
type input "37.19"
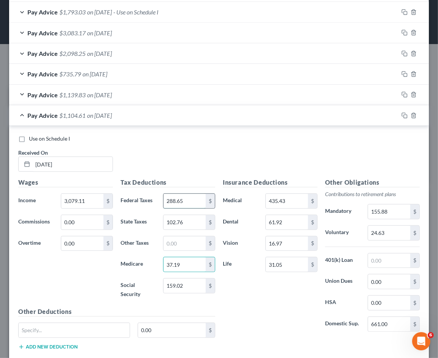
click at [189, 199] on input "288.65" at bounding box center [184, 201] width 42 height 14
type input "280.61"
click at [189, 220] on input "102.76" at bounding box center [184, 222] width 42 height 14
type input "100.02"
click at [385, 286] on input "0.00" at bounding box center [389, 282] width 42 height 14
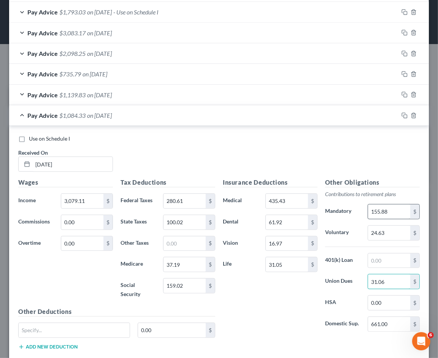
type input "31.06"
click at [386, 213] on input "155.88" at bounding box center [389, 212] width 42 height 14
type input "153.96"
click at [295, 268] on input "31.05" at bounding box center [287, 264] width 42 height 14
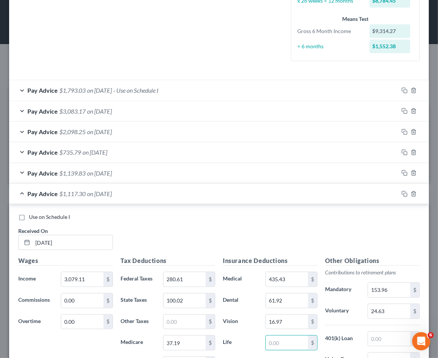
scroll to position [186, 0]
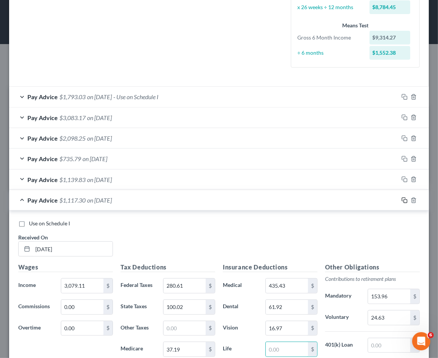
click at [404, 200] on rect "button" at bounding box center [405, 201] width 3 height 3
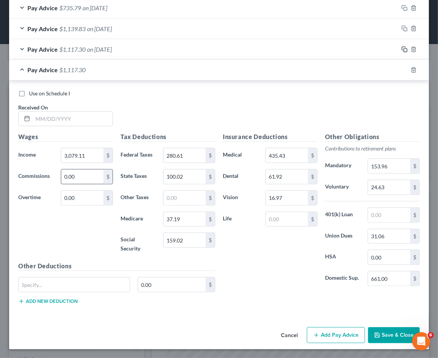
scroll to position [337, 0]
click at [88, 120] on input "text" at bounding box center [73, 118] width 80 height 14
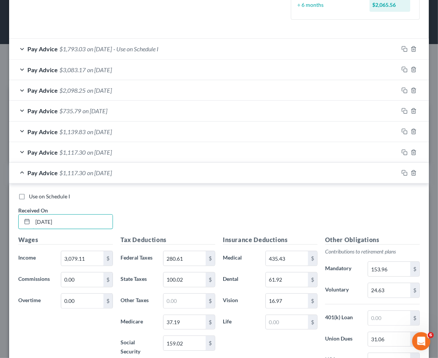
scroll to position [211, 0]
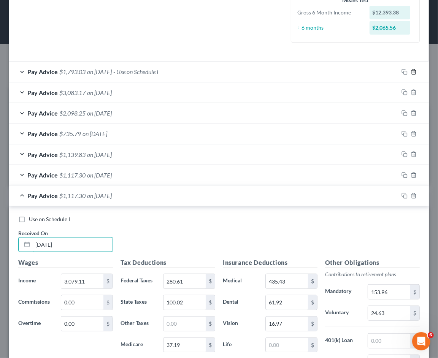
type input "[DATE]"
click at [411, 71] on icon "button" at bounding box center [414, 72] width 6 height 6
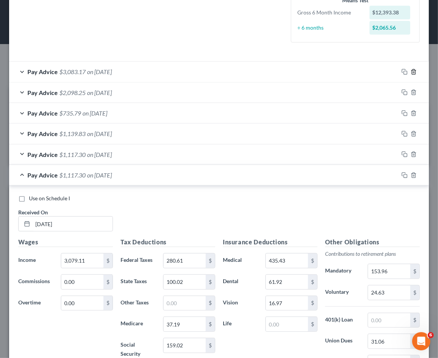
click at [411, 71] on icon "button" at bounding box center [414, 72] width 6 height 6
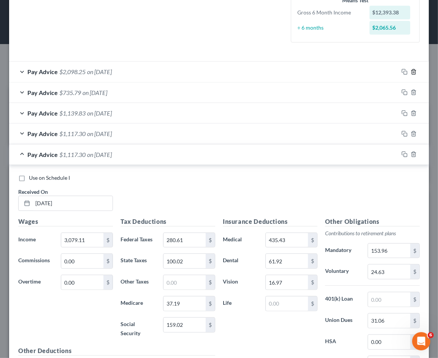
click at [411, 71] on icon "button" at bounding box center [414, 72] width 6 height 6
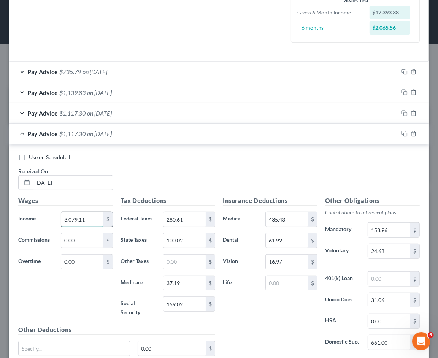
click at [90, 214] on input "3,079.11" at bounding box center [82, 219] width 42 height 14
click at [94, 219] on input "3,079.11" at bounding box center [82, 219] width 42 height 14
type input "3,079.12"
click at [186, 239] on input "100.02" at bounding box center [184, 240] width 42 height 14
type input "100.03"
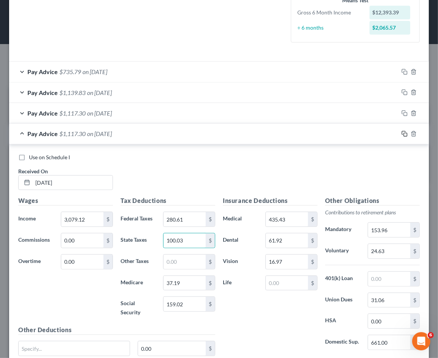
click at [401, 135] on icon "button" at bounding box center [404, 134] width 6 height 6
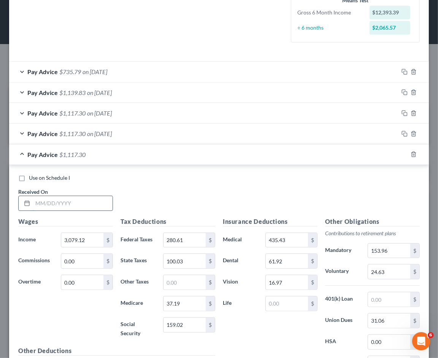
click at [54, 202] on input "text" at bounding box center [73, 203] width 80 height 14
type input "[DATE]"
click at [98, 240] on input "3,079.12" at bounding box center [82, 240] width 42 height 14
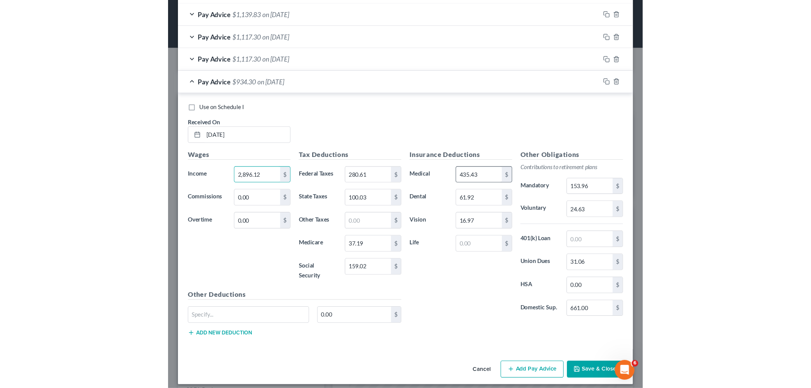
scroll to position [296, 0]
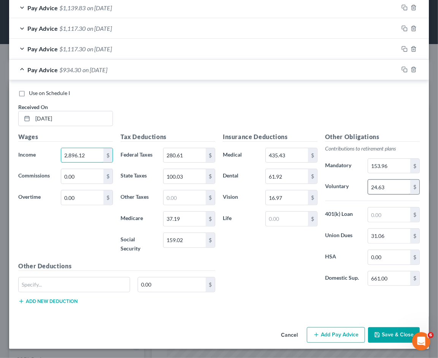
type input "2,896.12"
click at [397, 187] on input "24.63" at bounding box center [389, 187] width 42 height 14
type input "23.17"
click at [200, 241] on input "159.02" at bounding box center [184, 240] width 42 height 14
type input "147.67"
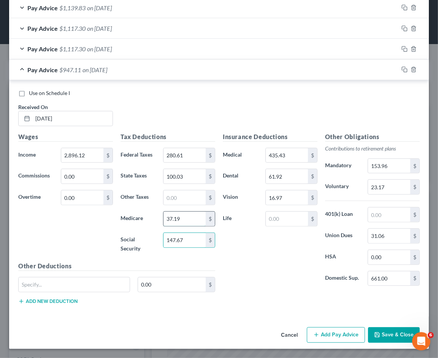
click at [199, 219] on input "37.19" at bounding box center [184, 219] width 42 height 14
type input "34.54"
click at [186, 156] on input "280.61" at bounding box center [184, 155] width 42 height 14
type input "242.37"
click at [186, 174] on input "100.03" at bounding box center [184, 176] width 42 height 14
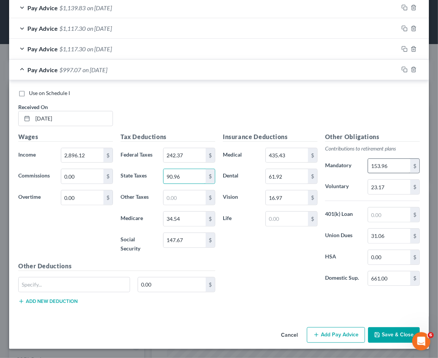
type input "90.96"
click at [395, 165] on input "153.96" at bounding box center [389, 166] width 42 height 14
type input "144.81"
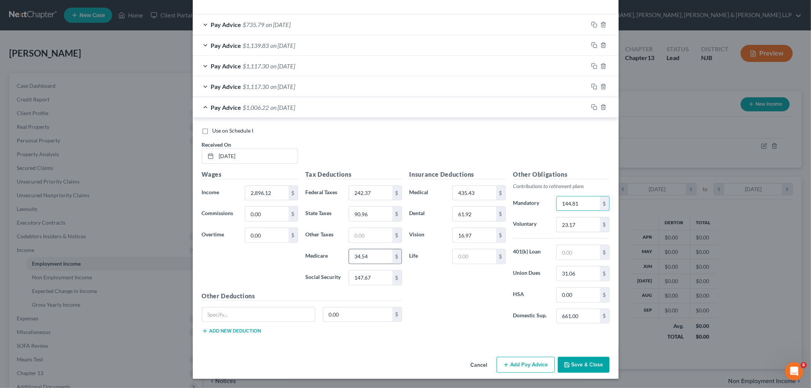
scroll to position [160, 337]
click at [399, 108] on div "Pay Advice $1,006.22 on [DATE]" at bounding box center [390, 107] width 395 height 20
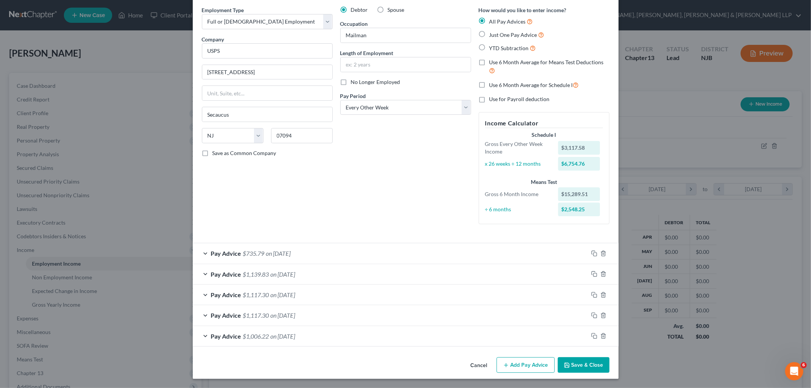
scroll to position [29, 0]
click at [438, 273] on icon "button" at bounding box center [594, 274] width 6 height 6
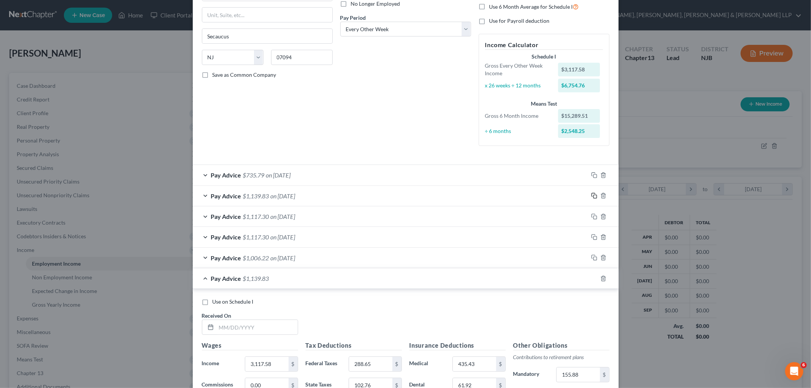
scroll to position [279, 0]
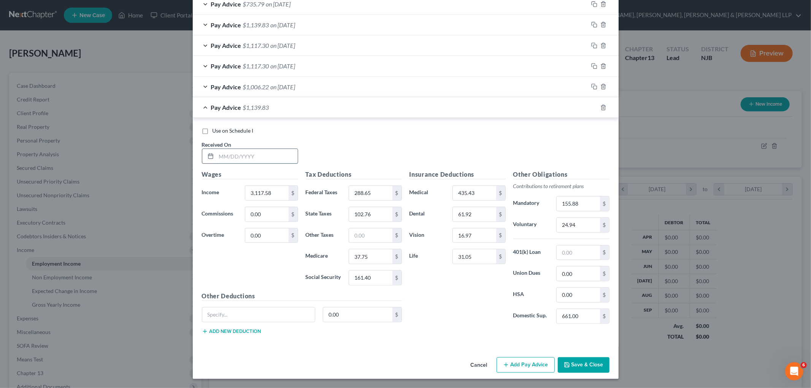
click at [267, 151] on input "text" at bounding box center [256, 156] width 81 height 14
type input "[DATE]"
click at [275, 192] on input "3,117.58" at bounding box center [266, 193] width 43 height 14
type input "2,182.31"
click at [373, 189] on input "288.65" at bounding box center [370, 193] width 43 height 14
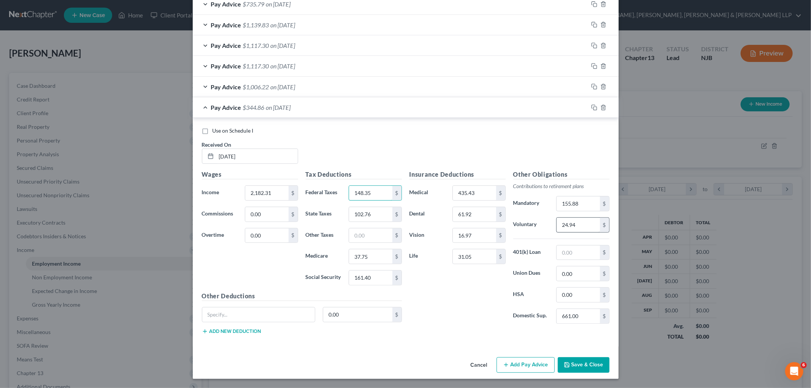
type input "148.35"
click at [438, 226] on input "24.94" at bounding box center [578, 225] width 43 height 14
type input "17.46"
click at [377, 259] on input "37.75" at bounding box center [370, 256] width 43 height 14
type input "24.43"
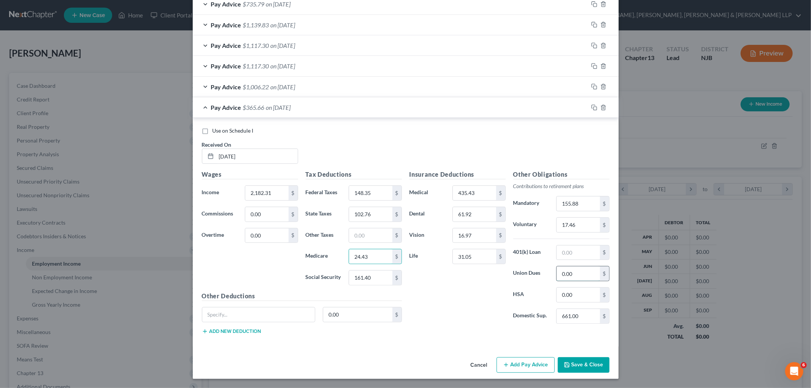
click at [438, 273] on input "0.00" at bounding box center [578, 274] width 43 height 14
type input "31.06"
click at [438, 259] on input "31.05" at bounding box center [474, 256] width 43 height 14
click at [375, 279] on input "161.40" at bounding box center [370, 278] width 43 height 14
type input "104.02"
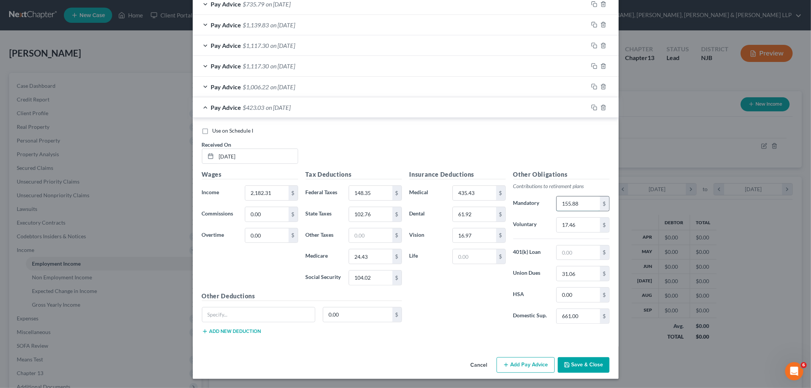
click at [438, 202] on input "155.88" at bounding box center [578, 204] width 43 height 14
type input "611.73"
drag, startPoint x: 579, startPoint y: 200, endPoint x: 555, endPoint y: 200, distance: 24.3
click at [438, 200] on input "611.73" at bounding box center [578, 204] width 43 height 14
click at [438, 314] on input "661.00" at bounding box center [578, 316] width 43 height 14
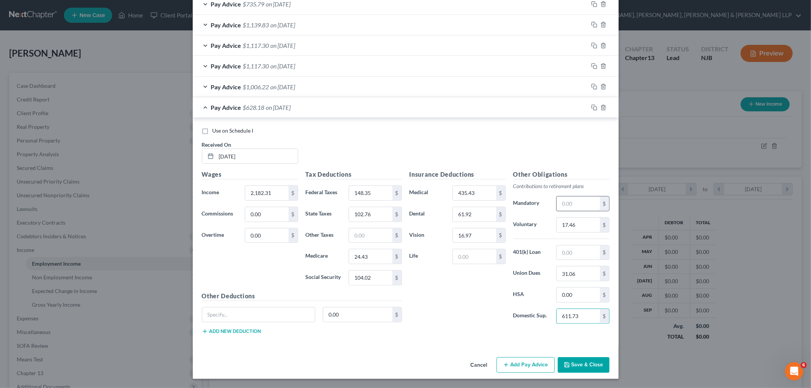
type input "611.73"
click at [438, 208] on input "text" at bounding box center [578, 204] width 43 height 14
type input "109.12"
click at [373, 210] on input "102.76" at bounding box center [370, 214] width 43 height 14
click at [361, 213] on input "71.52" at bounding box center [370, 214] width 43 height 14
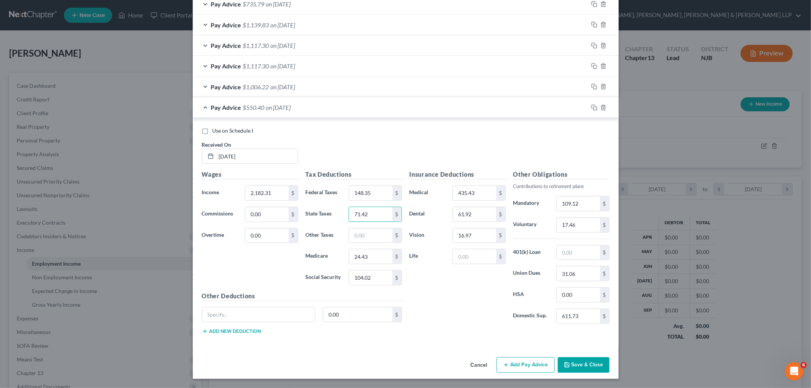
type input "71.42"
drag, startPoint x: 445, startPoint y: 106, endPoint x: 404, endPoint y: 236, distance: 136.4
click at [438, 106] on div "Pay Advice $550.40 on [DATE]" at bounding box center [390, 107] width 395 height 20
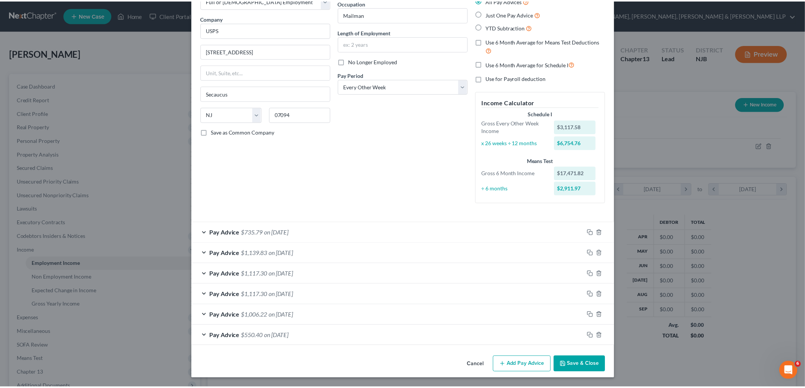
scroll to position [50, 0]
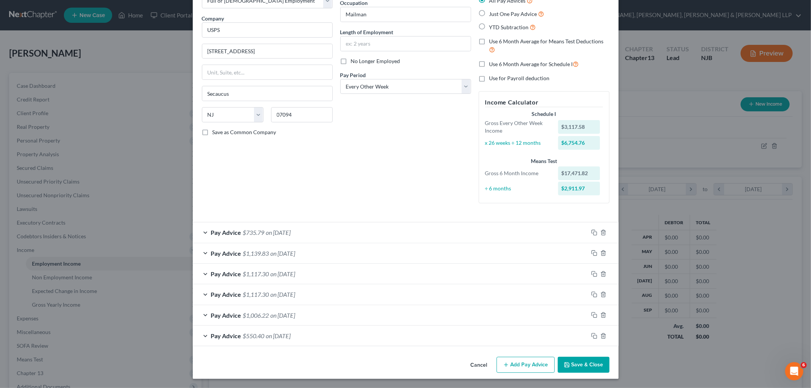
click at [438, 358] on button "Save & Close" at bounding box center [584, 365] width 52 height 16
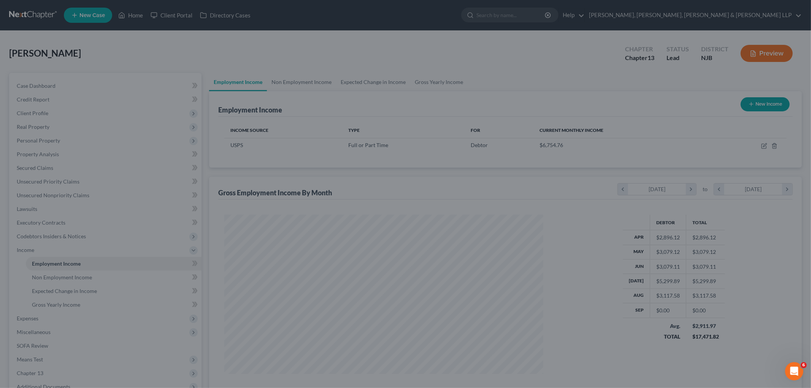
scroll to position [380046, 379871]
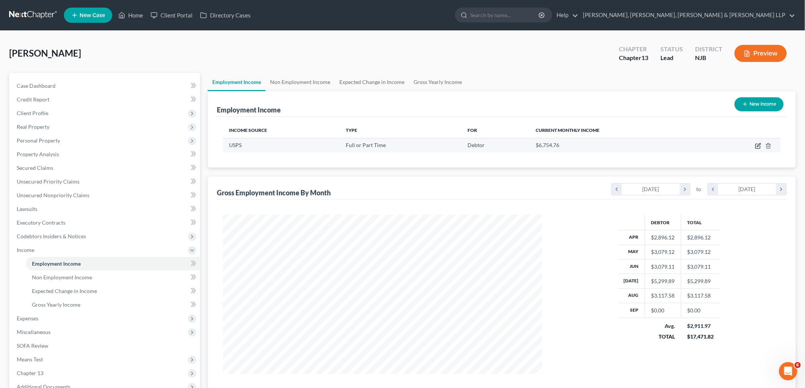
click at [438, 144] on icon "button" at bounding box center [758, 146] width 6 height 6
select select "0"
select select "33"
select select "2"
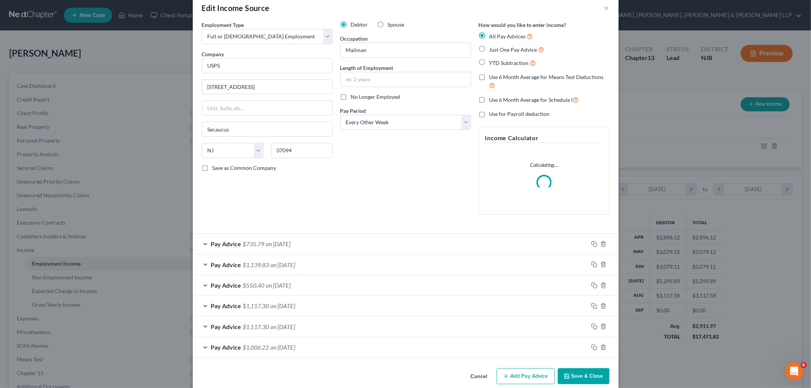
scroll to position [25, 0]
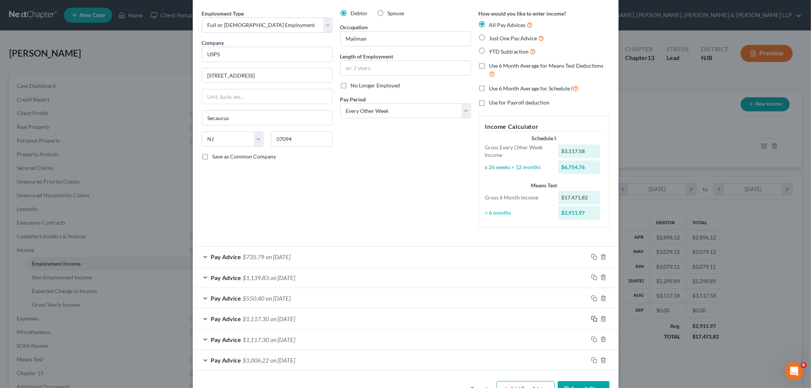
click at [438, 317] on icon "button" at bounding box center [594, 319] width 6 height 6
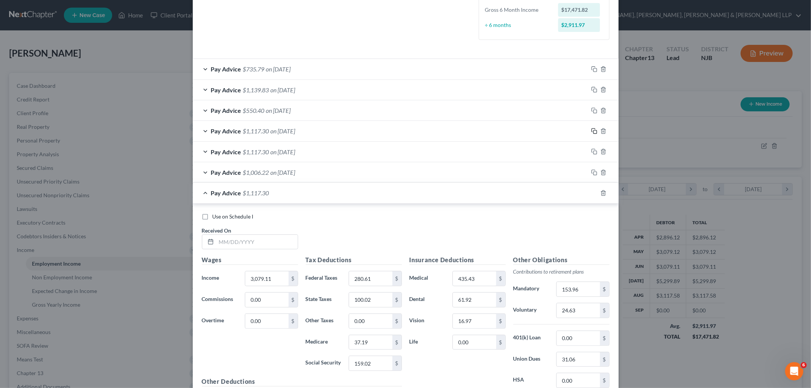
scroll to position [237, 0]
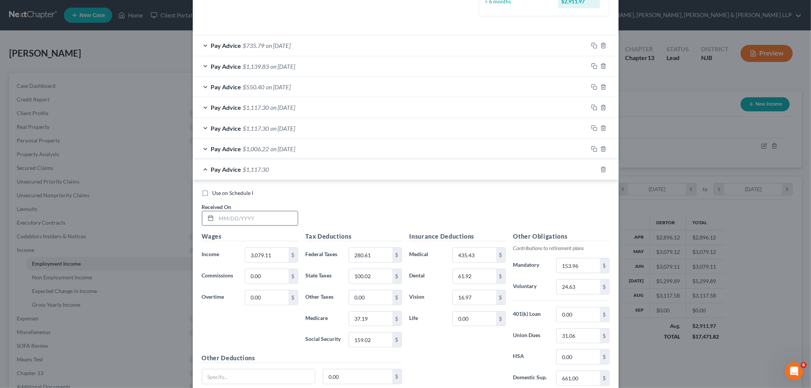
click at [269, 219] on input "text" at bounding box center [256, 218] width 81 height 14
type input "[DATE]"
click at [378, 276] on input "100.02" at bounding box center [370, 276] width 43 height 14
click at [371, 277] on input "100.02" at bounding box center [370, 276] width 43 height 14
click at [373, 276] on input "100.02" at bounding box center [370, 276] width 43 height 14
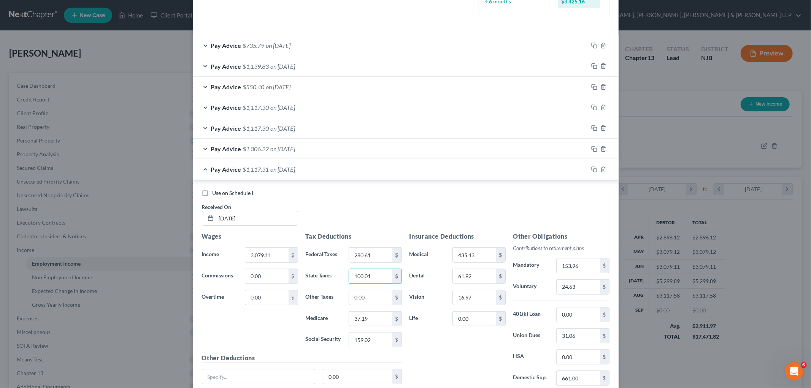
type input "100.01"
click at [366, 171] on div "Pay Advice $1,117.31 on [DATE]" at bounding box center [390, 169] width 395 height 20
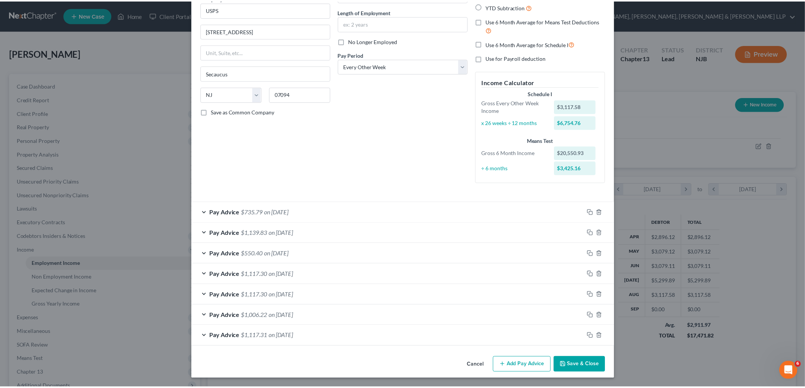
scroll to position [70, 0]
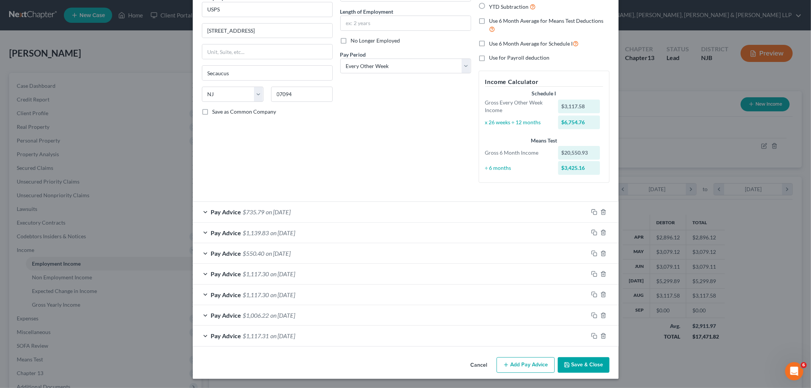
click at [438, 358] on button "Save & Close" at bounding box center [584, 365] width 52 height 16
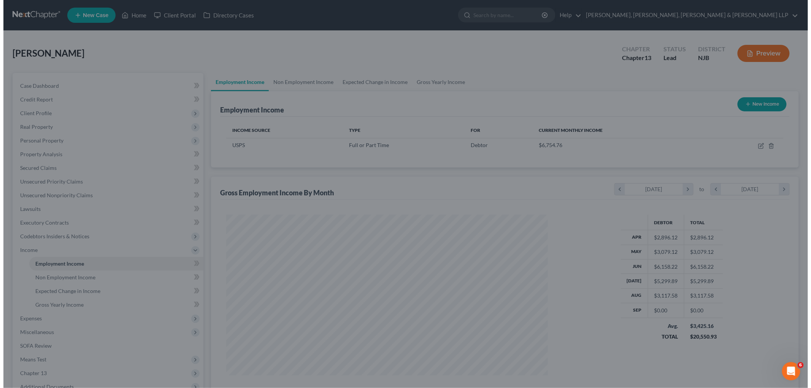
scroll to position [380046, 379871]
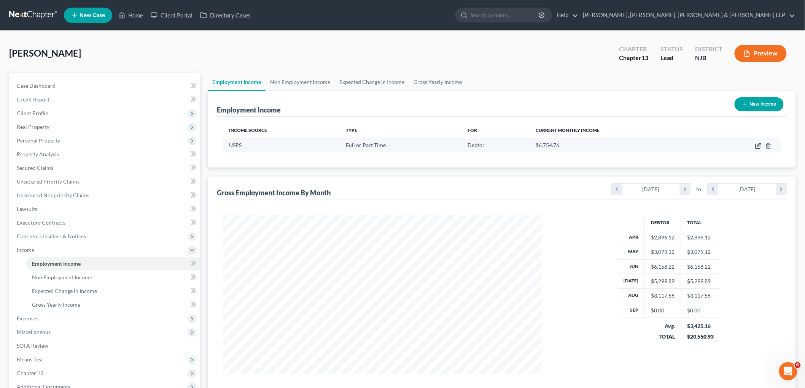
click at [438, 148] on icon "button" at bounding box center [758, 146] width 6 height 6
select select "0"
select select "33"
select select "2"
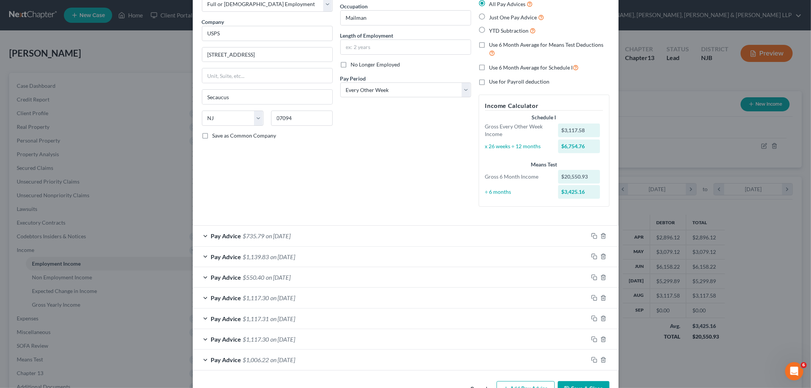
scroll to position [70, 0]
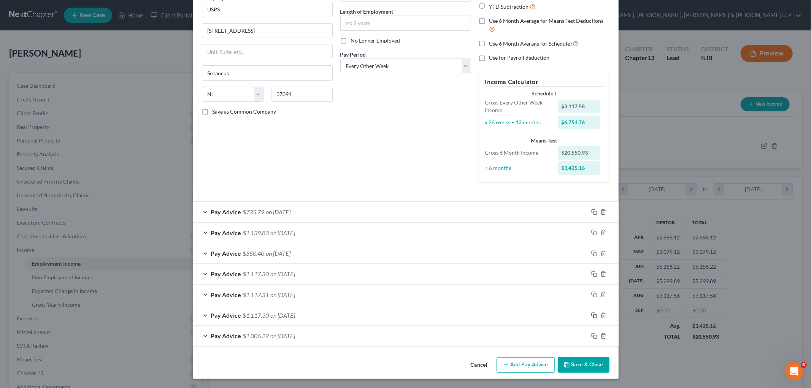
click at [438, 315] on rect "button" at bounding box center [594, 316] width 3 height 3
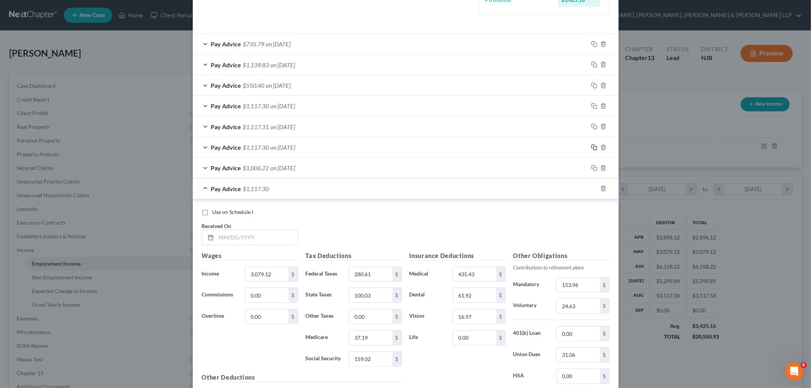
scroll to position [240, 0]
click at [255, 233] on input "text" at bounding box center [256, 236] width 81 height 14
type input "[DATE]"
drag, startPoint x: 333, startPoint y: 189, endPoint x: 343, endPoint y: 242, distance: 53.4
click at [333, 189] on div "Pay Advice $1,117.30 on [DATE]" at bounding box center [390, 188] width 395 height 20
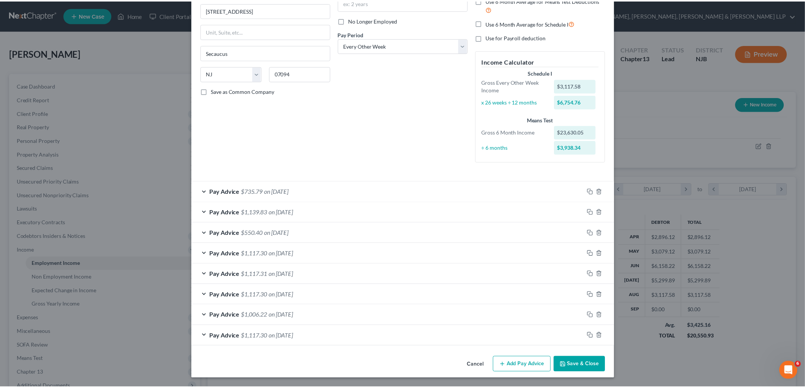
scroll to position [91, 0]
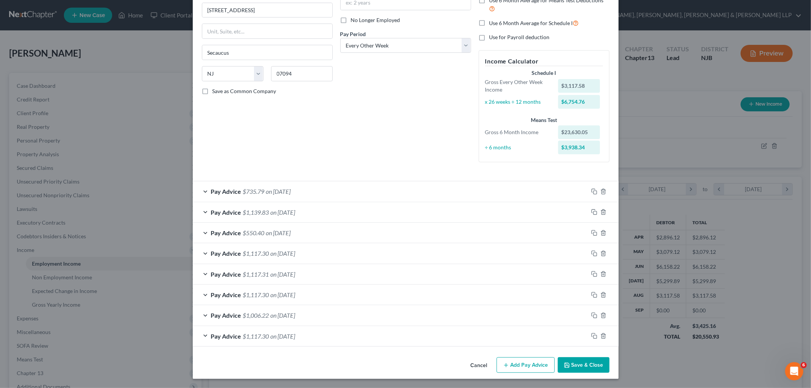
click at [438, 358] on button "Save & Close" at bounding box center [584, 365] width 52 height 16
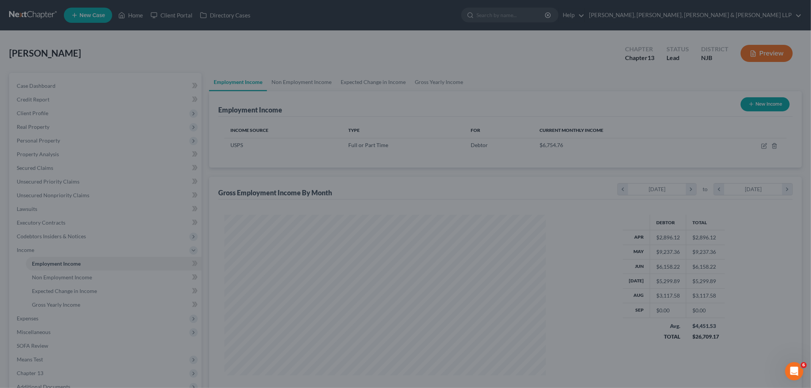
scroll to position [380046, 379871]
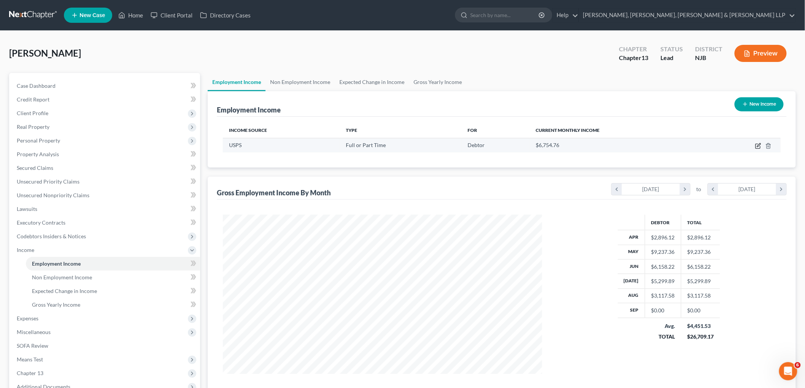
click at [438, 145] on icon "button" at bounding box center [758, 146] width 6 height 6
select select "0"
select select "33"
select select "2"
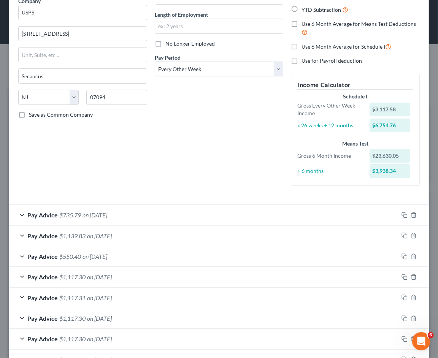
scroll to position [0, 0]
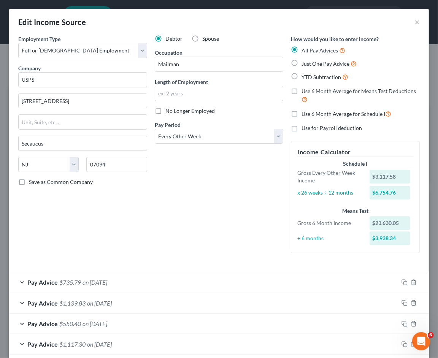
click at [302, 90] on label "Use 6 Month Average for Means Test Deductions" at bounding box center [361, 95] width 118 height 16
click at [305, 90] on input "Use 6 Month Average for Means Test Deductions" at bounding box center [307, 89] width 5 height 5
checkbox input "true"
drag, startPoint x: 290, startPoint y: 114, endPoint x: 251, endPoint y: 176, distance: 73.1
click at [302, 114] on label "Use 6 Month Average for Schedule I" at bounding box center [347, 113] width 90 height 9
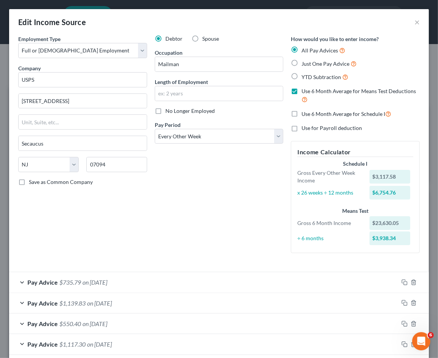
click at [305, 114] on input "Use 6 Month Average for Schedule I" at bounding box center [307, 111] width 5 height 5
checkbox input "true"
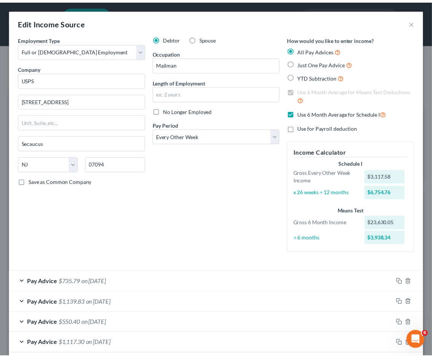
scroll to position [121, 0]
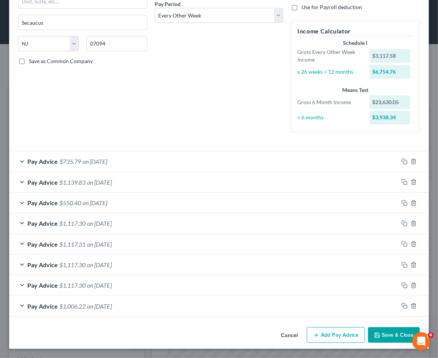
click at [380, 331] on button "Save & Close" at bounding box center [394, 335] width 52 height 16
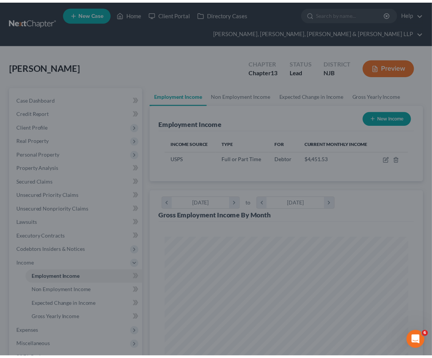
scroll to position [380084, 379947]
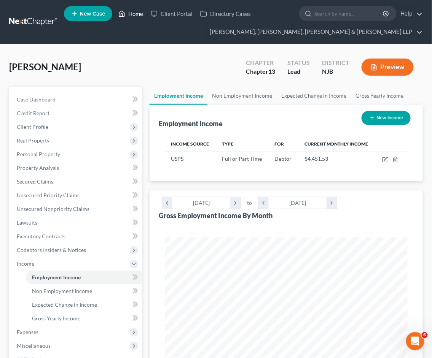
click at [136, 14] on link "Home" at bounding box center [130, 14] width 32 height 14
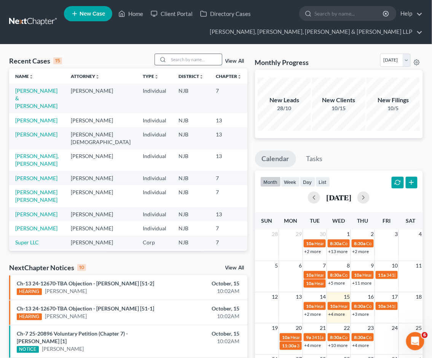
click at [206, 59] on input "search" at bounding box center [194, 59] width 53 height 11
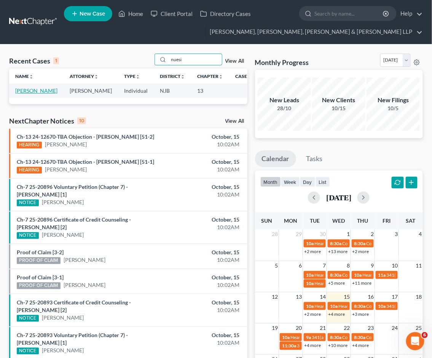
type input "nuesi"
click at [28, 90] on link "[PERSON_NAME]" at bounding box center [36, 90] width 42 height 6
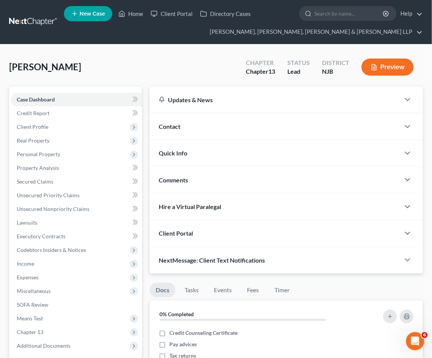
click at [236, 54] on div "[PERSON_NAME] Upgraded Chapter Chapter 13 Status [GEOGRAPHIC_DATA] [GEOGRAPHIC_…" at bounding box center [215, 70] width 413 height 33
click at [128, 13] on link "Home" at bounding box center [130, 14] width 32 height 14
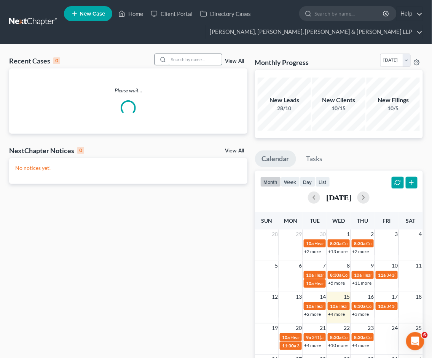
click at [187, 61] on input "search" at bounding box center [194, 59] width 53 height 11
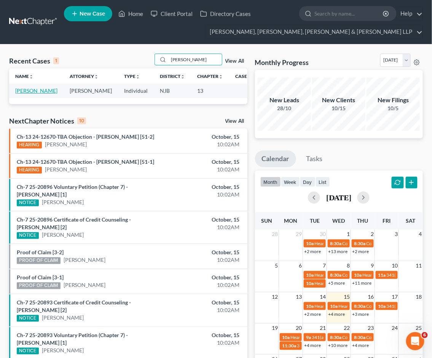
type input "[PERSON_NAME]"
click at [31, 90] on link "[PERSON_NAME]" at bounding box center [36, 90] width 42 height 6
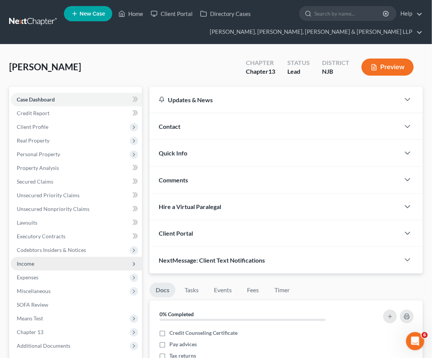
click at [26, 263] on span "Income" at bounding box center [25, 263] width 17 height 6
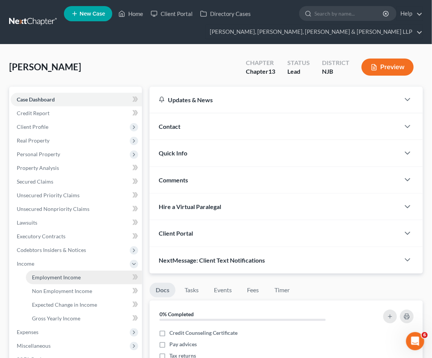
click at [42, 275] on span "Employment Income" at bounding box center [56, 277] width 49 height 6
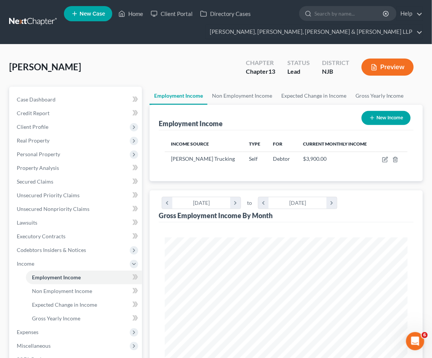
scroll to position [121, 257]
click at [235, 97] on link "Non Employment Income" at bounding box center [241, 96] width 69 height 18
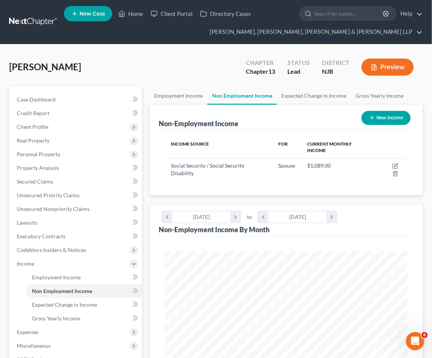
scroll to position [121, 257]
click at [294, 96] on link "Expected Change in Income" at bounding box center [313, 96] width 74 height 18
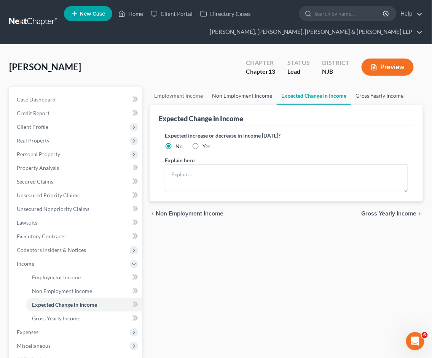
click at [358, 94] on link "Gross Yearly Income" at bounding box center [379, 96] width 57 height 18
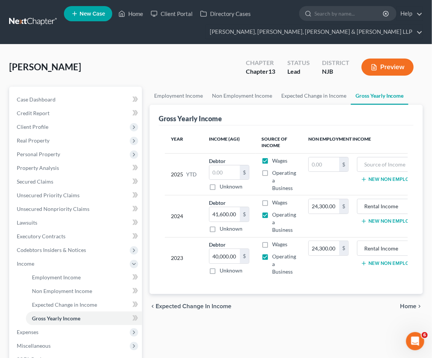
drag, startPoint x: 413, startPoint y: 313, endPoint x: 312, endPoint y: 347, distance: 106.8
click at [413, 309] on span "Home" at bounding box center [408, 306] width 16 height 6
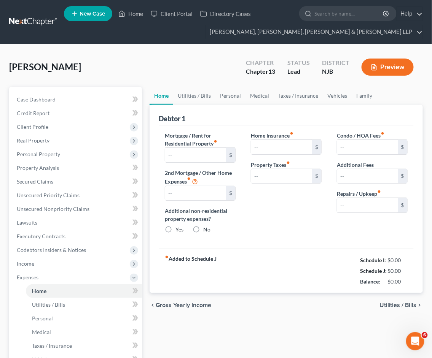
type input "4,473.52"
type input "0.00"
radio input "true"
type input "0.00"
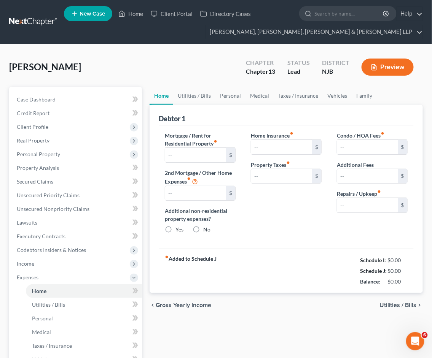
type input "0.00"
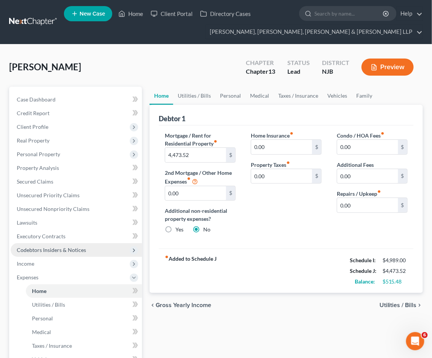
drag, startPoint x: 205, startPoint y: 62, endPoint x: 111, endPoint y: 245, distance: 206.3
click at [205, 62] on div "[PERSON_NAME] Upgraded Chapter Chapter 13 Status Lead District [GEOGRAPHIC_DATA…" at bounding box center [215, 70] width 413 height 33
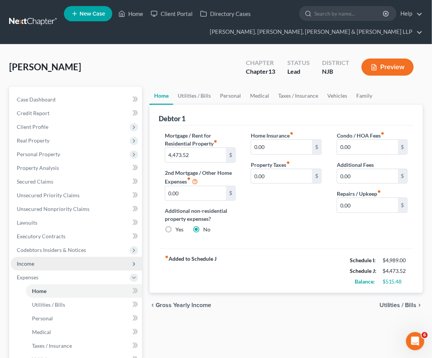
click at [33, 265] on span "Income" at bounding box center [25, 263] width 17 height 6
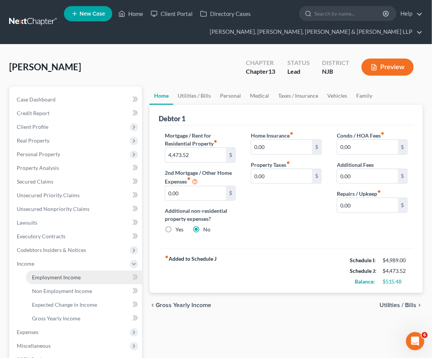
click at [55, 282] on link "Employment Income" at bounding box center [84, 278] width 116 height 14
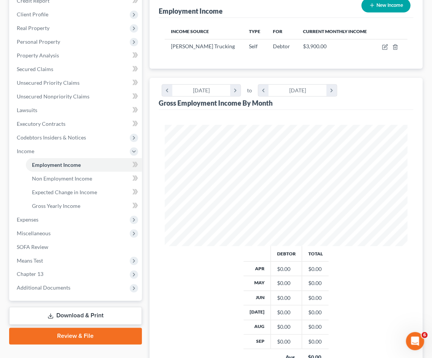
scroll to position [127, 0]
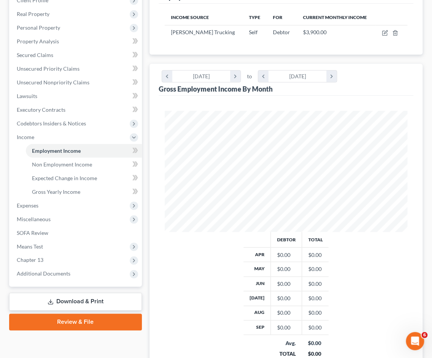
click at [127, 343] on div "Case Dashboard Payments Invoices Payments Payments Credit Report Client Profile" at bounding box center [75, 185] width 140 height 451
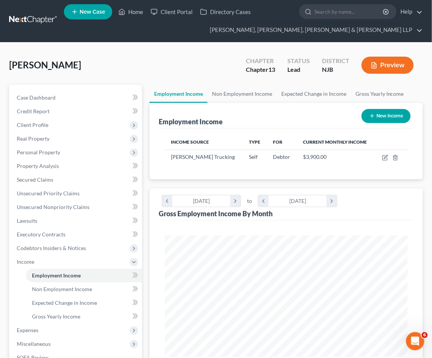
scroll to position [0, 0]
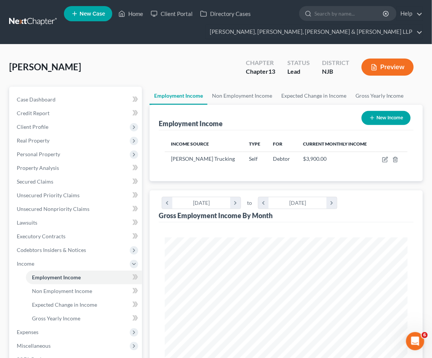
click at [170, 81] on div "[PERSON_NAME] Upgraded Chapter Chapter 13 Status Lead District [GEOGRAPHIC_DATA…" at bounding box center [215, 70] width 413 height 33
